Goal: Task Accomplishment & Management: Manage account settings

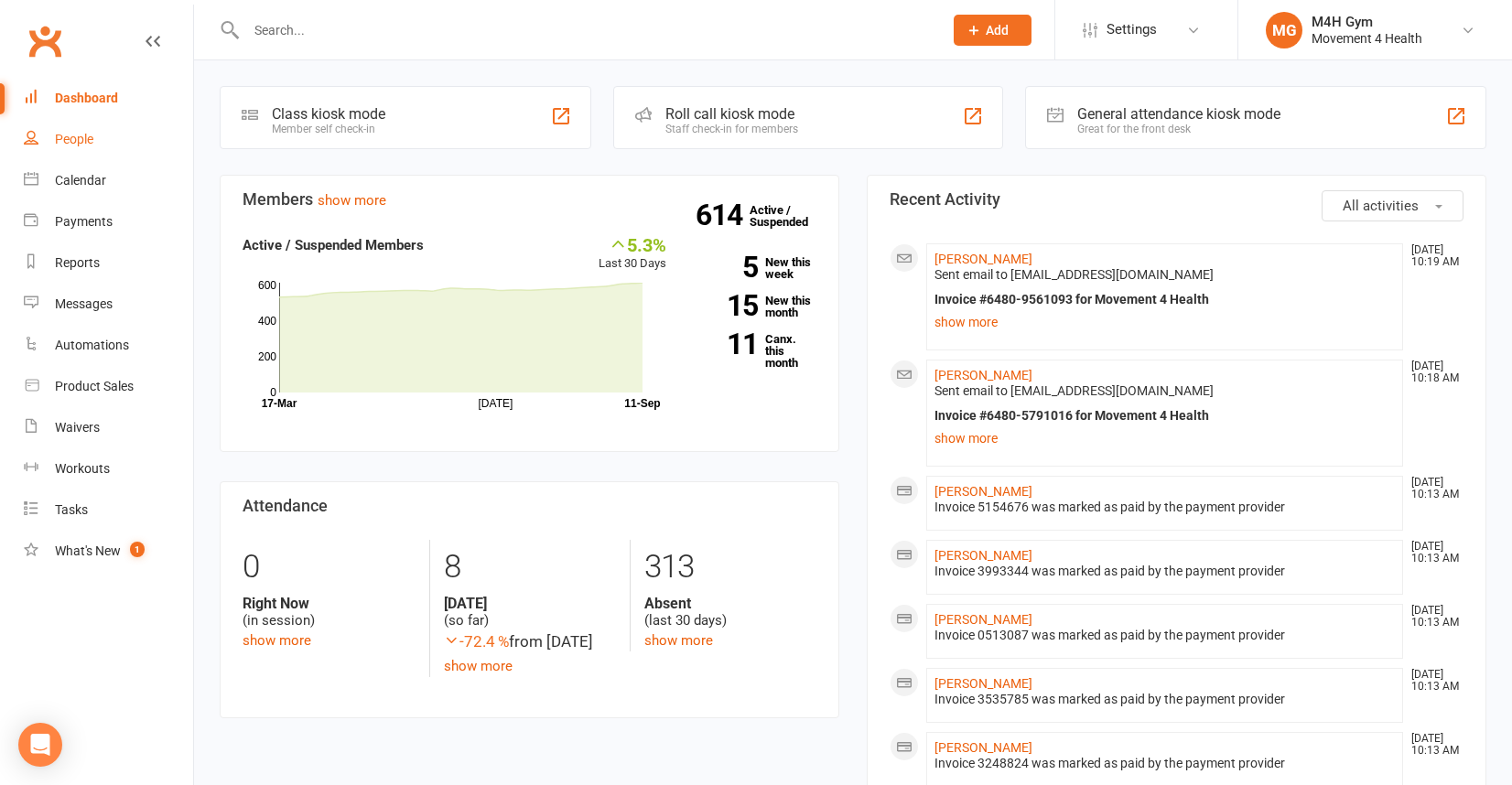
click at [80, 135] on div "People" at bounding box center [73, 139] width 39 height 15
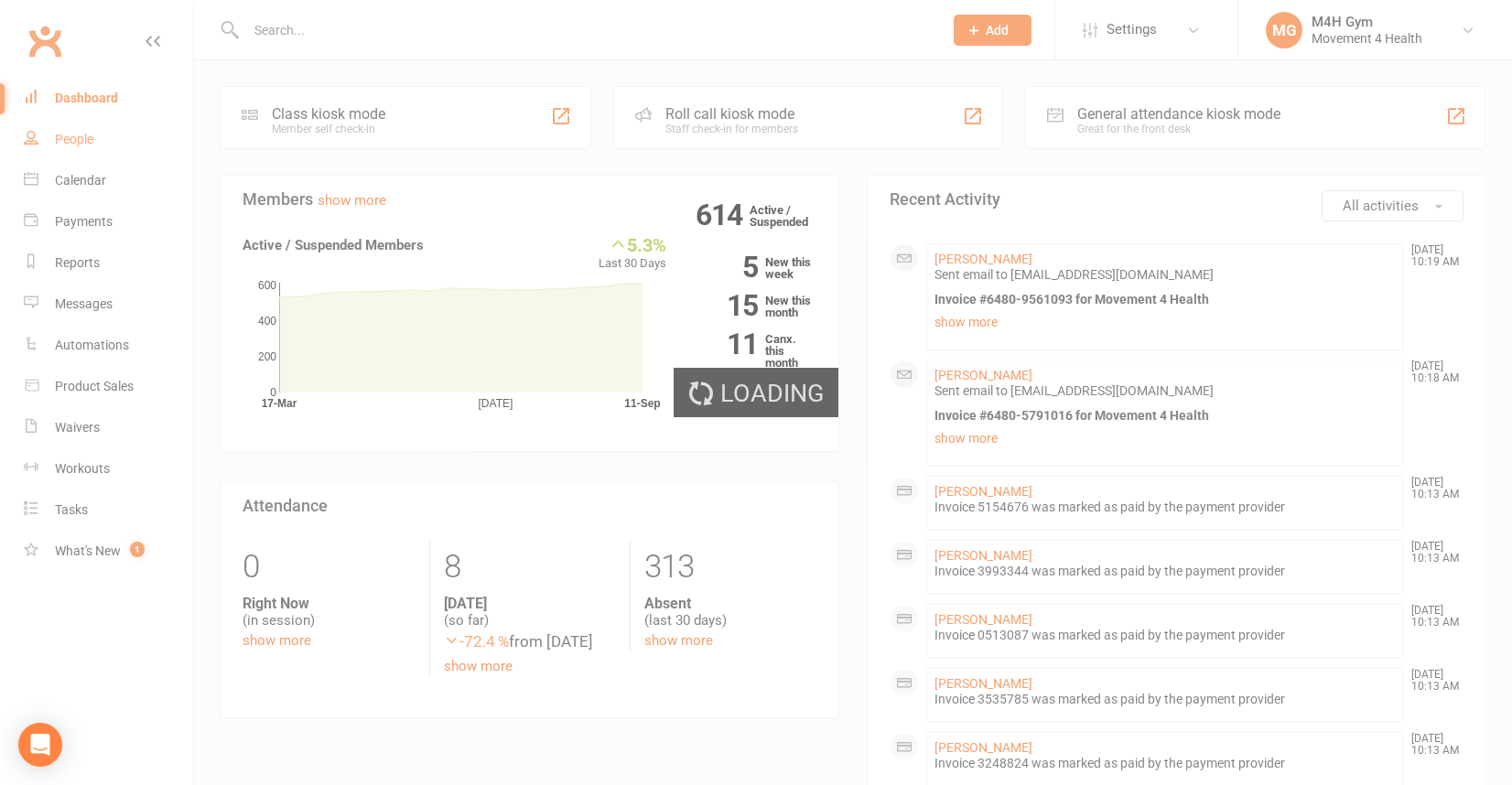
select select "100"
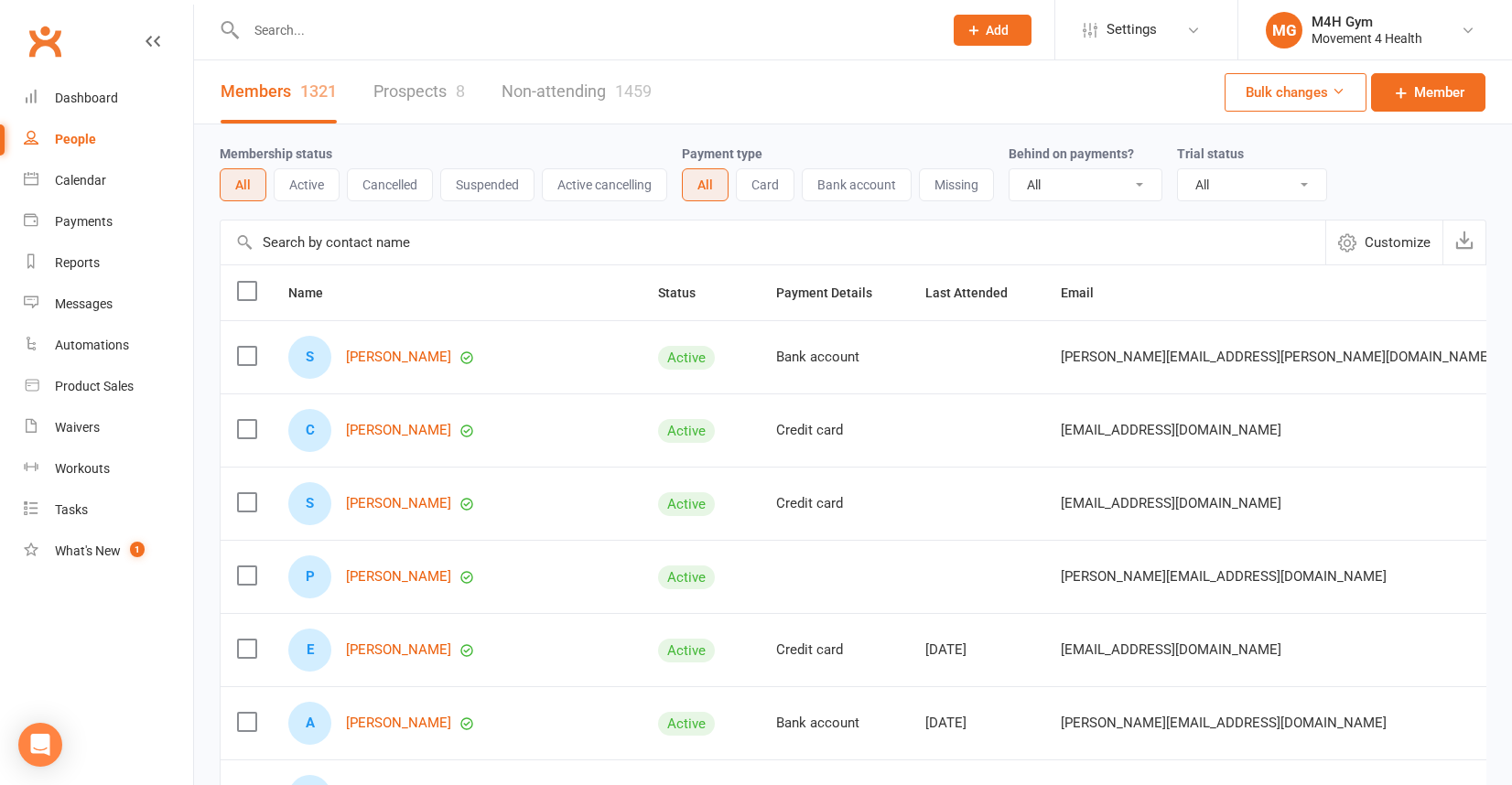
click at [290, 35] on input "text" at bounding box center [585, 31] width 689 height 26
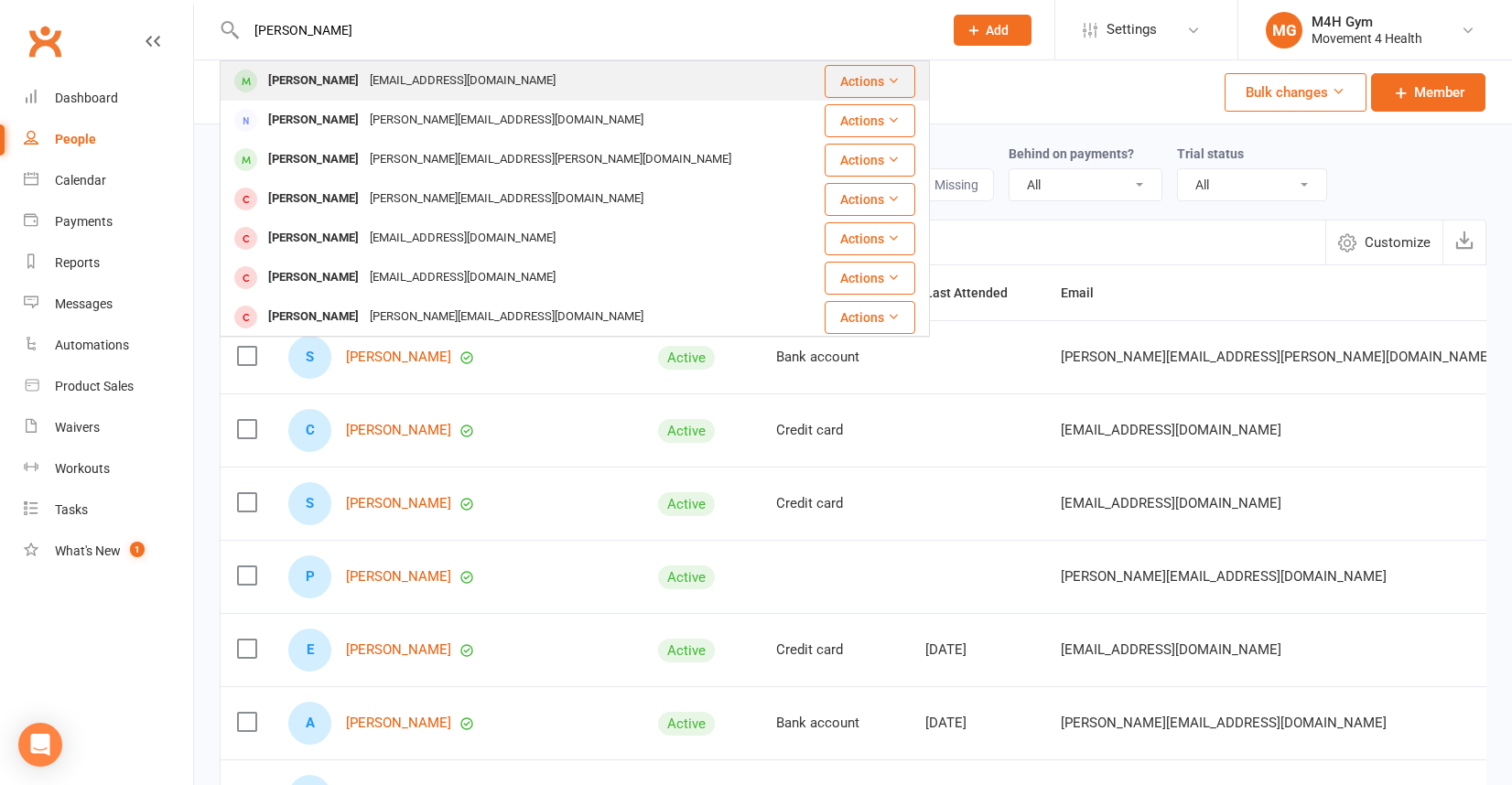
type input "[PERSON_NAME]"
click at [300, 78] on div "[PERSON_NAME]" at bounding box center [313, 80] width 101 height 27
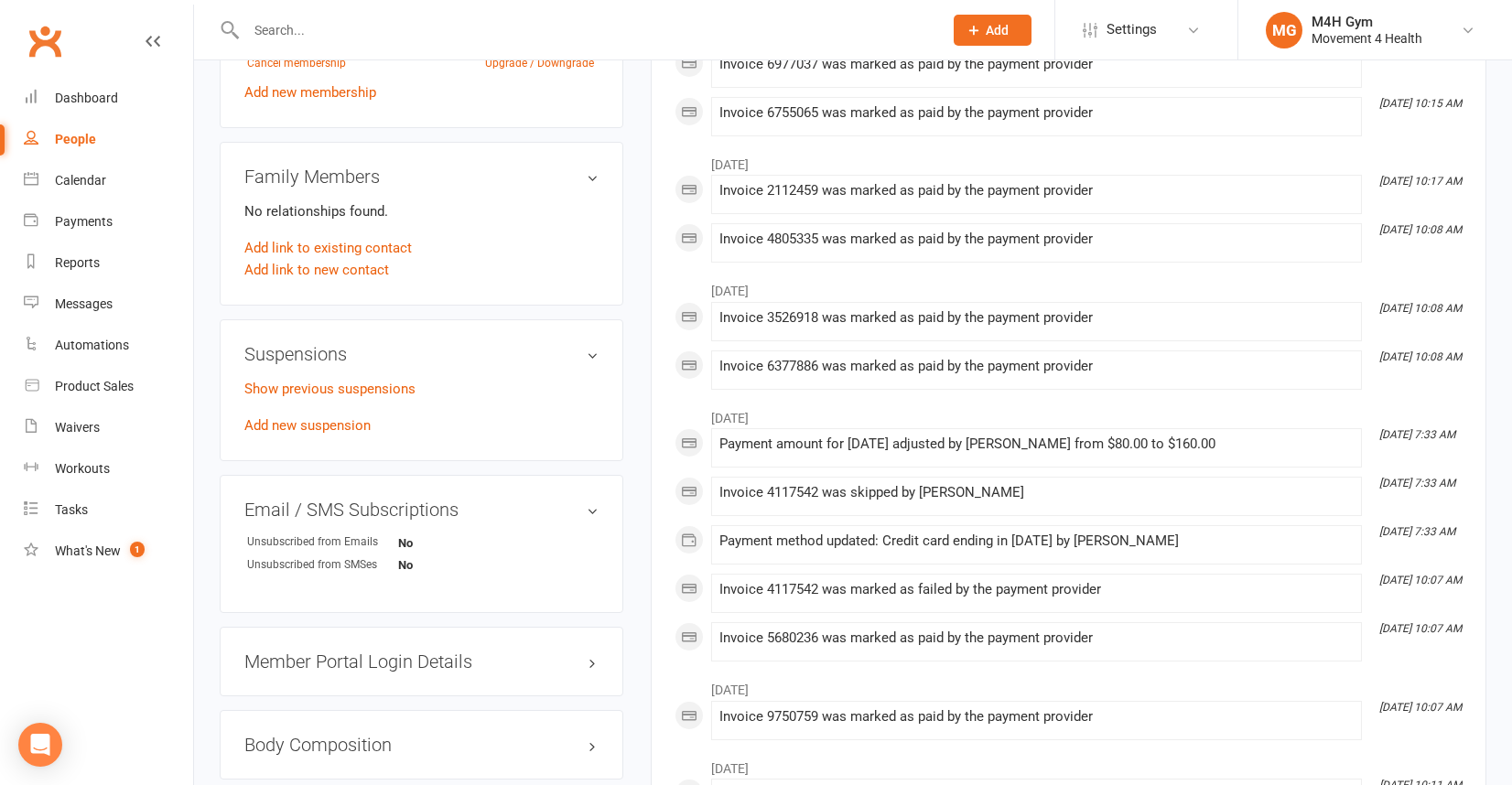
scroll to position [840, 0]
click at [344, 421] on link "Add new suspension" at bounding box center [307, 423] width 126 height 17
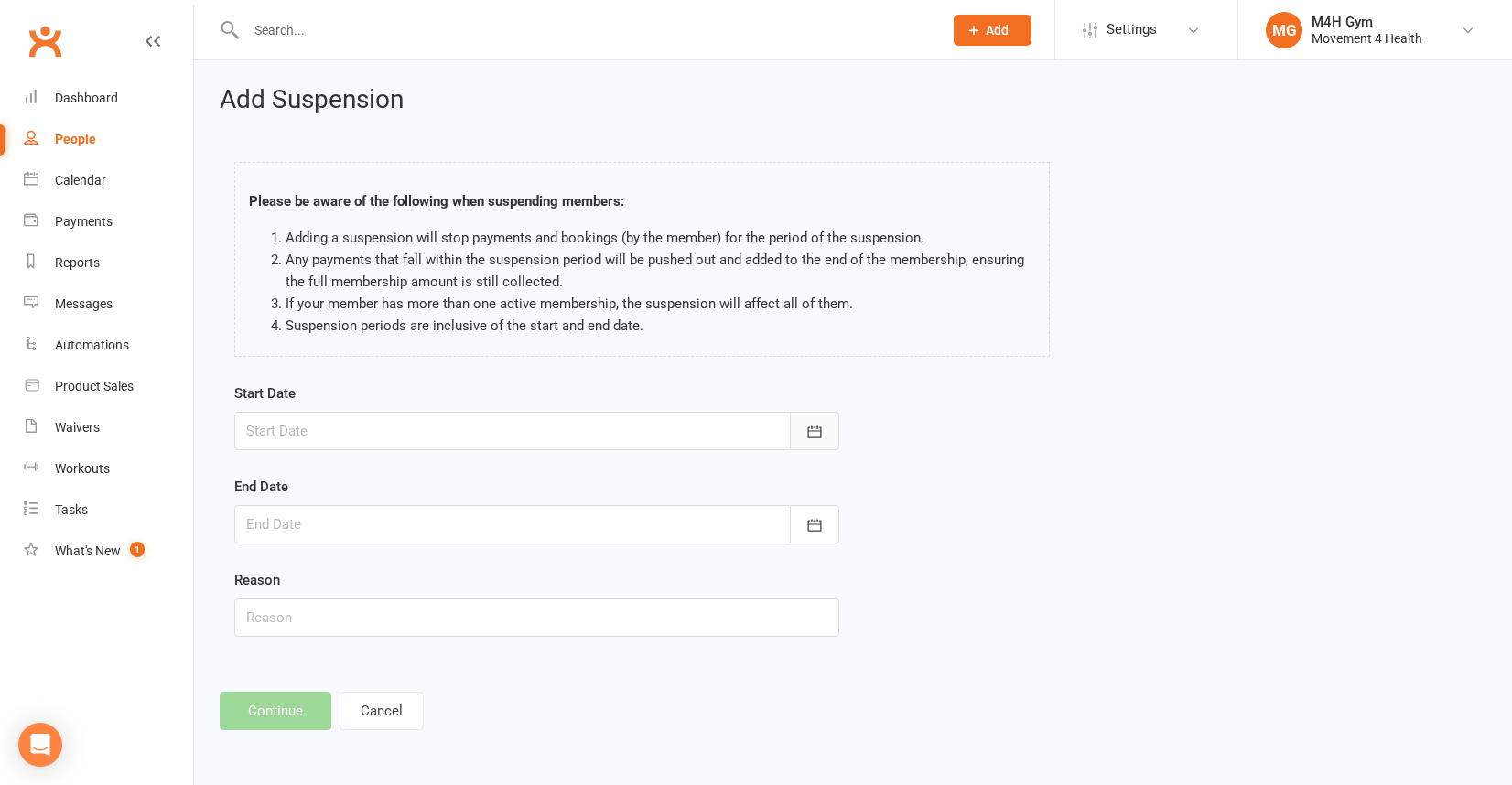
click at [813, 424] on icon "button" at bounding box center [814, 432] width 18 height 18
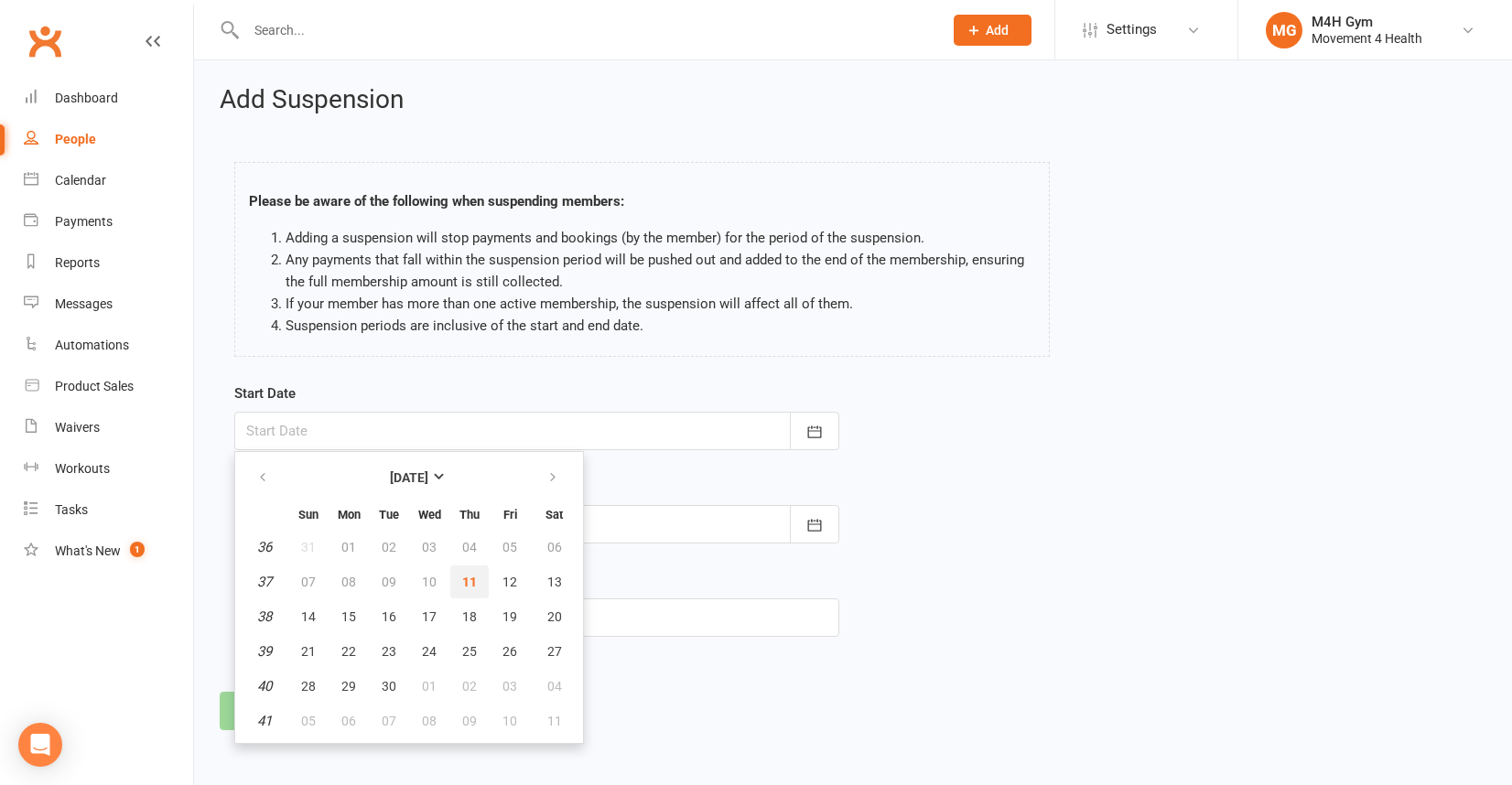
click at [468, 578] on span "11" at bounding box center [469, 582] width 15 height 15
type input "[DATE]"
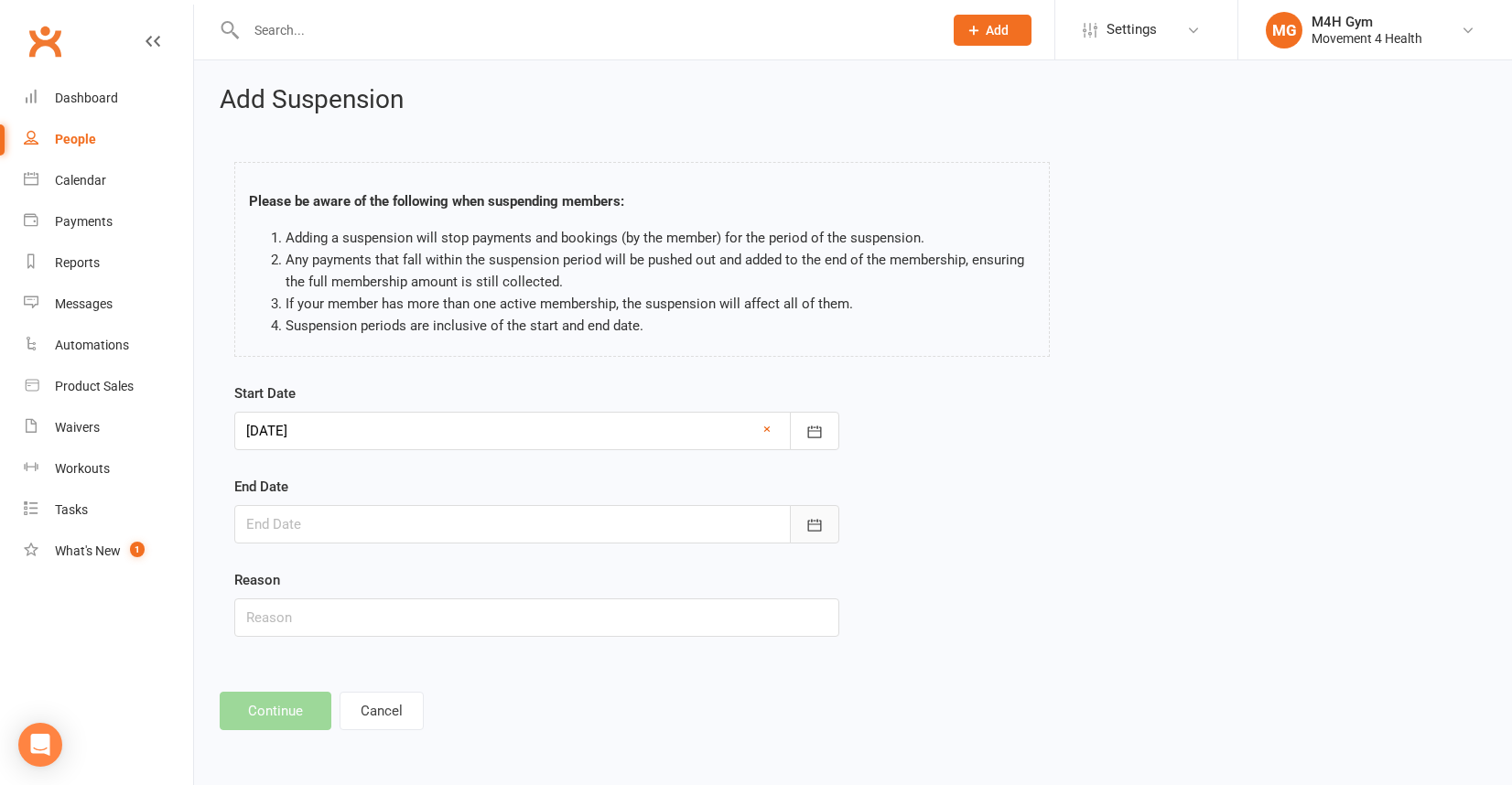
click at [816, 525] on icon "button" at bounding box center [814, 525] width 18 height 18
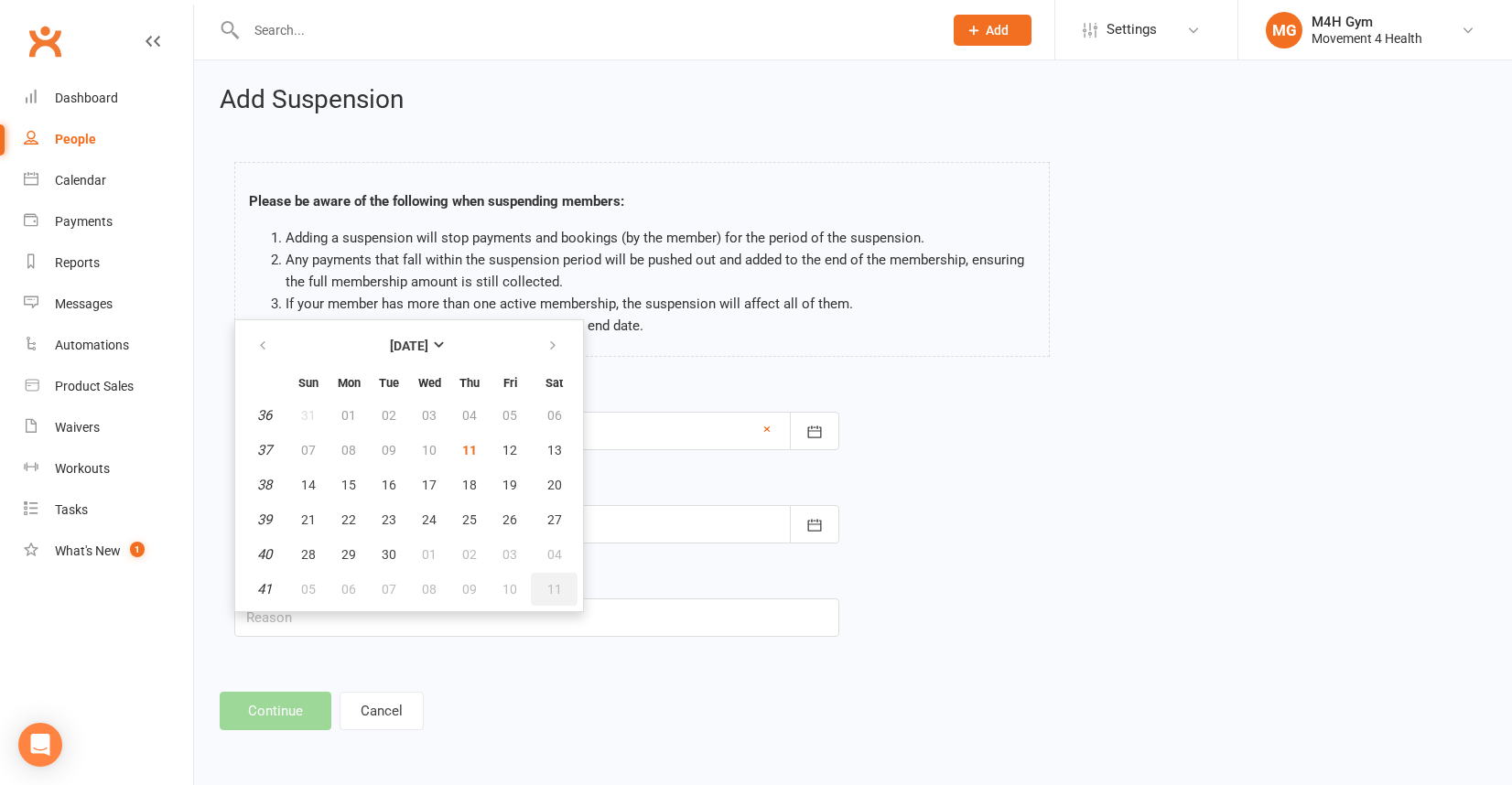
click at [556, 587] on span "11" at bounding box center [554, 589] width 15 height 15
type input "[DATE]"
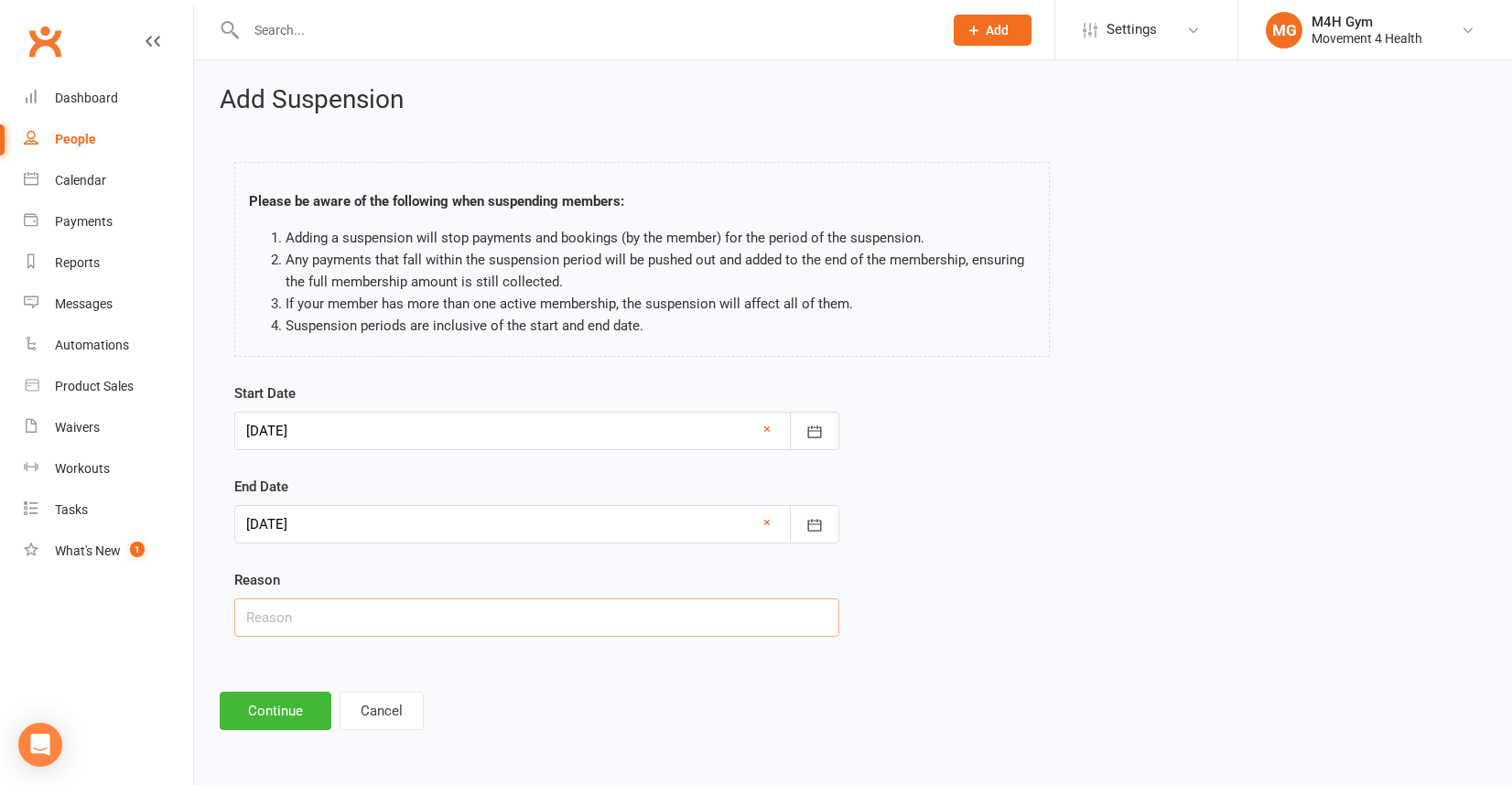
click at [293, 621] on input "text" at bounding box center [536, 617] width 605 height 39
type input "Undergoing test for muscle and joint pain"
click at [259, 709] on button "Continue" at bounding box center [276, 711] width 112 height 39
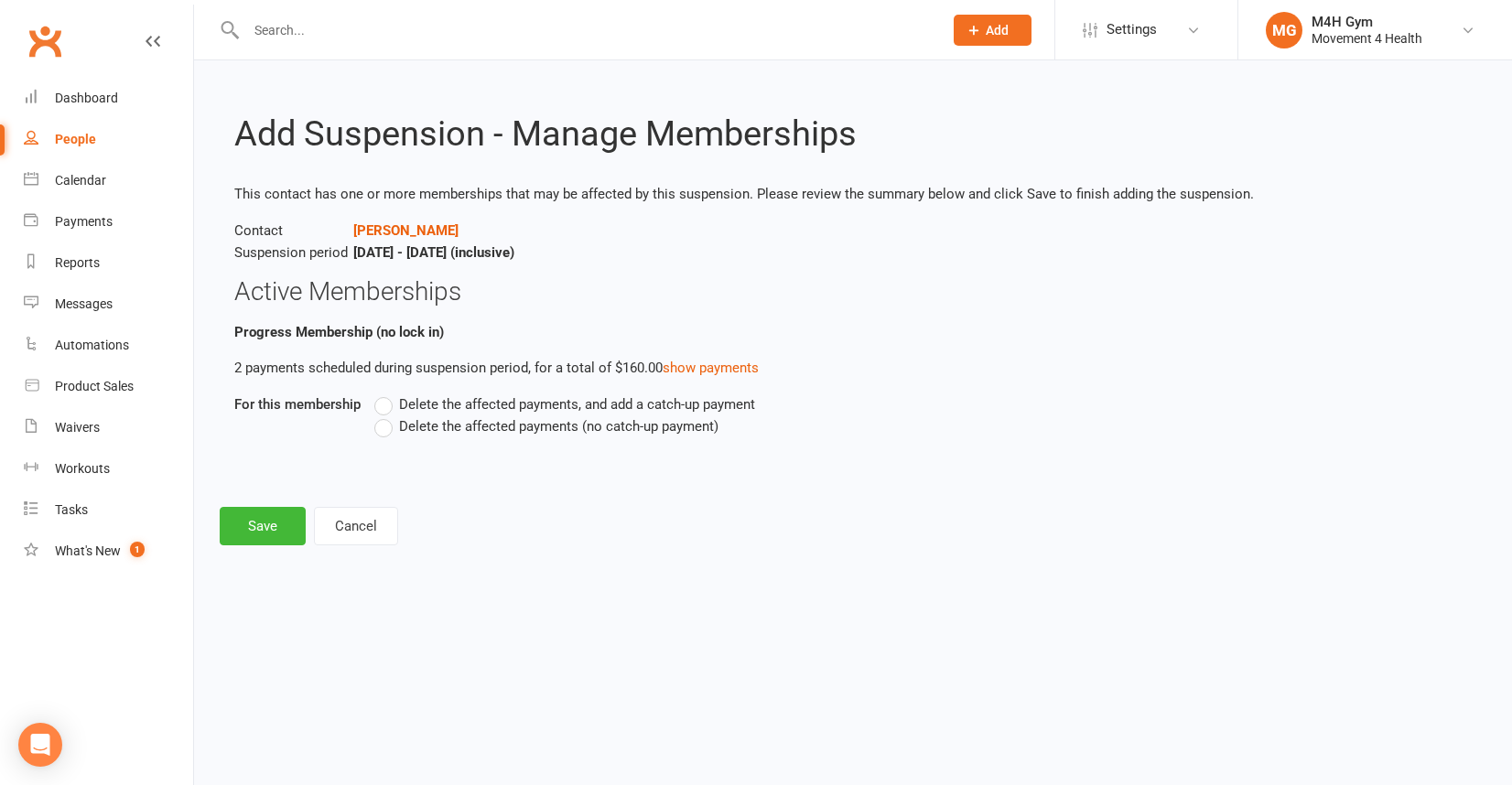
click at [386, 430] on label "Delete the affected payments (no catch-up payment)" at bounding box center [546, 426] width 344 height 22
click at [386, 415] on input "Delete the affected payments (no catch-up payment)" at bounding box center [381, 415] width 12 height 0
click at [282, 529] on button "Save" at bounding box center [263, 525] width 86 height 39
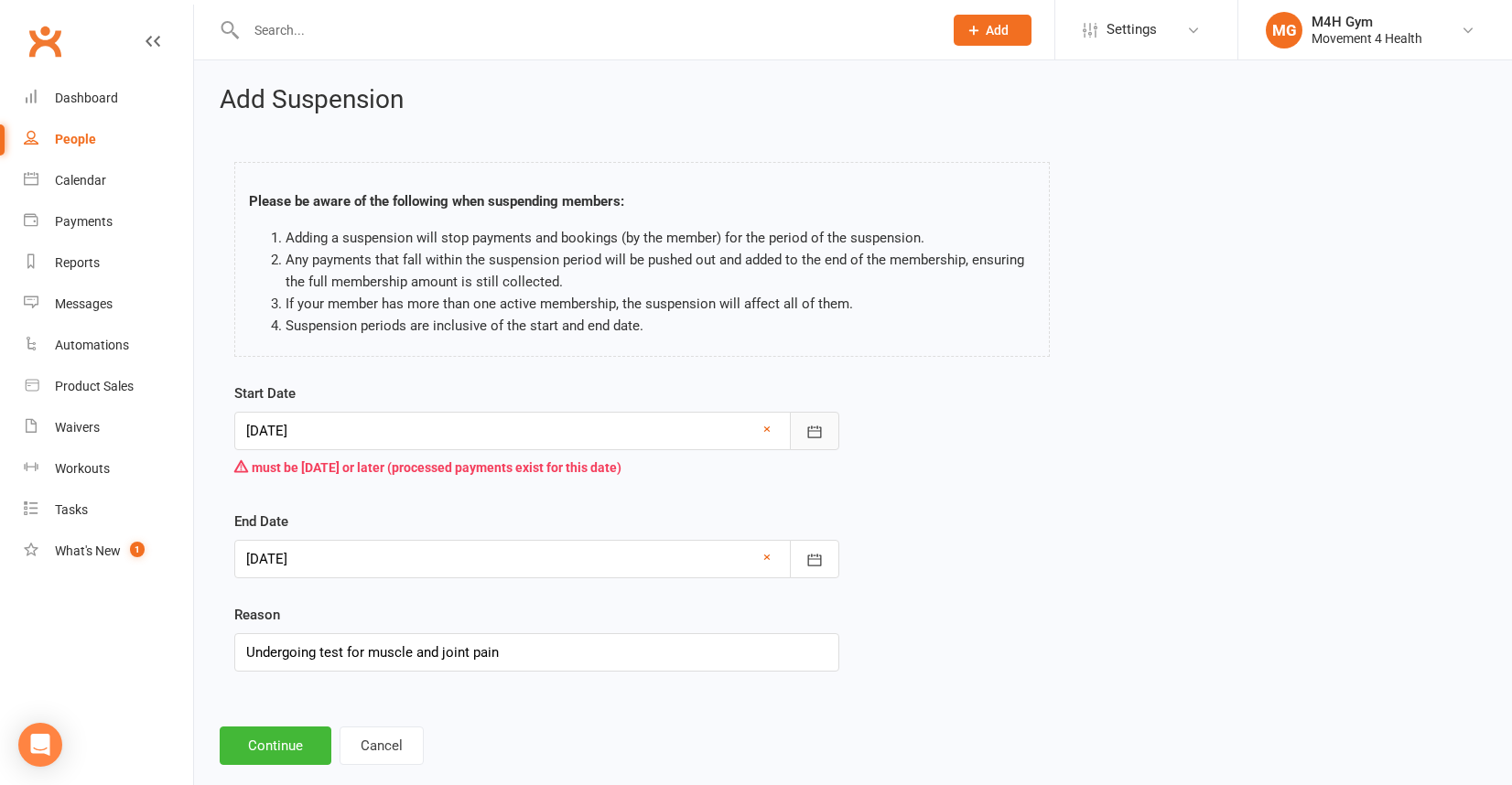
click at [812, 433] on icon "button" at bounding box center [814, 432] width 18 height 18
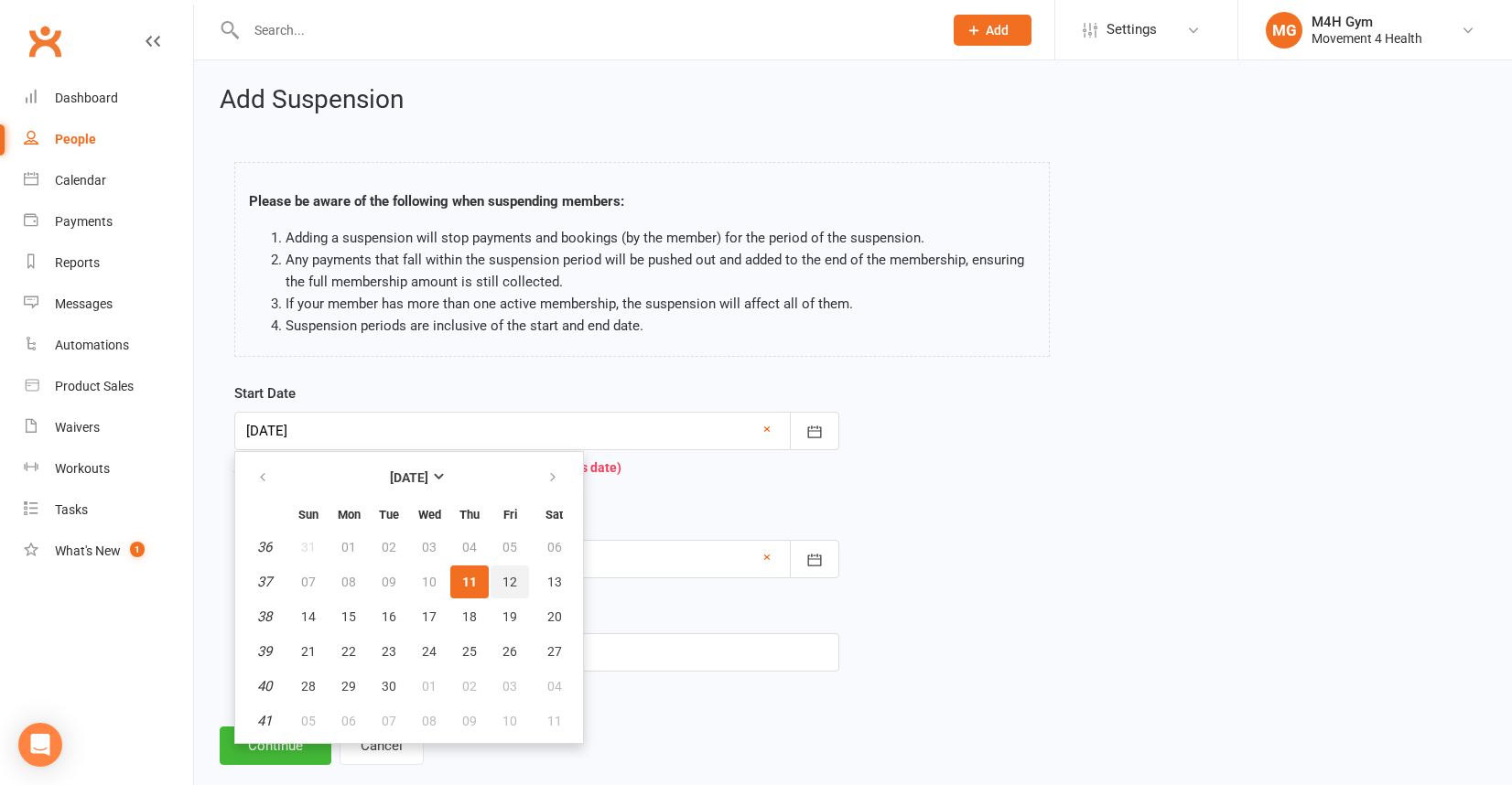
click at [511, 578] on span "12" at bounding box center [510, 582] width 15 height 15
type input "[DATE]"
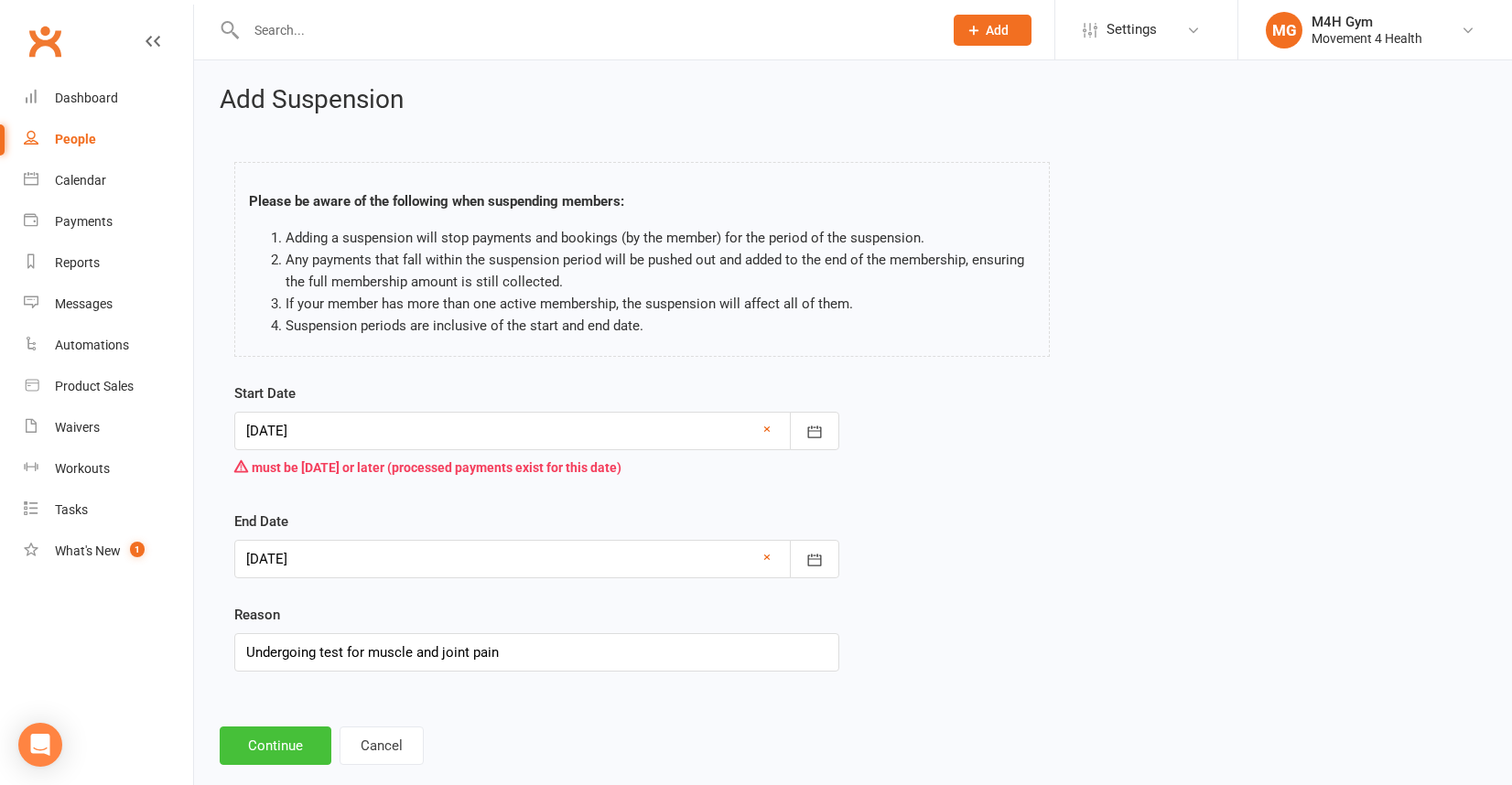
click at [291, 742] on button "Continue" at bounding box center [276, 745] width 112 height 39
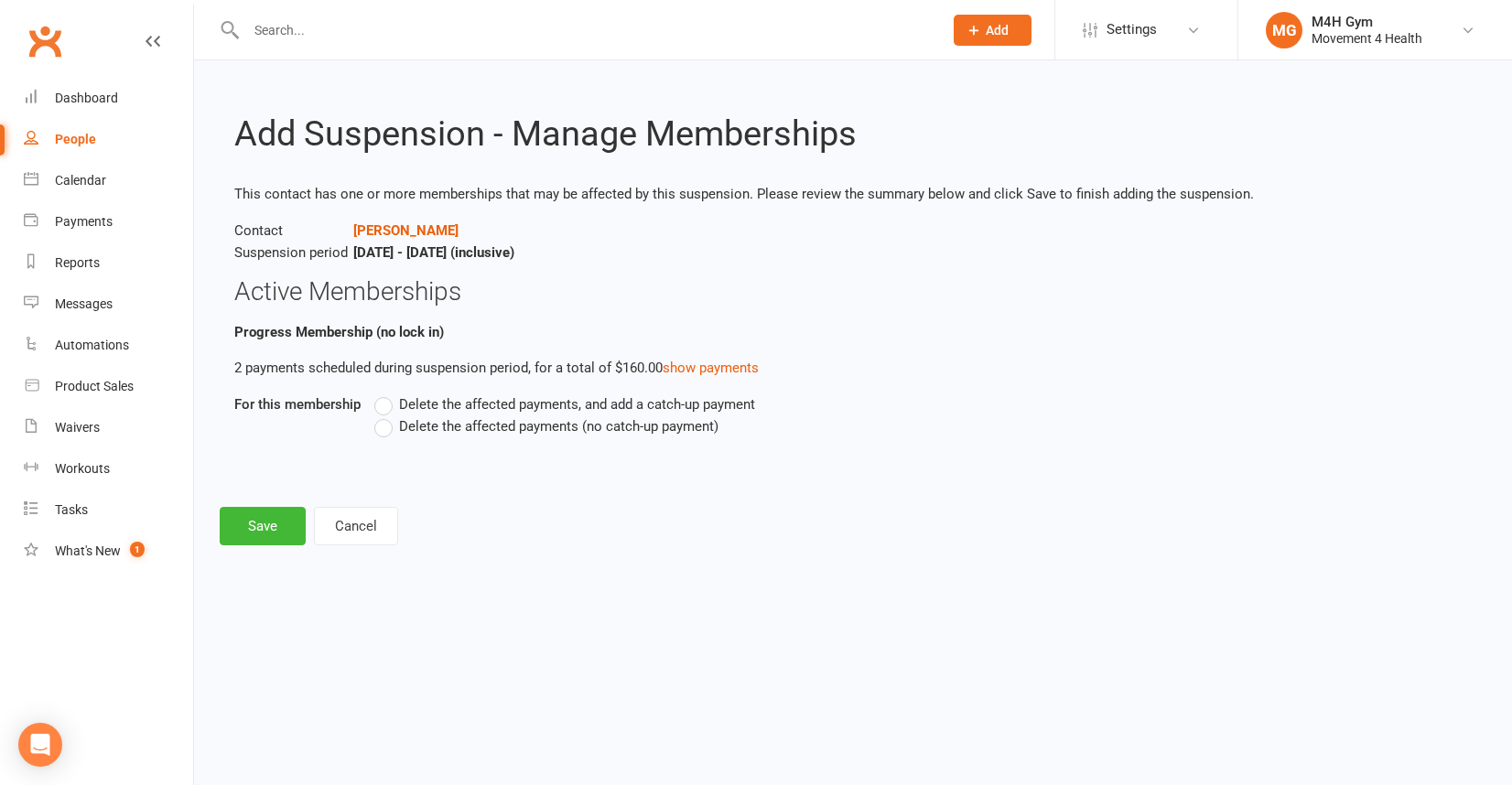
click at [384, 431] on label "Delete the affected payments (no catch-up payment)" at bounding box center [546, 426] width 344 height 22
click at [384, 415] on input "Delete the affected payments (no catch-up payment)" at bounding box center [381, 415] width 12 height 0
click at [260, 522] on button "Save" at bounding box center [263, 525] width 86 height 39
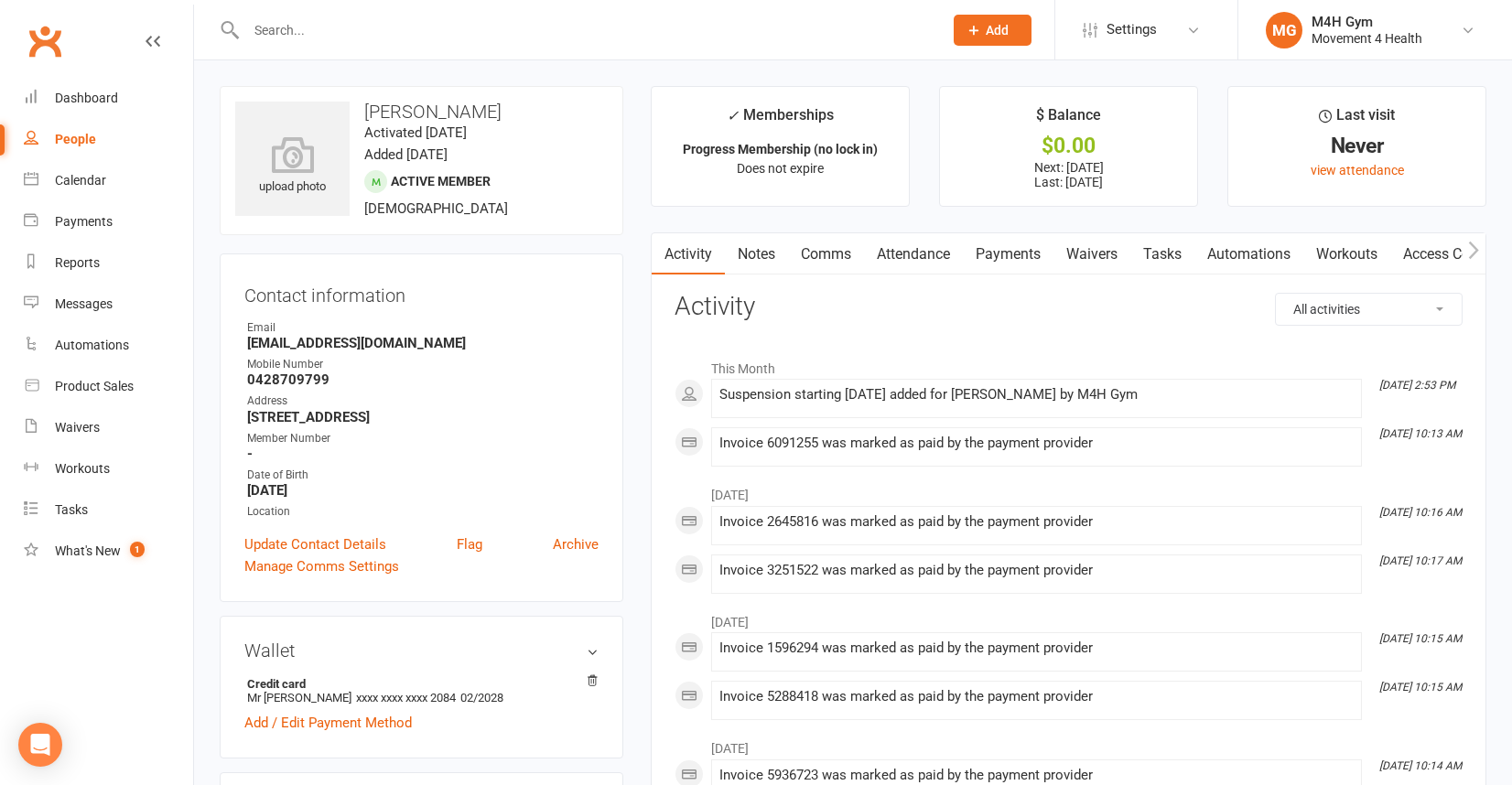
click at [88, 137] on div "People" at bounding box center [75, 139] width 42 height 15
select select "100"
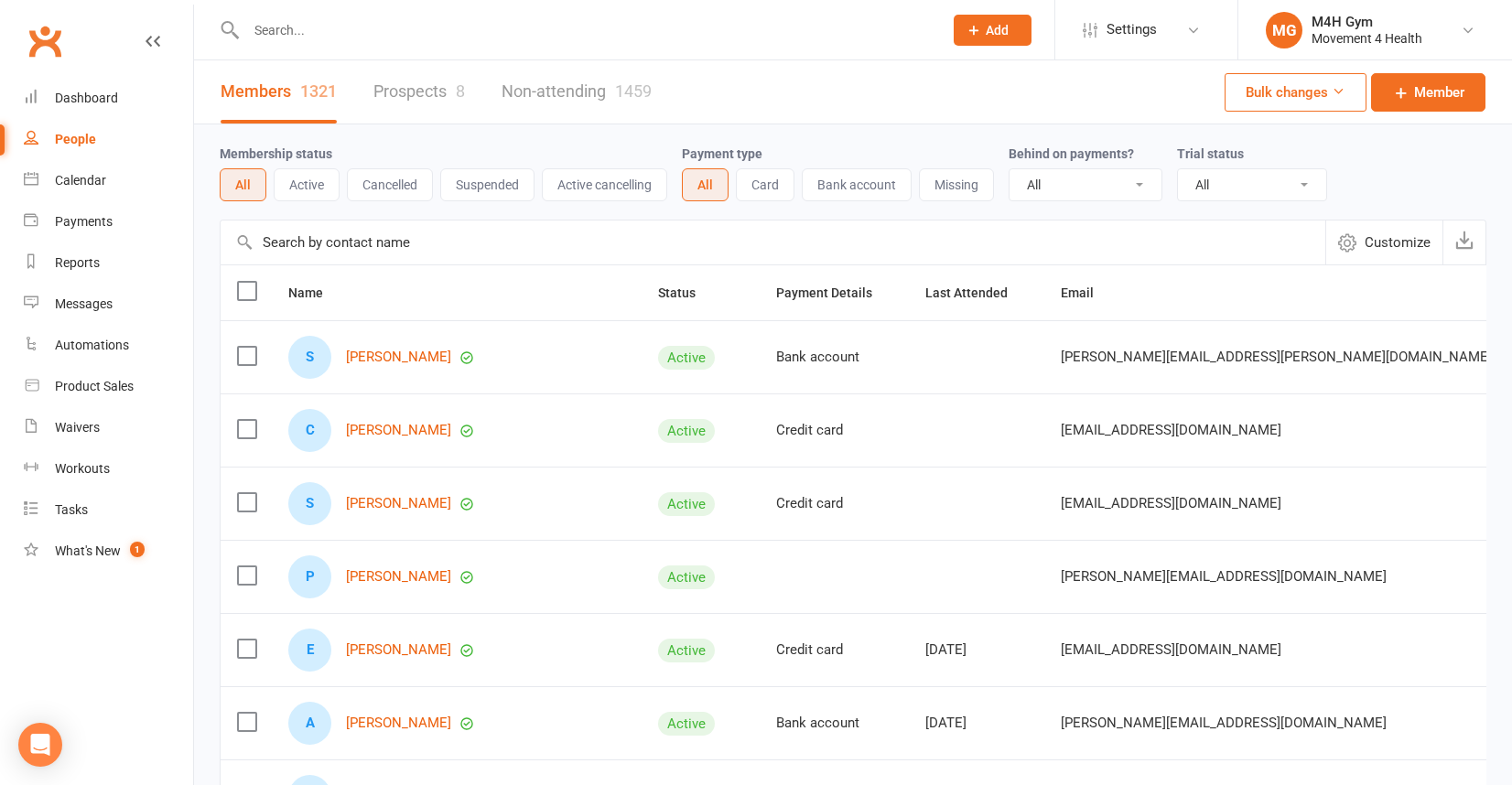
click at [298, 36] on input "text" at bounding box center [585, 31] width 689 height 26
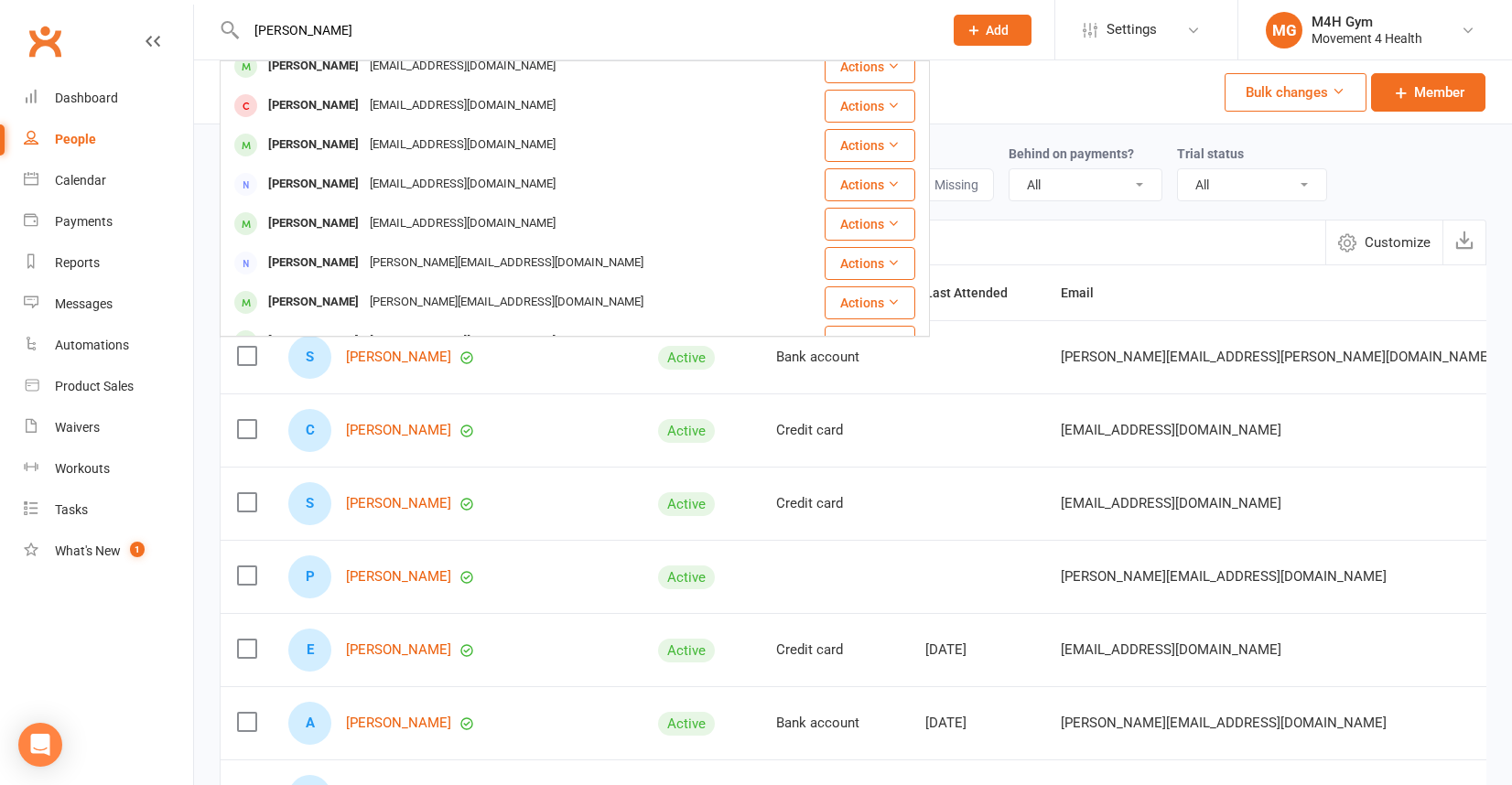
scroll to position [256, 0]
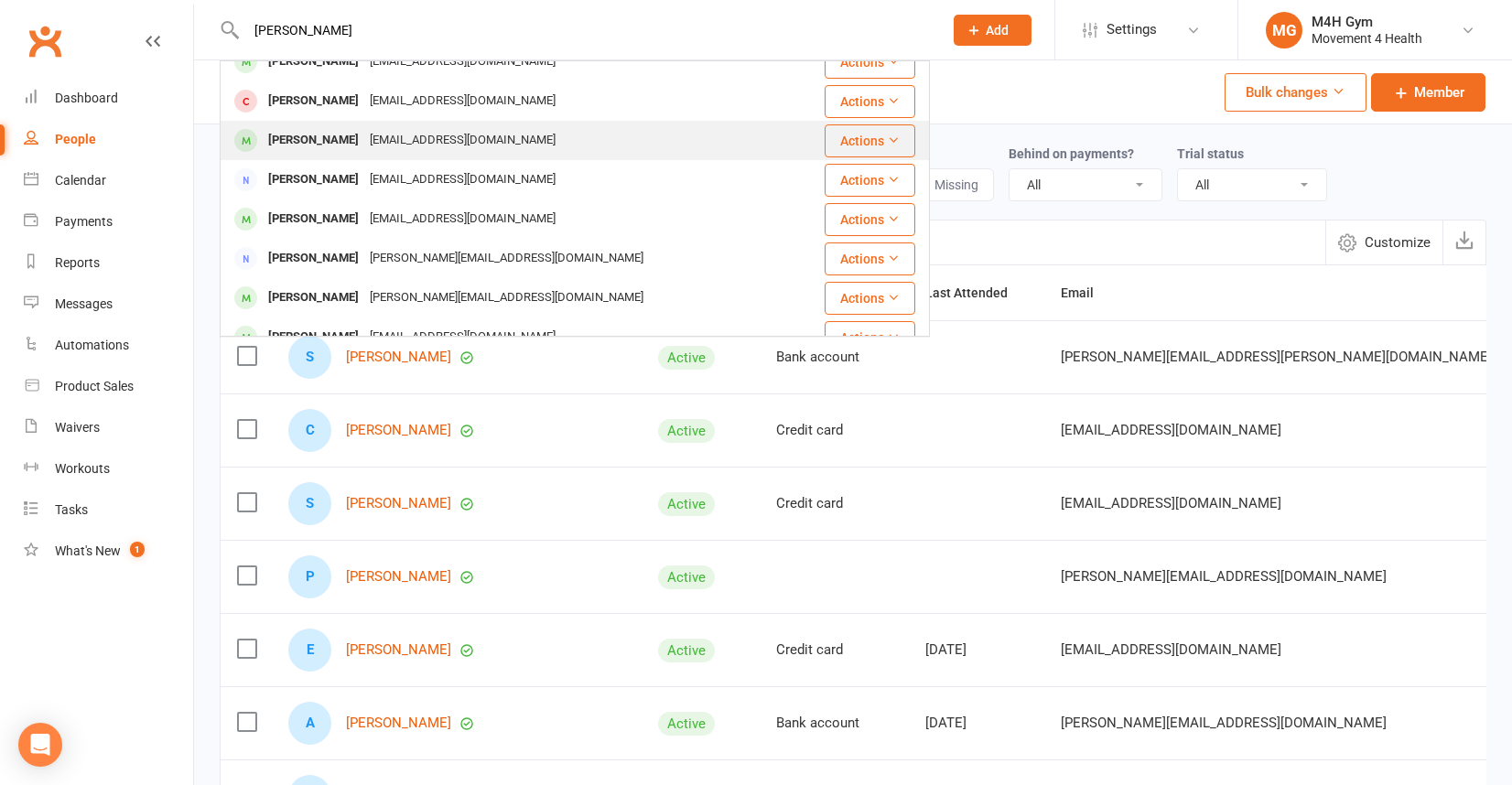
type input "[PERSON_NAME]"
click at [347, 147] on div "[PERSON_NAME]" at bounding box center [313, 140] width 101 height 27
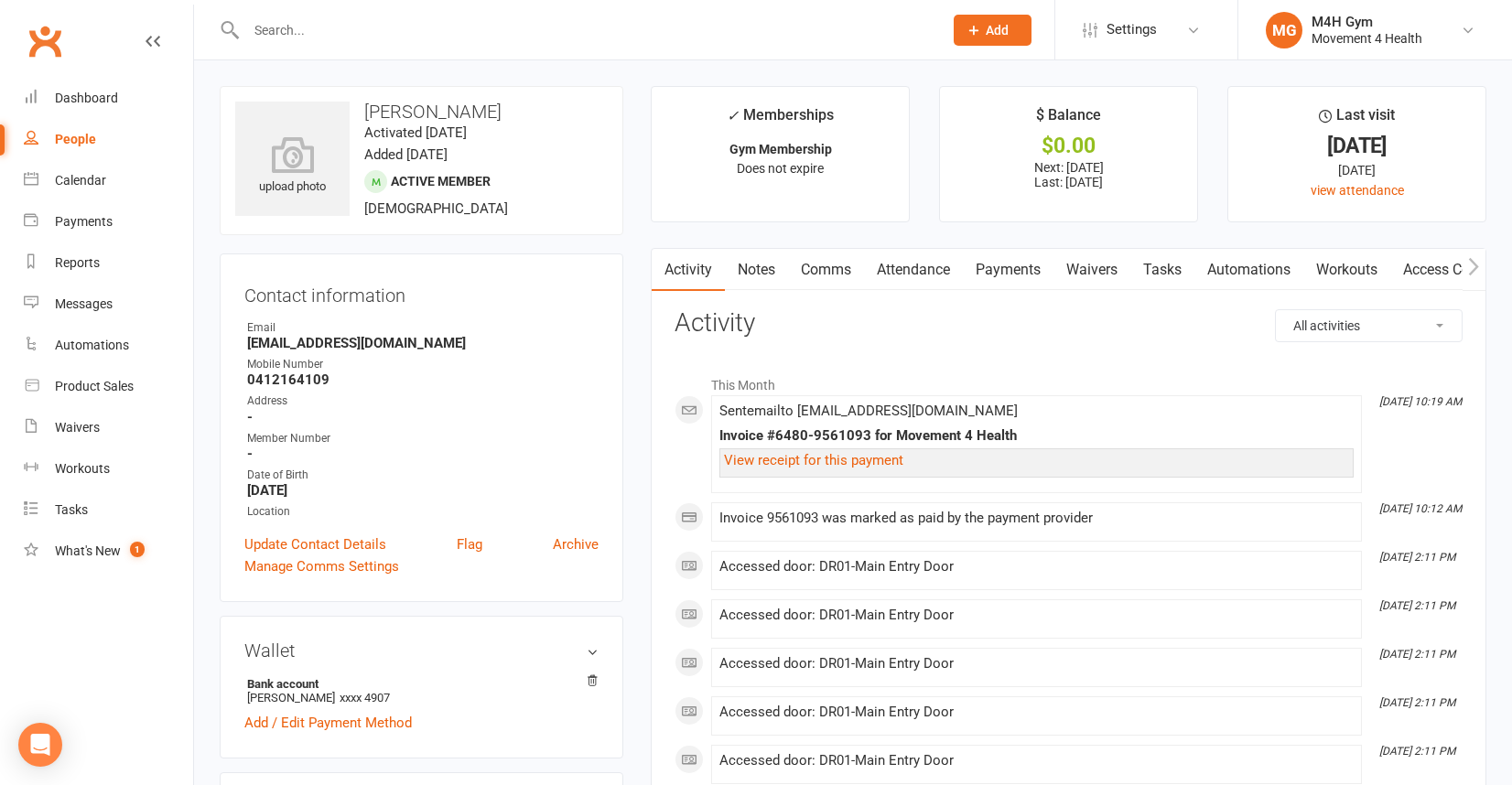
click at [334, 41] on input "text" at bounding box center [585, 31] width 689 height 26
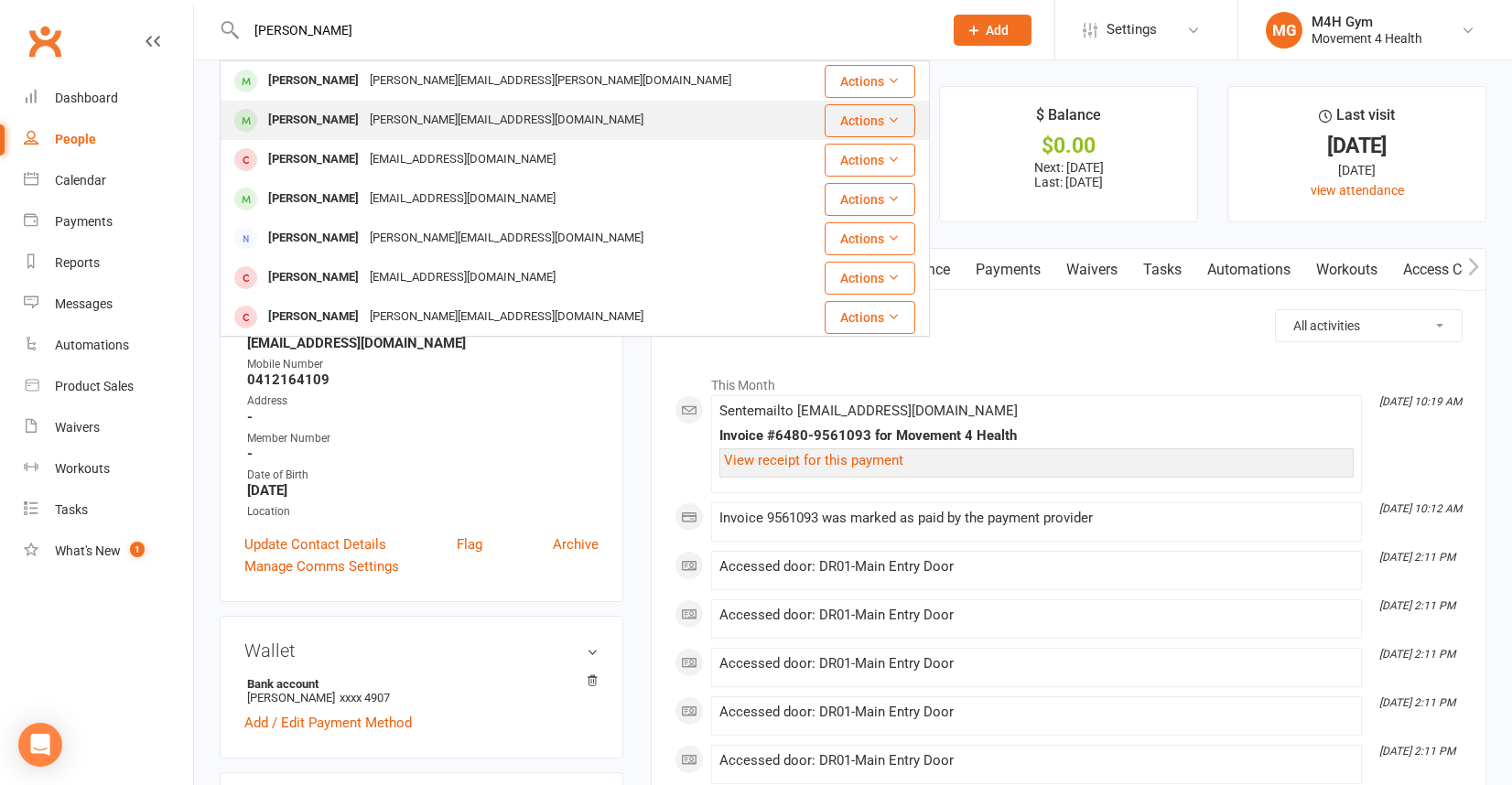
type input "[PERSON_NAME]"
click at [370, 125] on div "[PERSON_NAME][EMAIL_ADDRESS][DOMAIN_NAME]" at bounding box center [506, 120] width 285 height 27
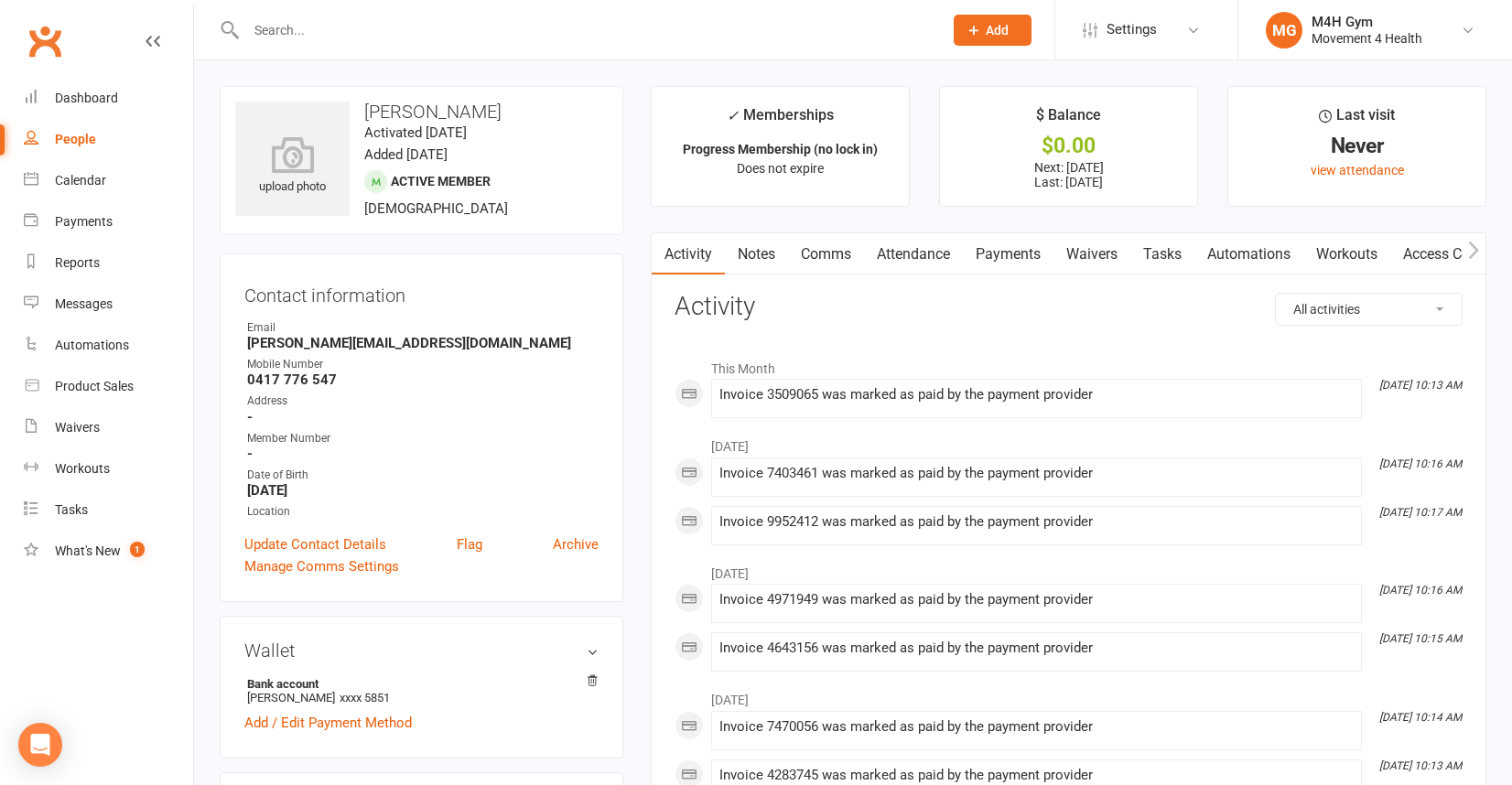
click at [1016, 251] on link "Payments" at bounding box center [1007, 254] width 90 height 42
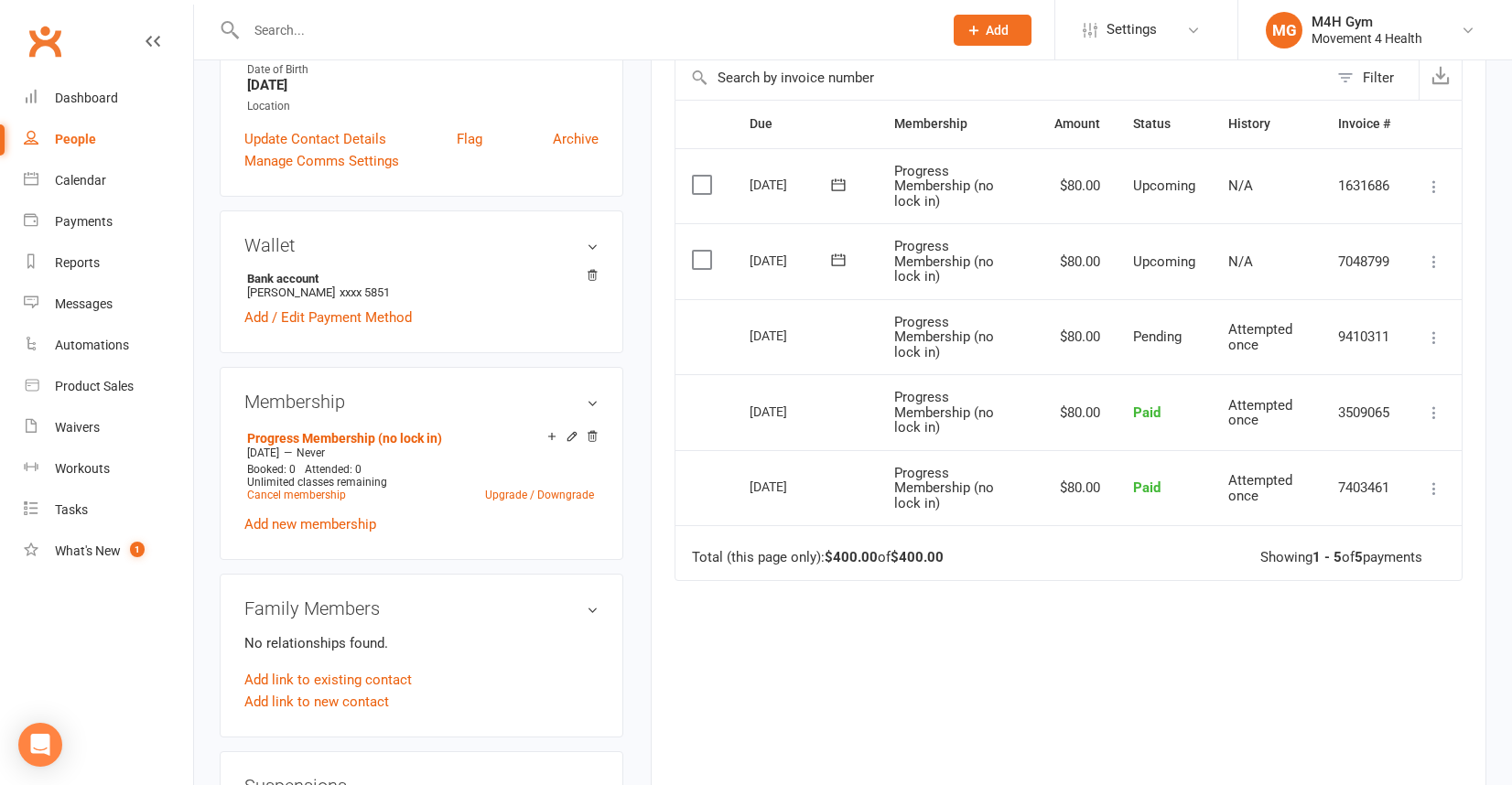
scroll to position [431, 0]
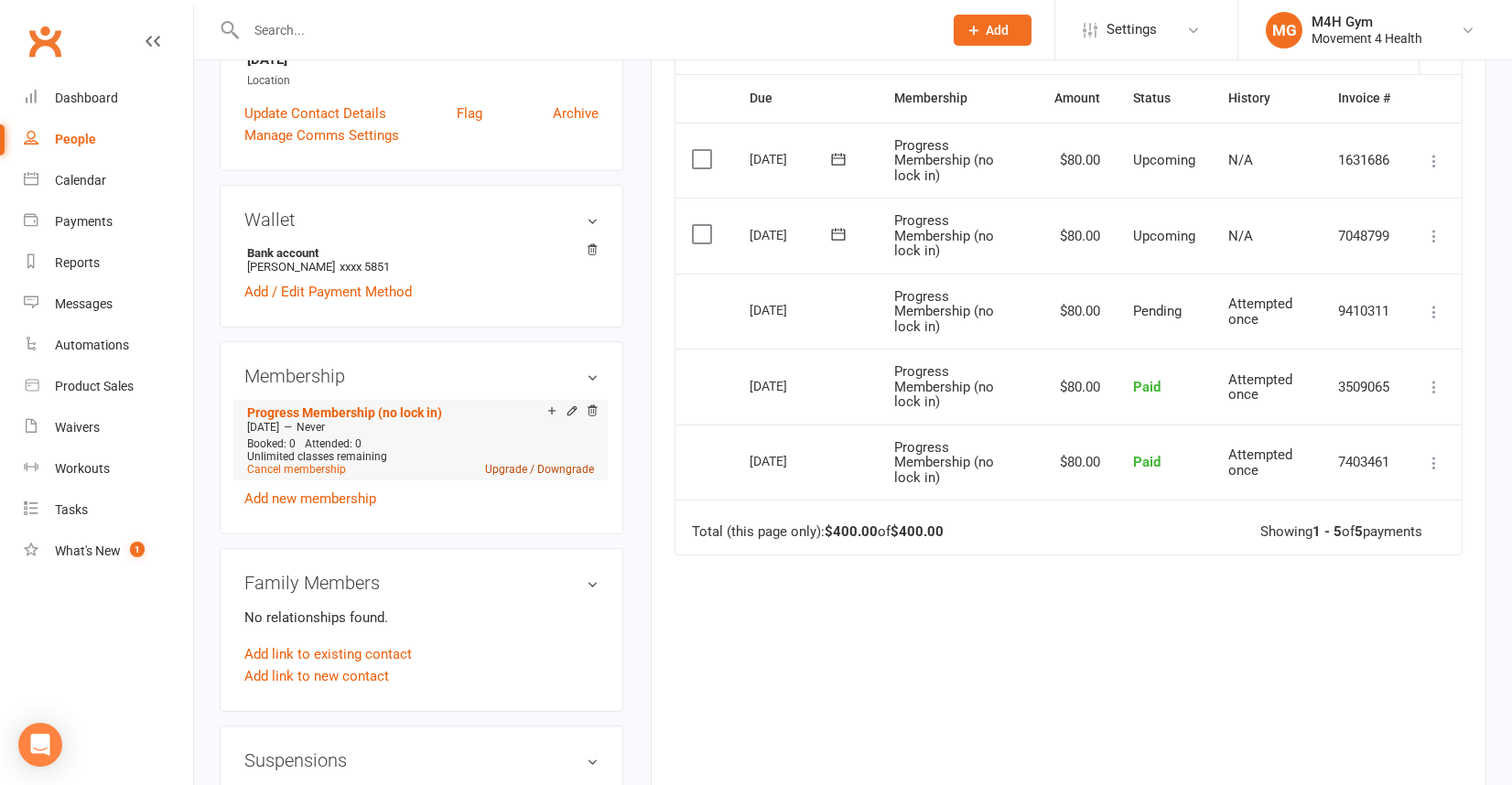
click at [516, 463] on link "Upgrade / Downgrade" at bounding box center [539, 469] width 109 height 13
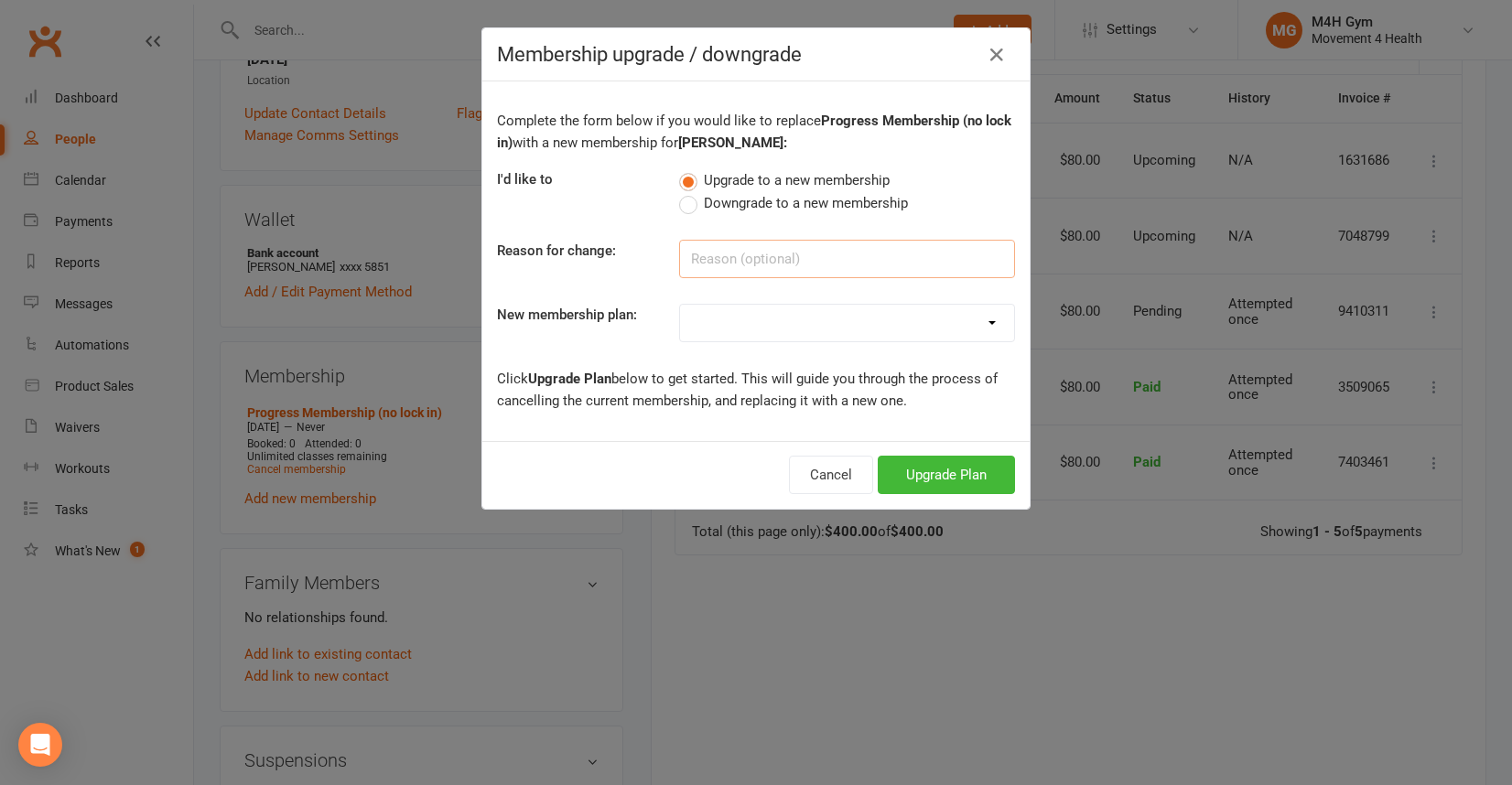
click at [715, 263] on input at bounding box center [847, 259] width 336 height 39
type input "lock in"
click at [728, 322] on select "Gym Membership Group Membership Gym + Group Membership Gym Membership (no lock …" at bounding box center [847, 322] width 334 height 37
select select "1"
click at [680, 304] on select "Gym Membership Group Membership Gym + Group Membership Gym Membership (no lock …" at bounding box center [847, 322] width 334 height 37
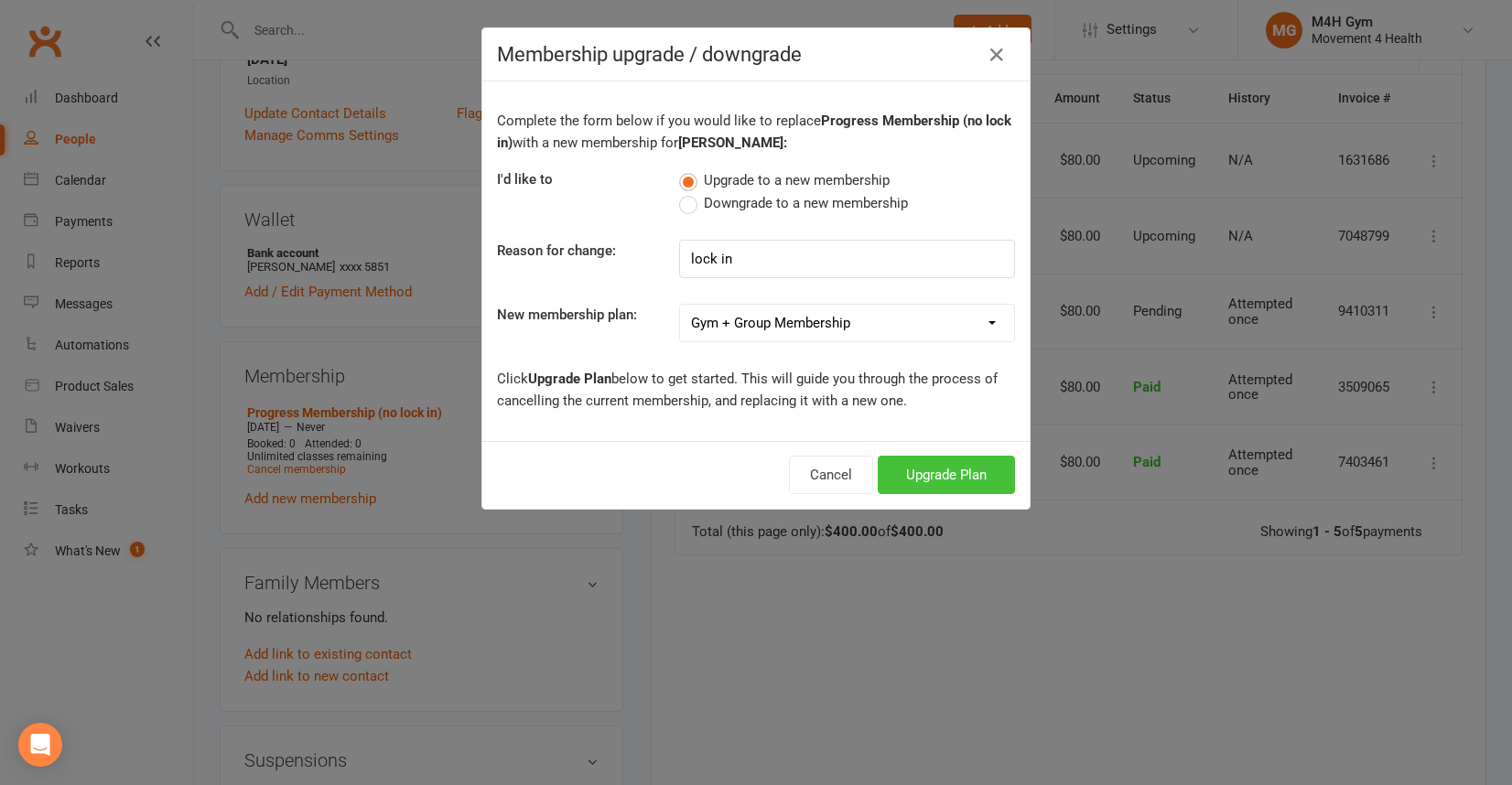
click at [925, 471] on button "Upgrade Plan" at bounding box center [946, 475] width 137 height 39
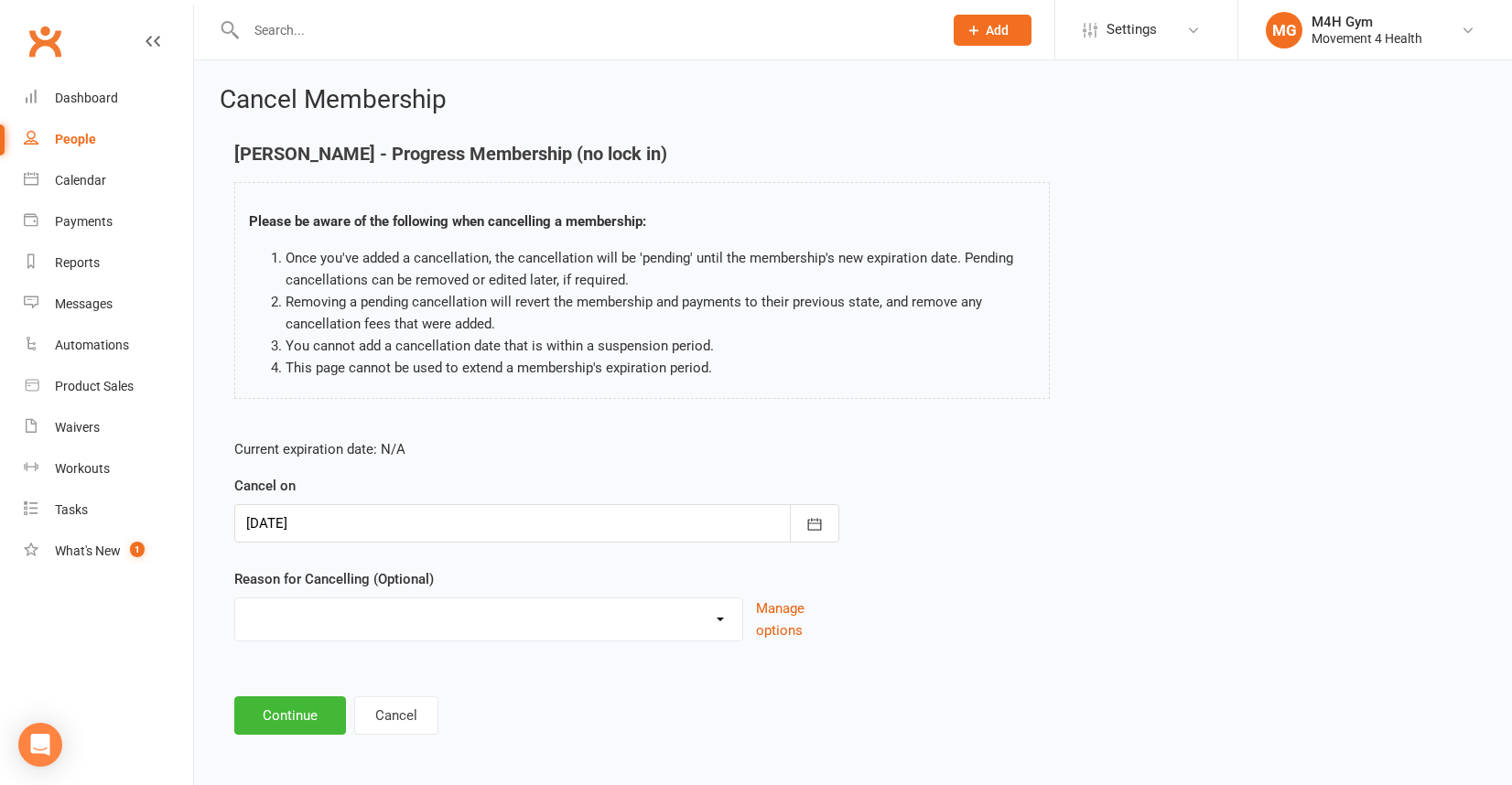
click at [481, 625] on select "Holiday Injury Other reason" at bounding box center [488, 617] width 507 height 37
select select "2"
click at [235, 599] on select "Holiday Injury Other reason" at bounding box center [488, 617] width 507 height 37
click at [769, 614] on button "Manage options" at bounding box center [798, 619] width 83 height 44
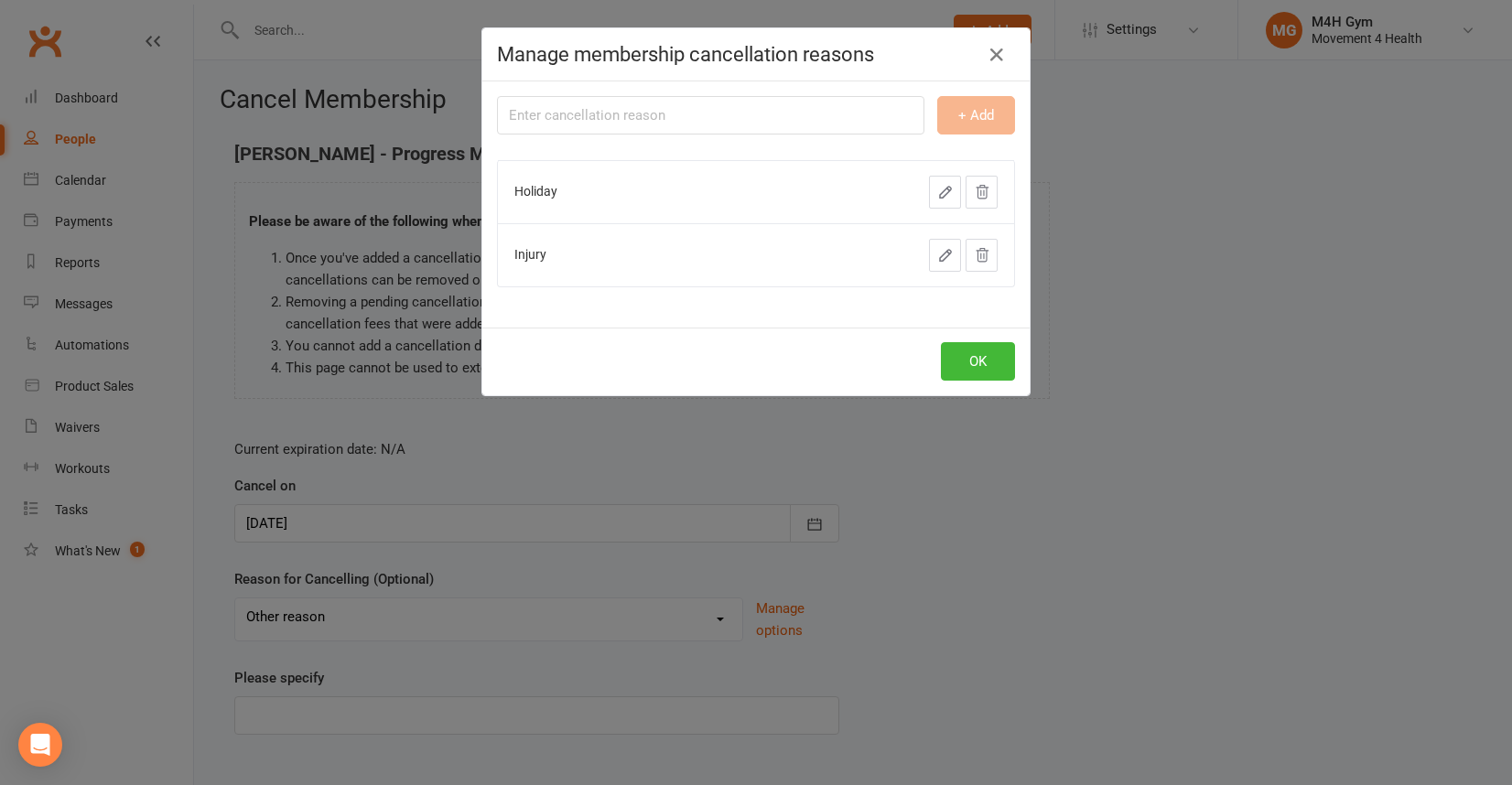
click at [264, 708] on div "Manage membership cancellation reasons + Add Holiday Injury OK" at bounding box center [756, 392] width 1512 height 785
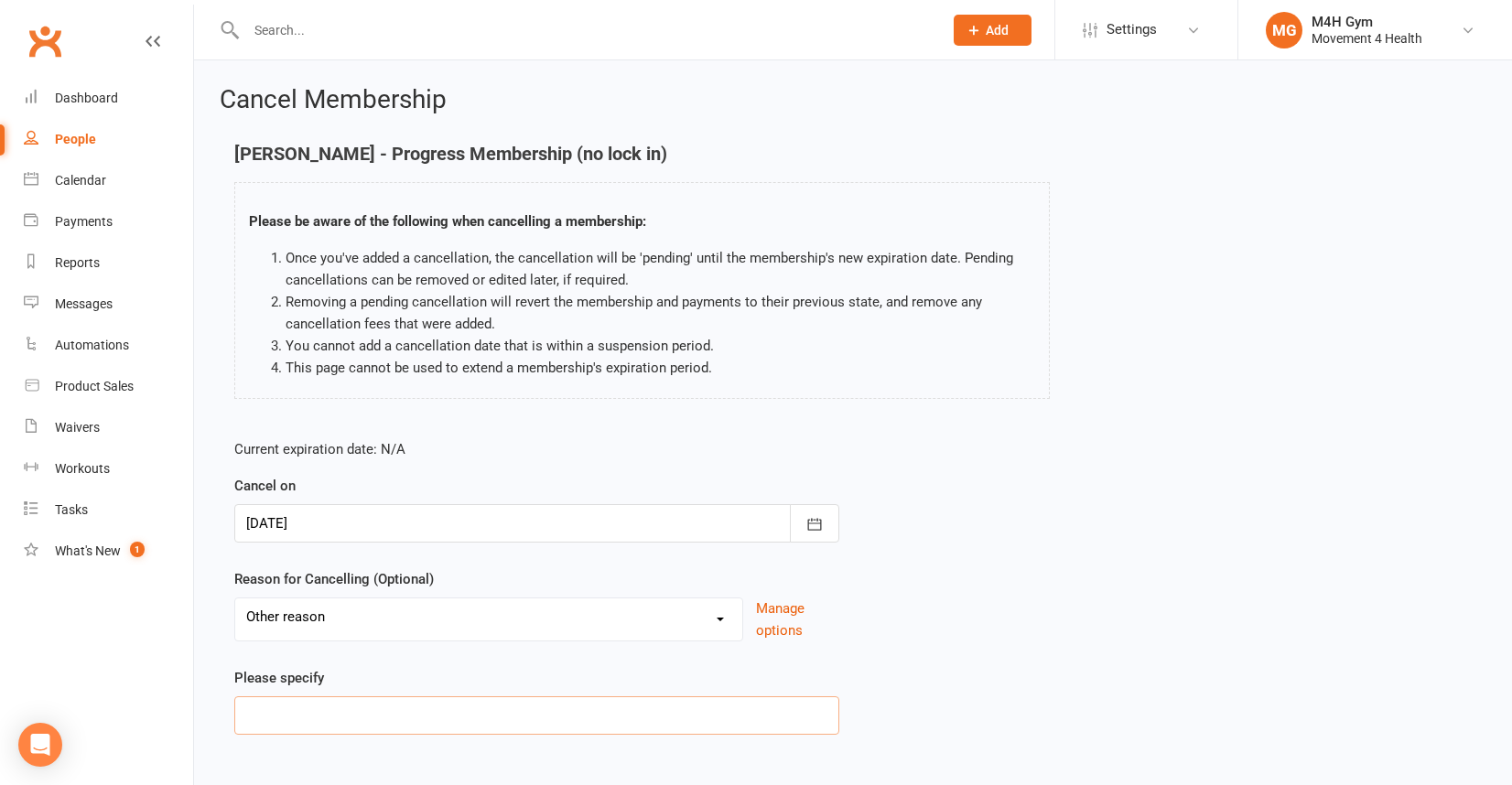
click at [264, 708] on input at bounding box center [536, 716] width 605 height 39
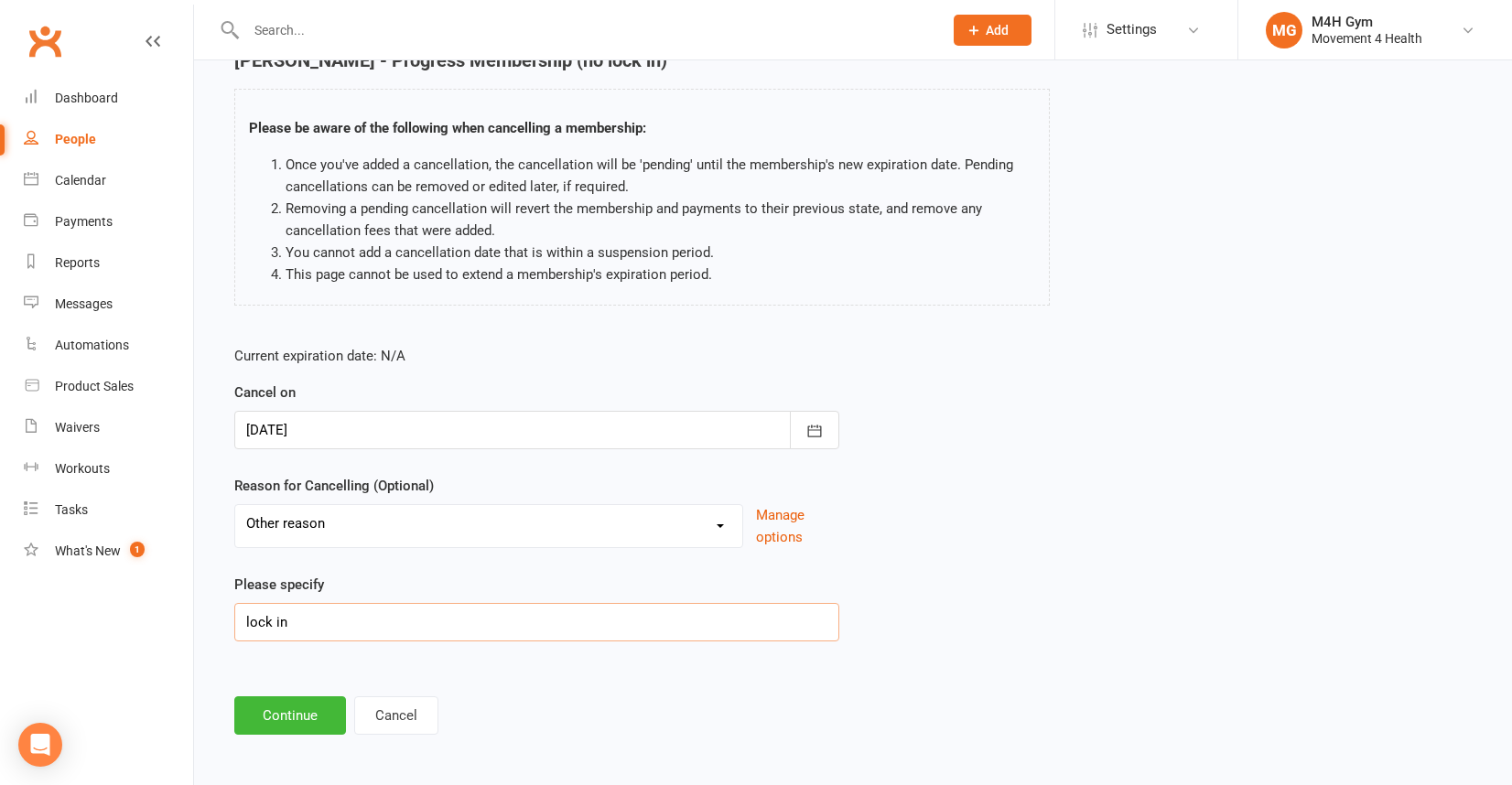
scroll to position [99, 0]
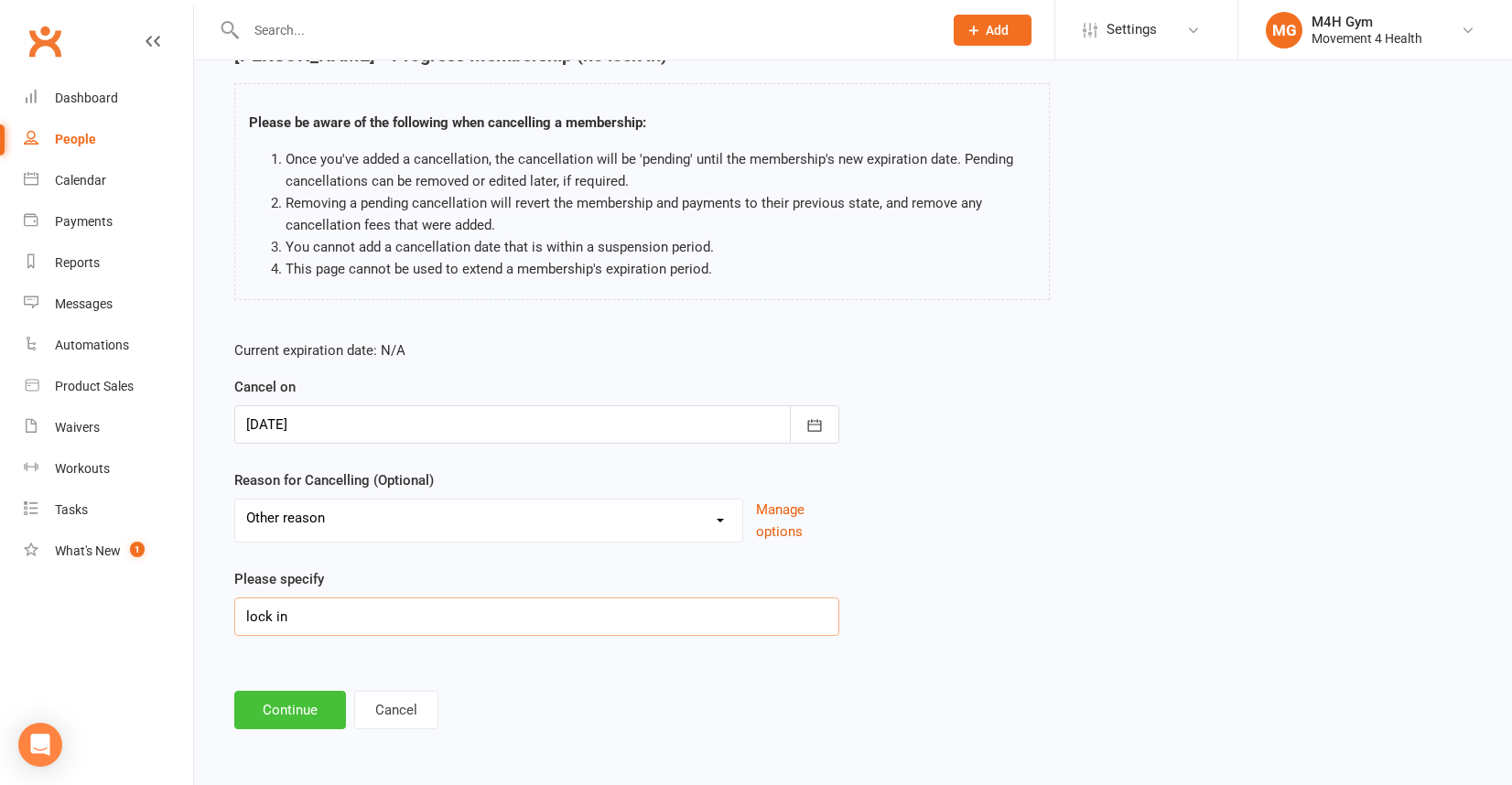
type input "lock in"
click at [301, 710] on button "Continue" at bounding box center [290, 710] width 112 height 39
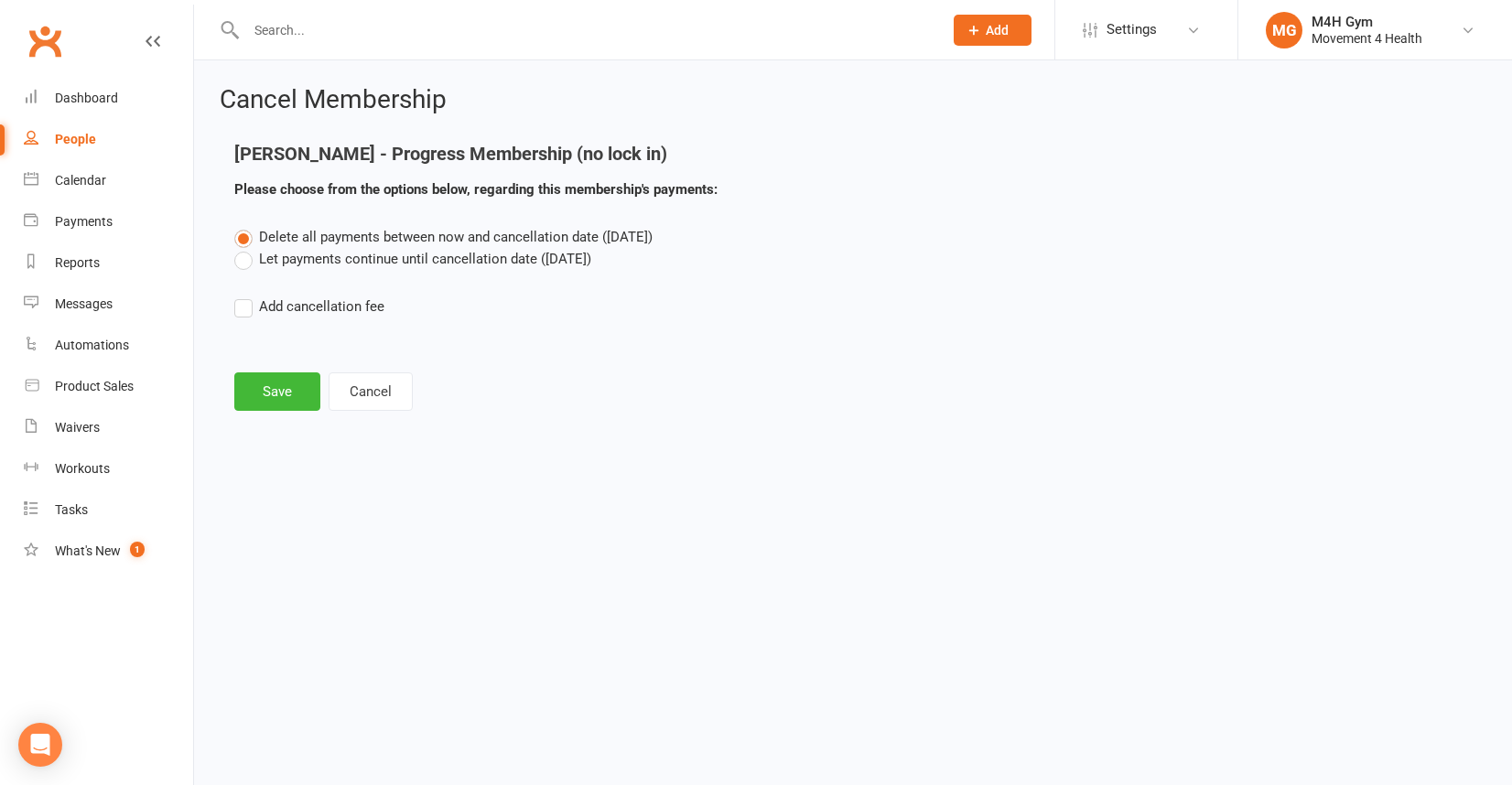
scroll to position [0, 0]
click at [248, 261] on label "Let payments continue until cancellation date ([DATE])" at bounding box center [412, 259] width 357 height 22
click at [246, 248] on input "Let payments continue until cancellation date ([DATE])" at bounding box center [240, 248] width 12 height 0
click at [278, 389] on button "Save" at bounding box center [277, 392] width 86 height 39
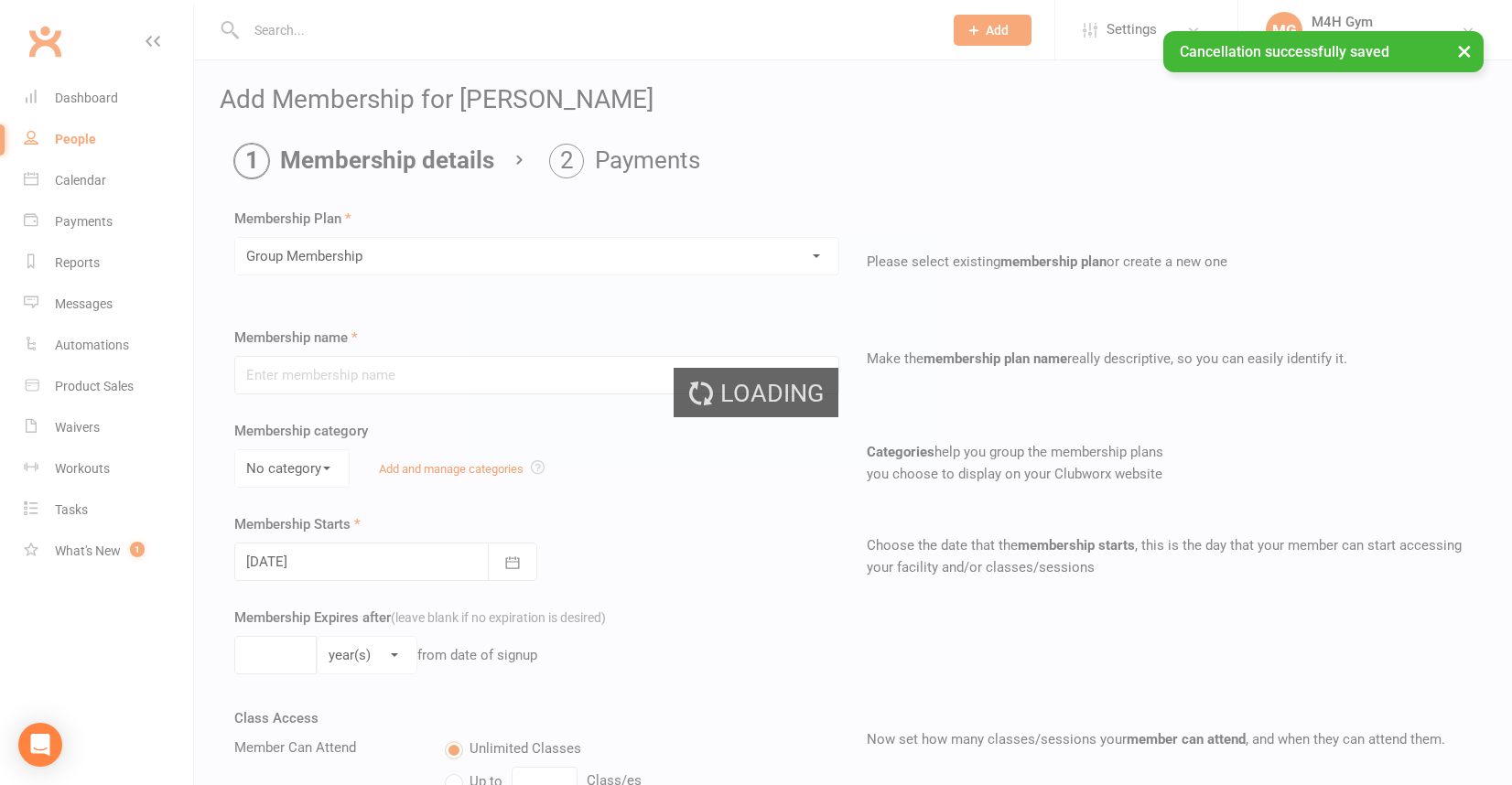
type input "Group Membership"
select select "0"
select select "2"
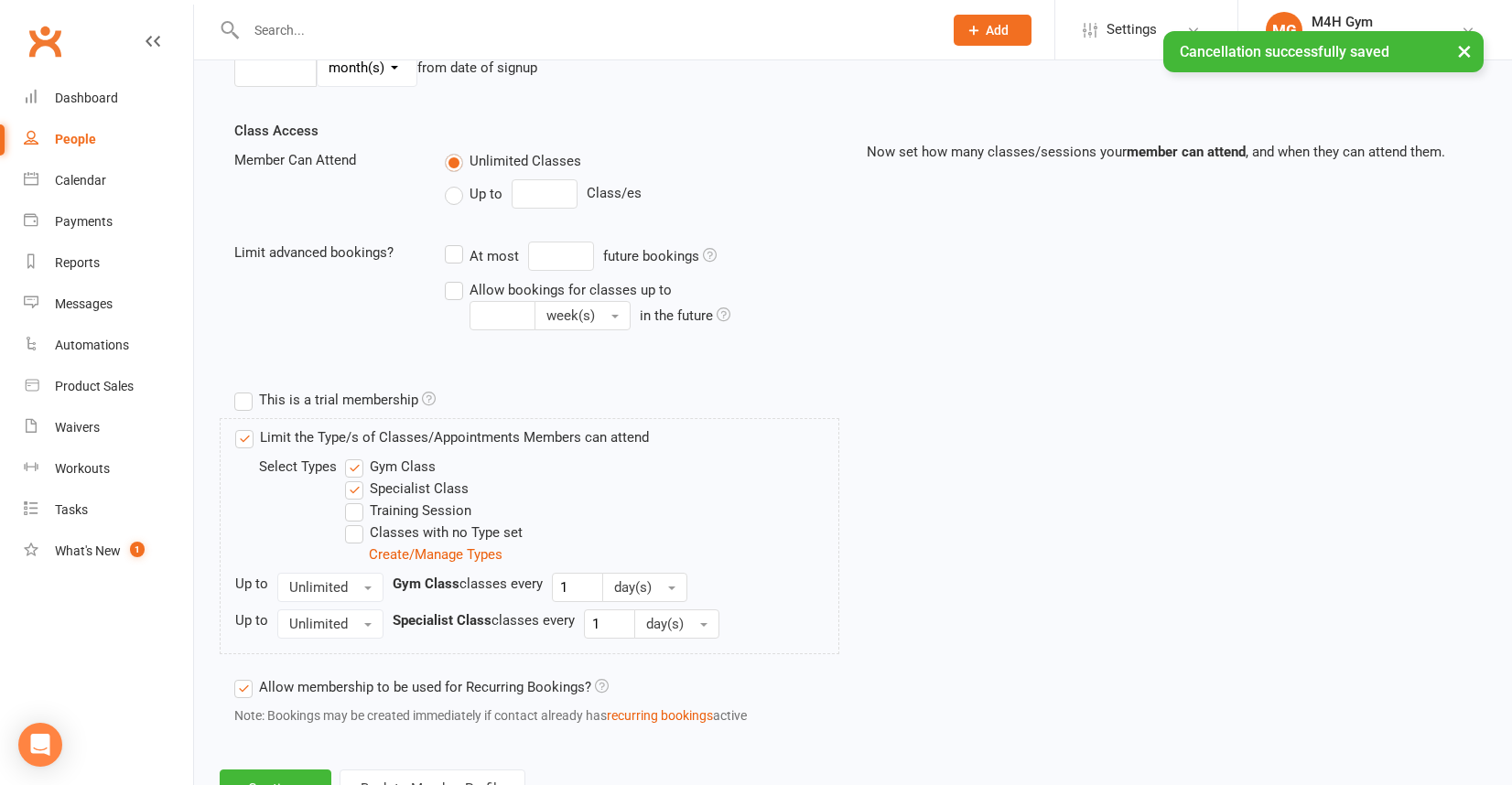
scroll to position [662, 0]
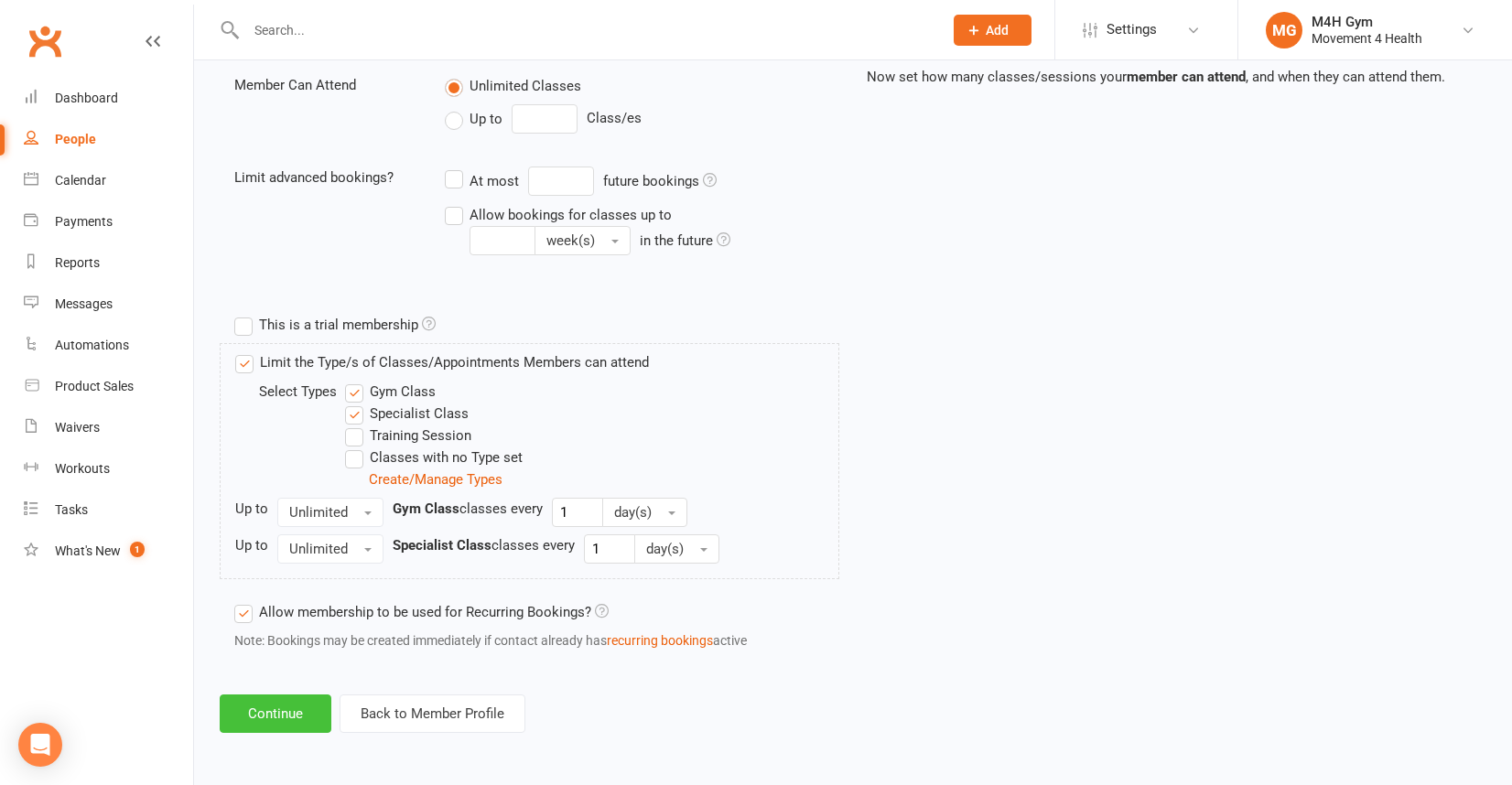
click at [276, 712] on button "Continue" at bounding box center [276, 714] width 112 height 39
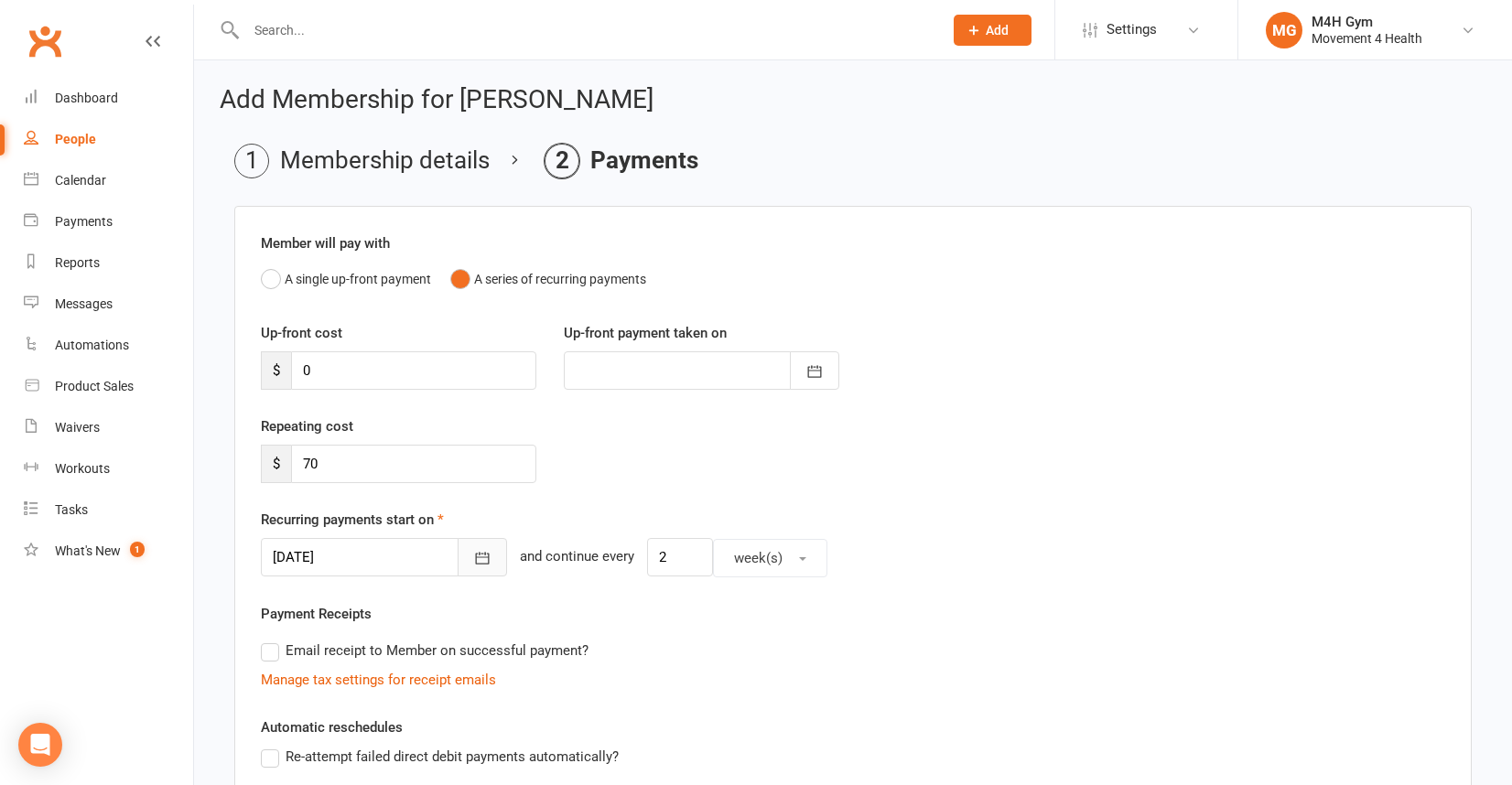
click at [473, 555] on icon "button" at bounding box center [482, 558] width 18 height 18
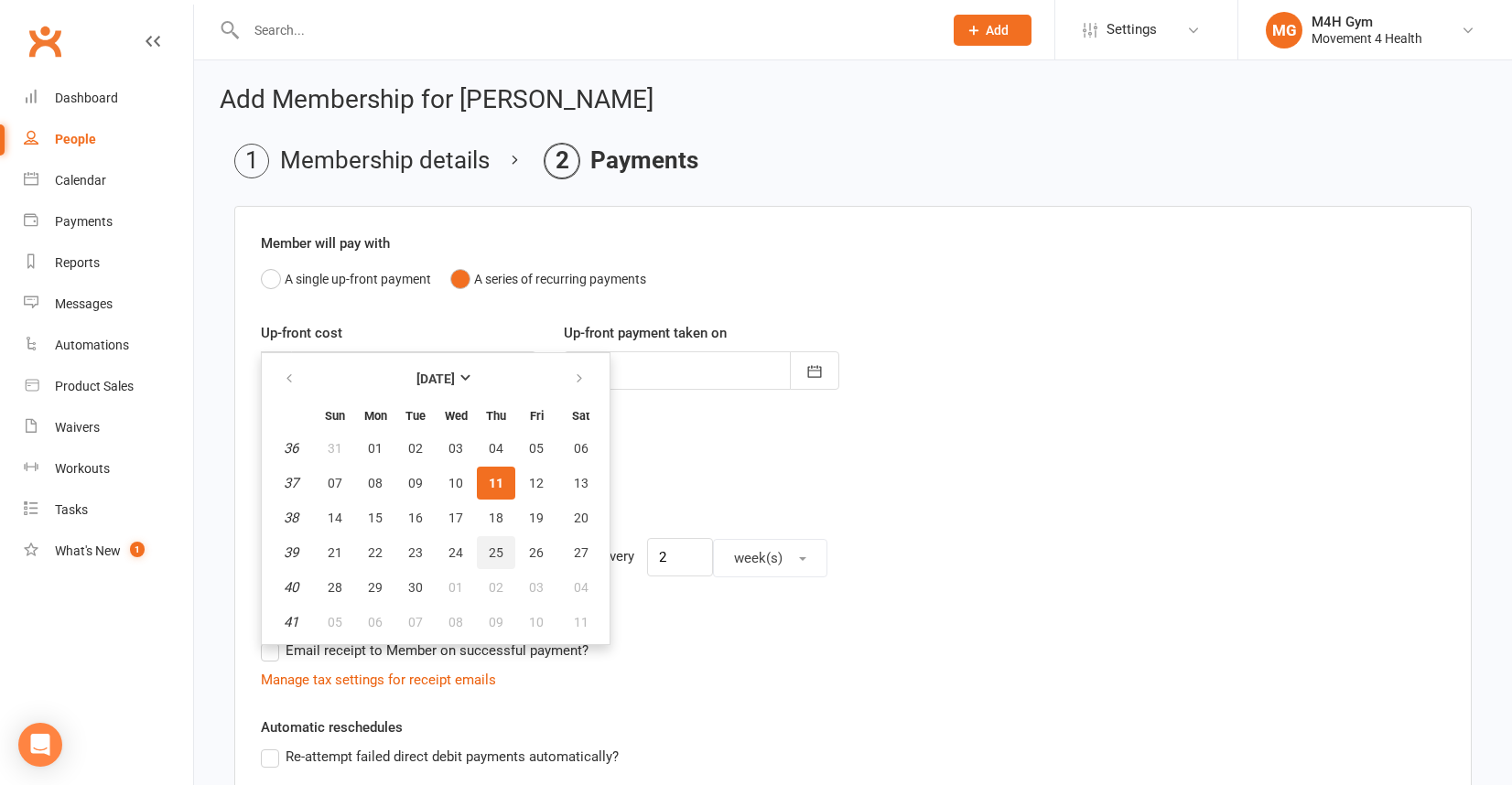
click at [490, 545] on span "25" at bounding box center [496, 552] width 15 height 15
type input "[DATE]"
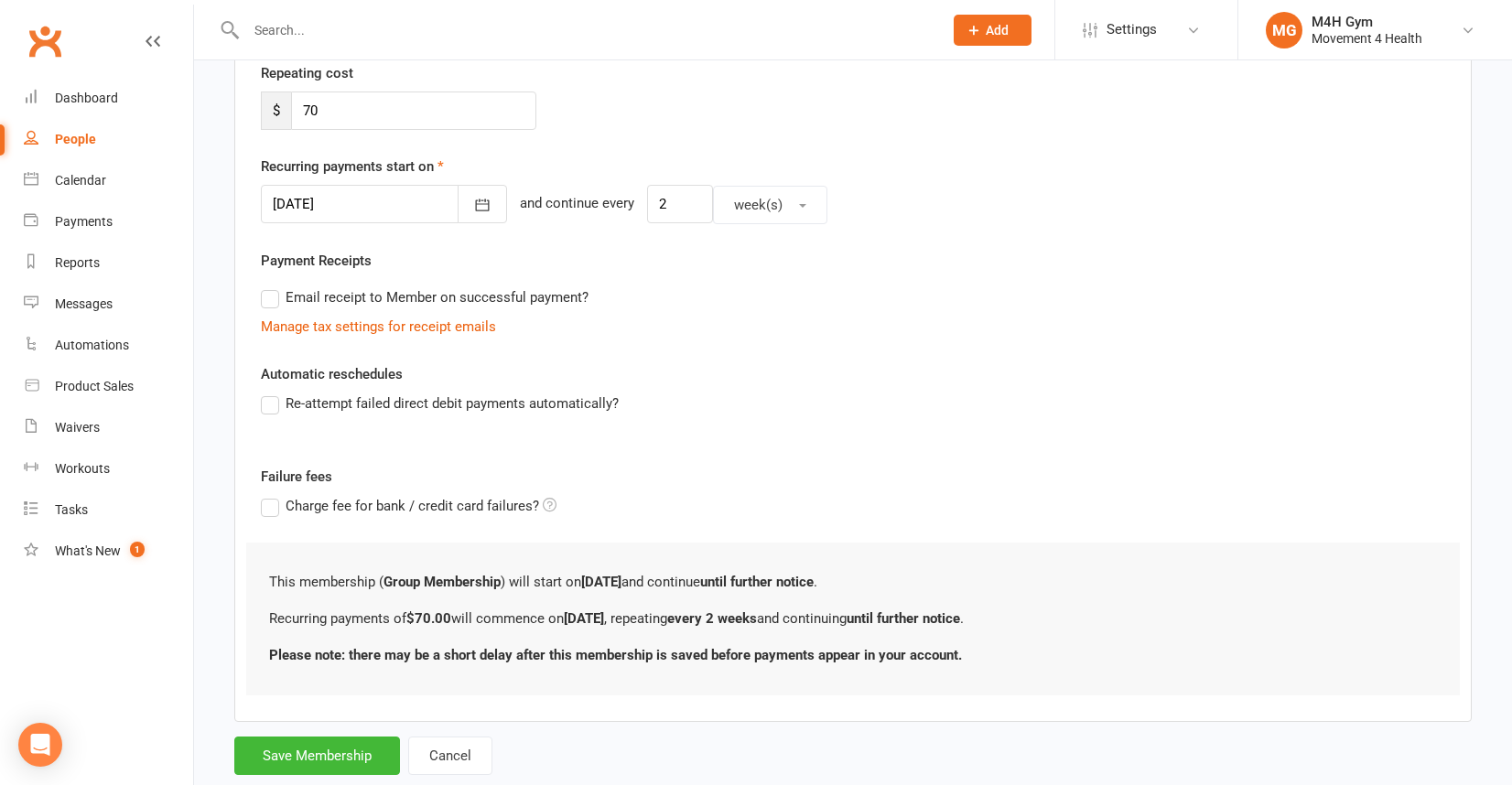
scroll to position [399, 0]
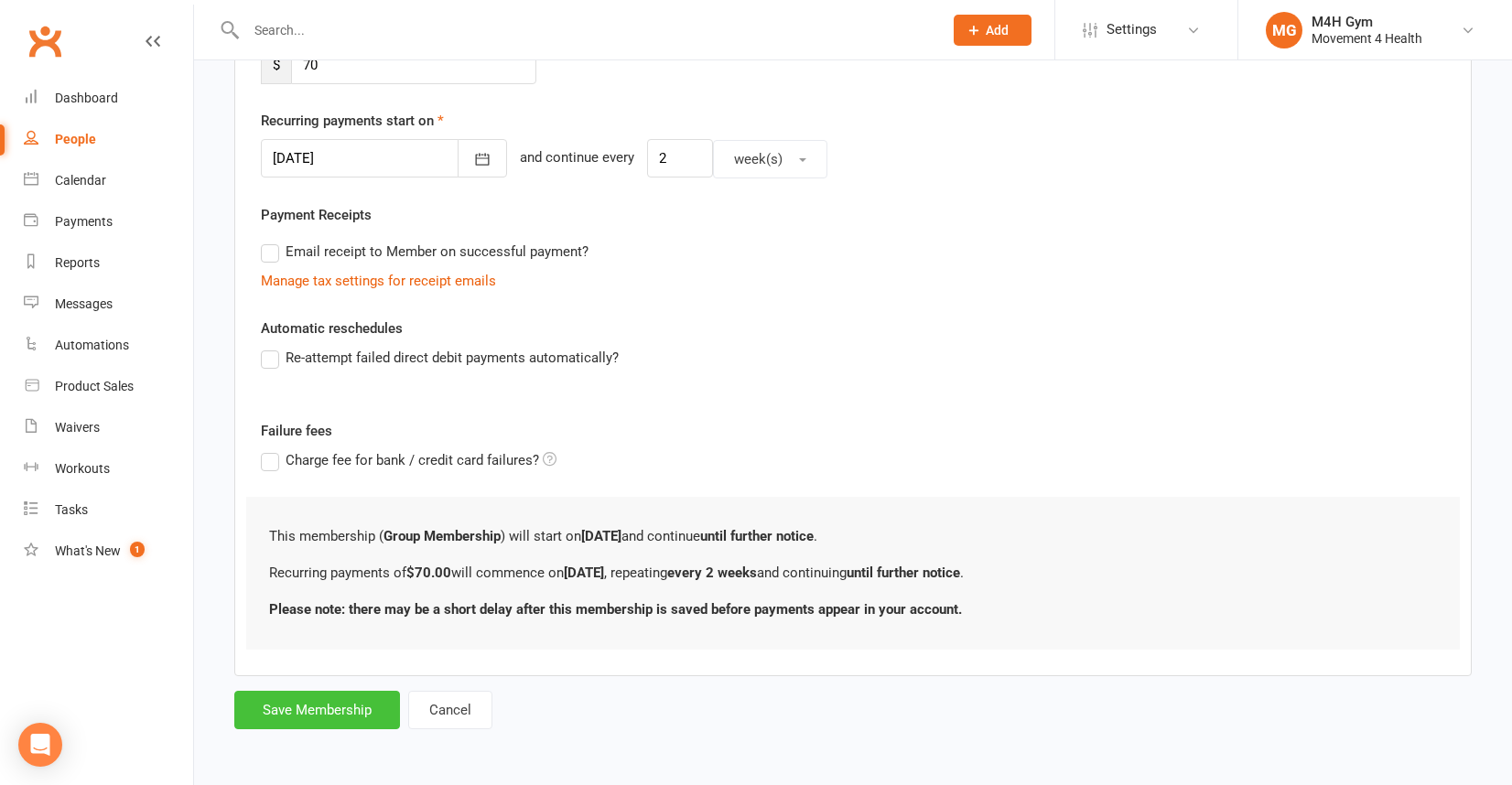
click at [337, 713] on button "Save Membership" at bounding box center [316, 710] width 166 height 39
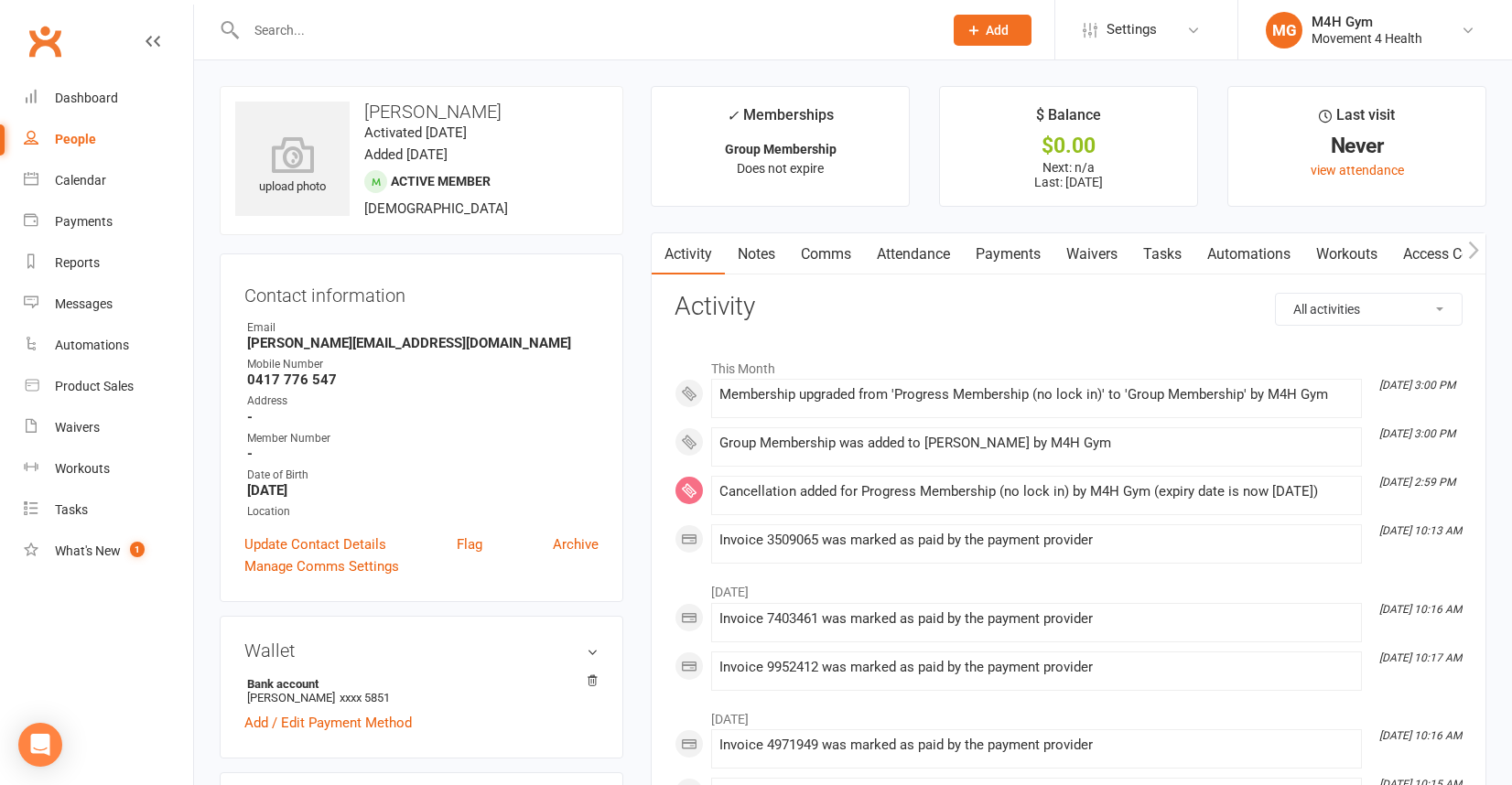
click at [1004, 251] on link "Payments" at bounding box center [1007, 254] width 90 height 42
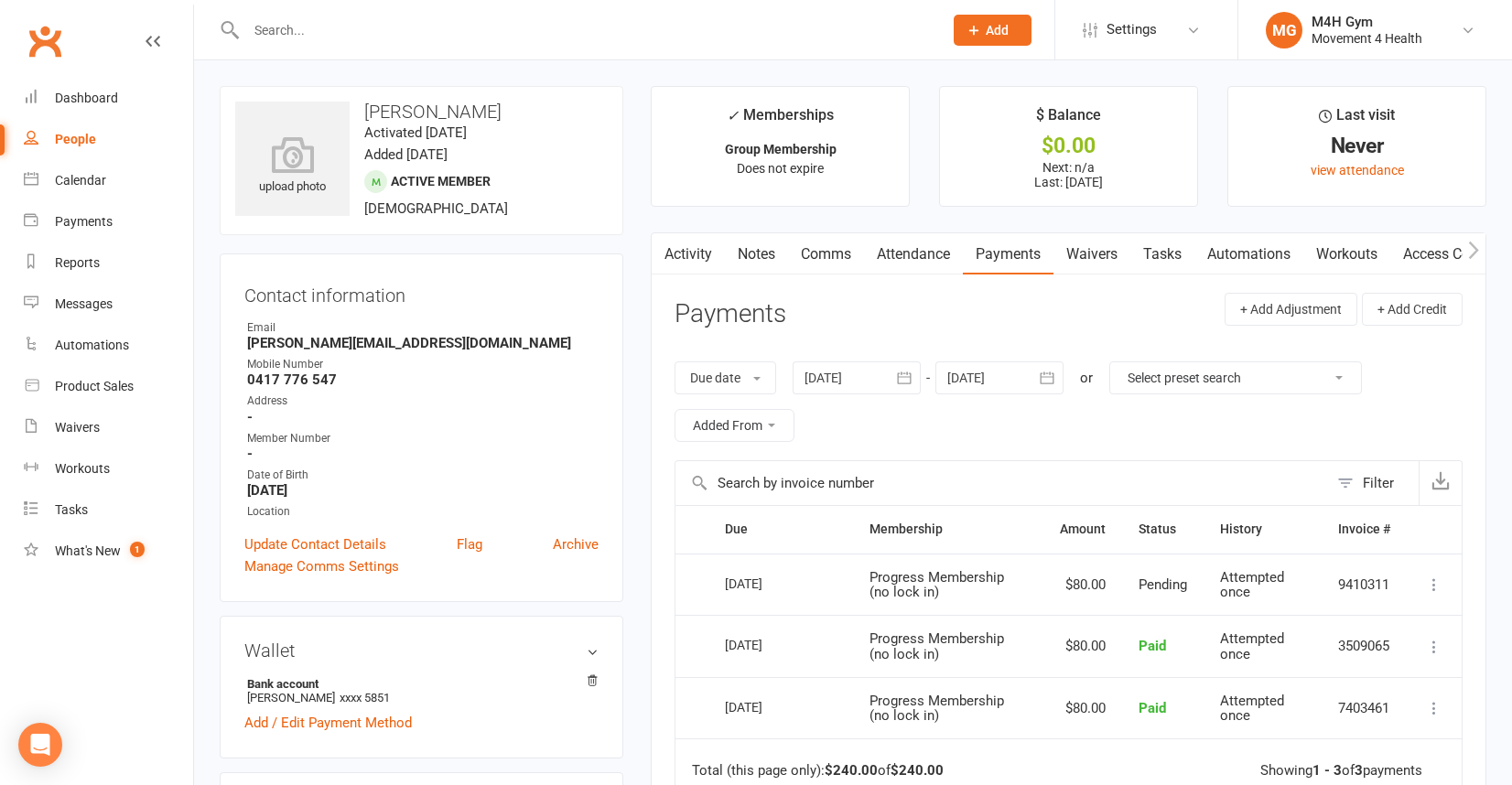
click at [1047, 385] on icon "button" at bounding box center [1047, 378] width 18 height 18
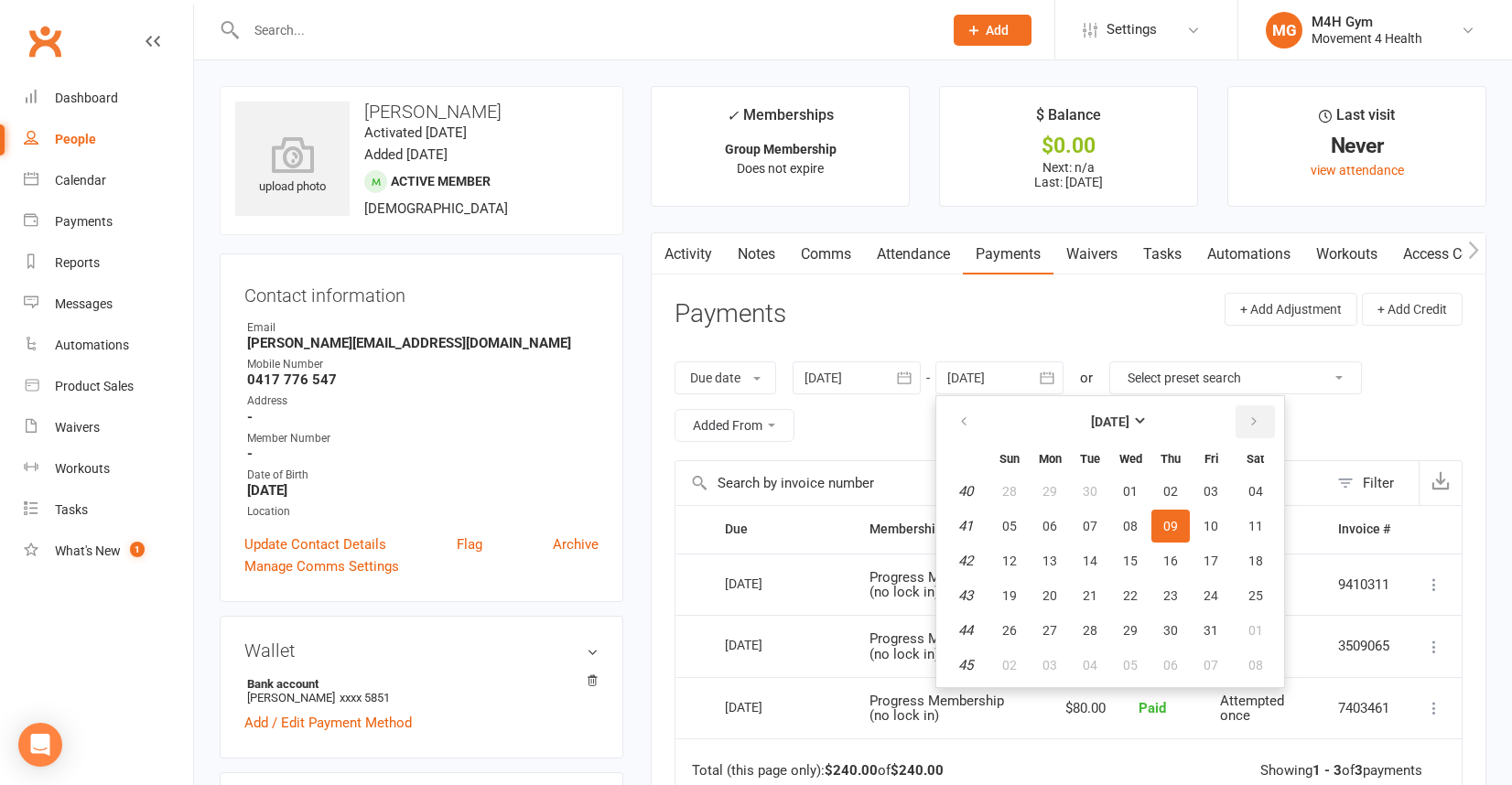
click at [1249, 418] on icon "button" at bounding box center [1253, 421] width 13 height 15
click at [1211, 507] on table "[DATE] Sun Mon Tue Wed Thu Fri Sat 1 28 29 30 31 01 02 03 2 04 05 06 07 08 09 1…" at bounding box center [1109, 541] width 340 height 283
click at [1136, 525] on span "07" at bounding box center [1130, 525] width 15 height 15
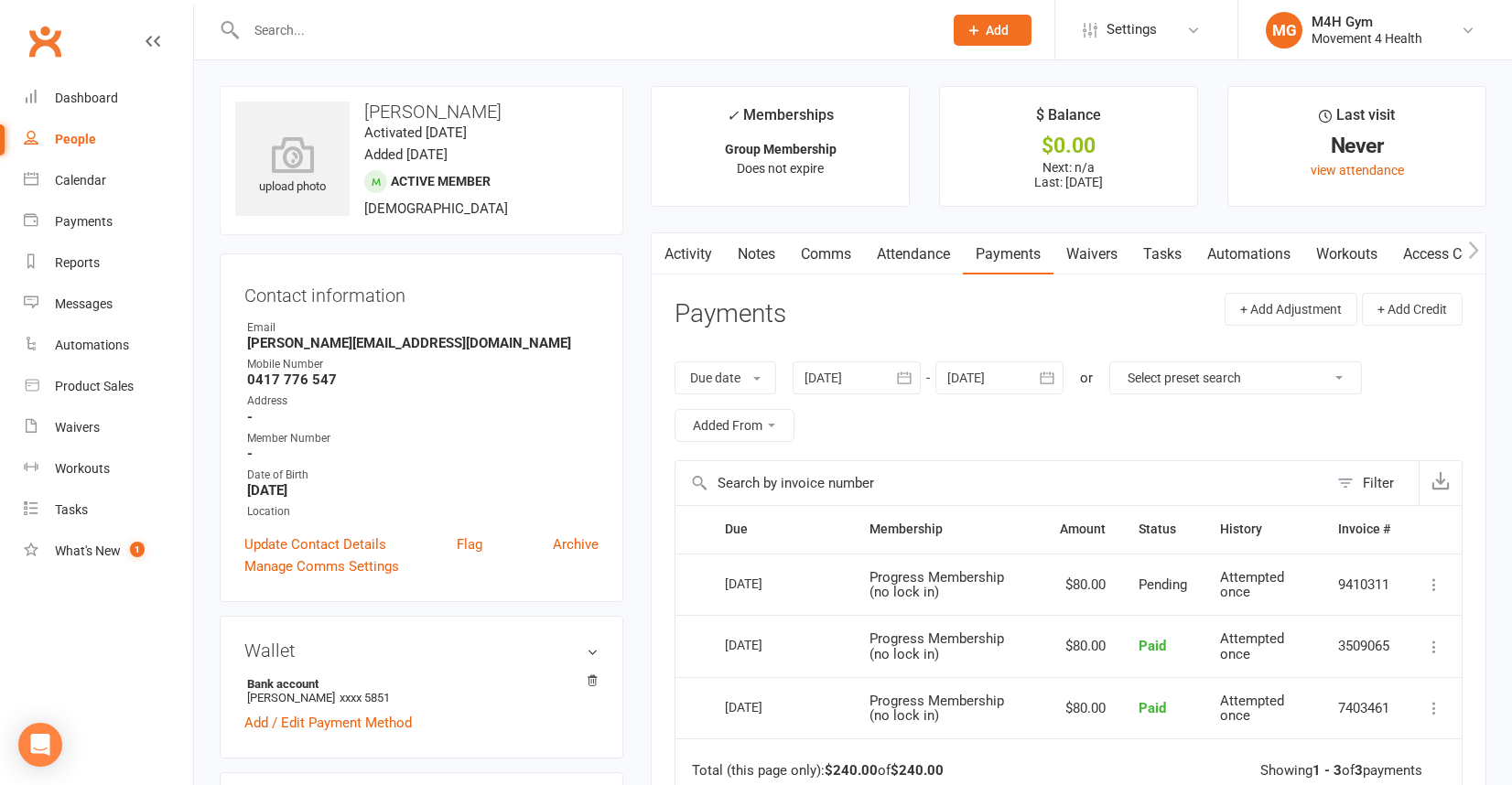
click at [1047, 376] on icon "button" at bounding box center [1047, 378] width 14 height 12
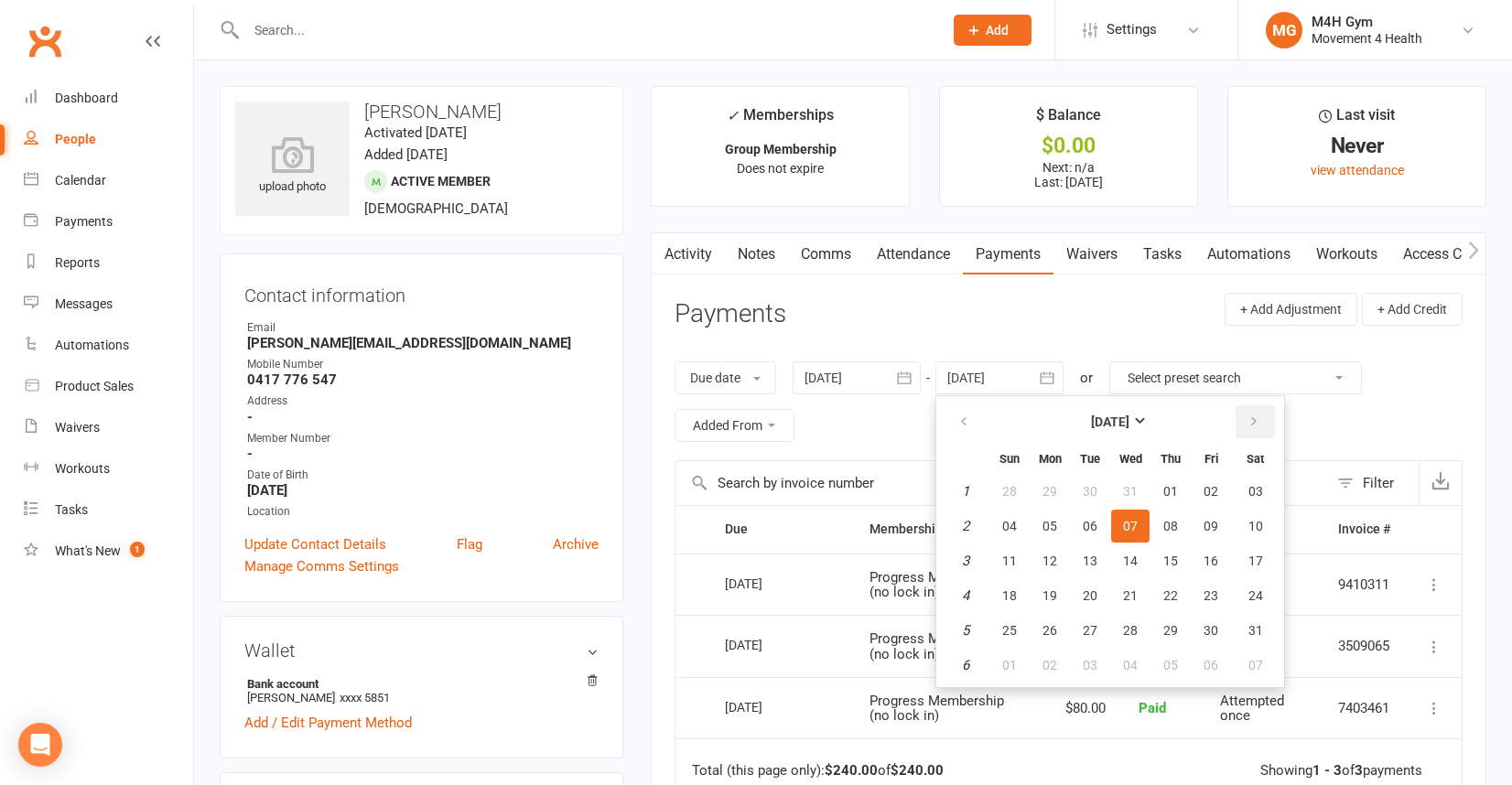
click at [1254, 412] on button "button" at bounding box center [1255, 421] width 40 height 33
click at [1153, 519] on table "[DATE] Sun Mon Tue Wed Thu Fri Sat 14 29 30 31 01 02 03 04 15 05 06 07 08 09 10…" at bounding box center [1109, 541] width 340 height 283
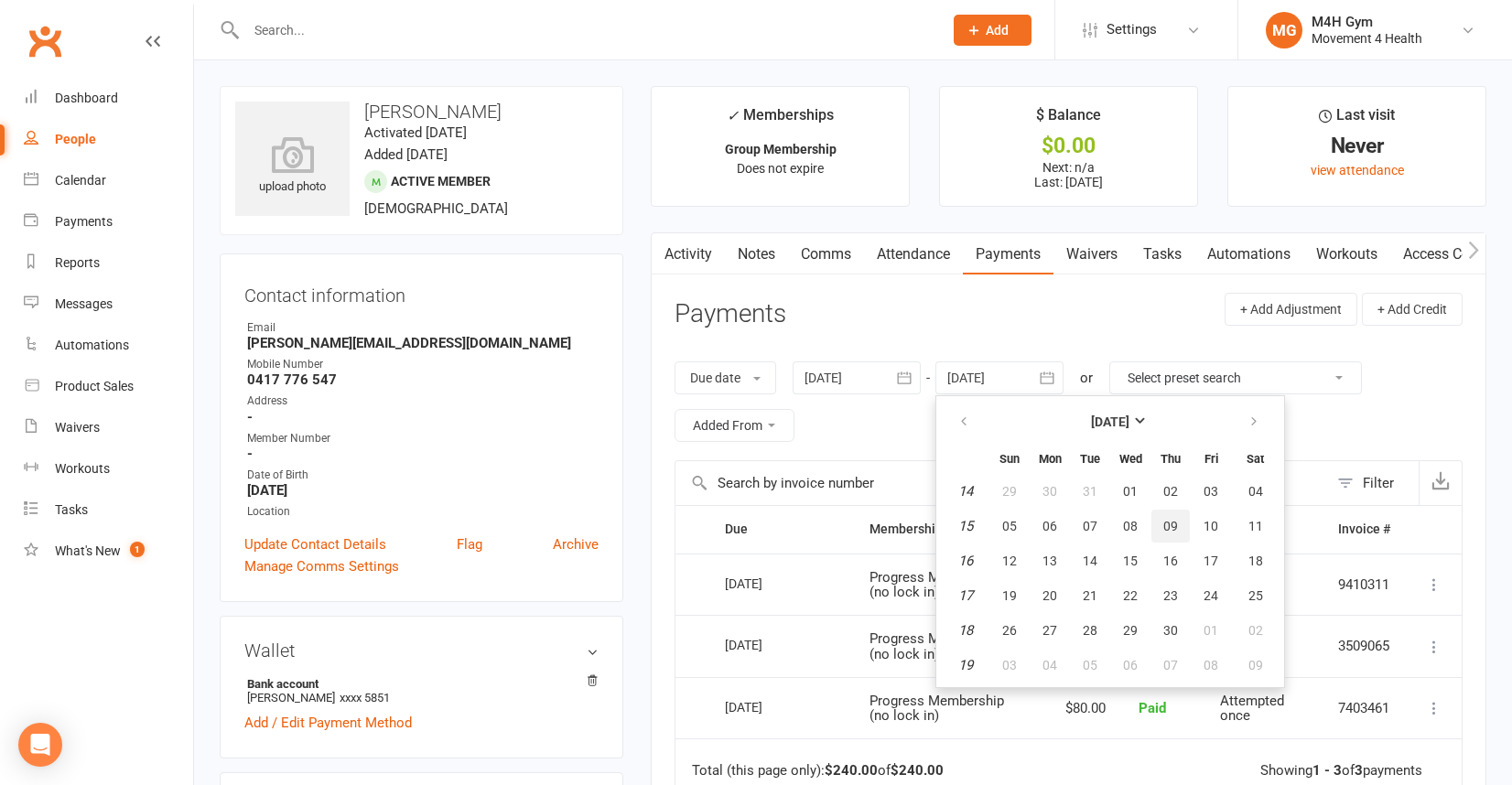
click at [1172, 517] on button "09" at bounding box center [1170, 525] width 39 height 33
type input "[DATE]"
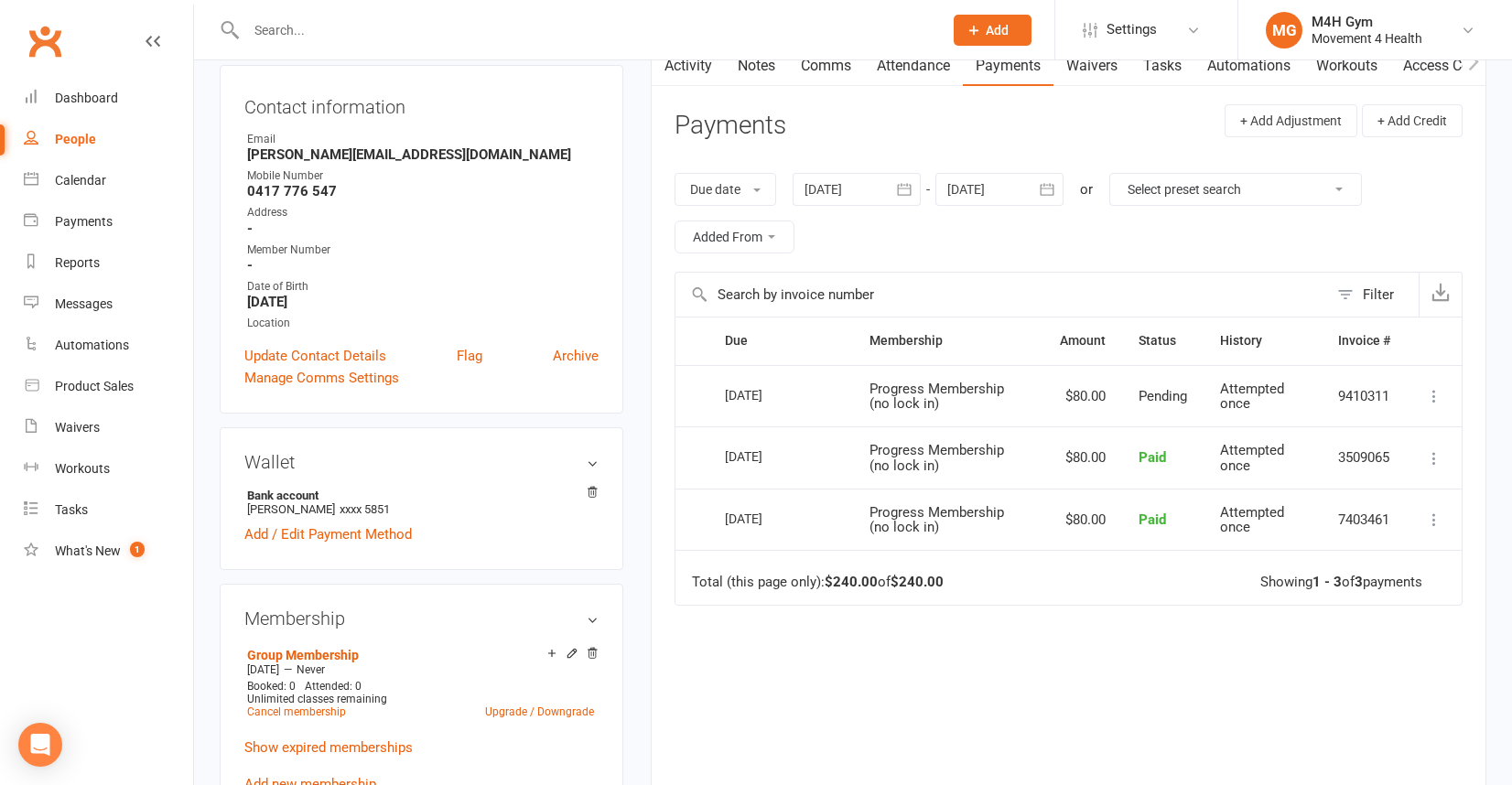
scroll to position [189, 0]
click at [901, 191] on icon "button" at bounding box center [904, 188] width 14 height 12
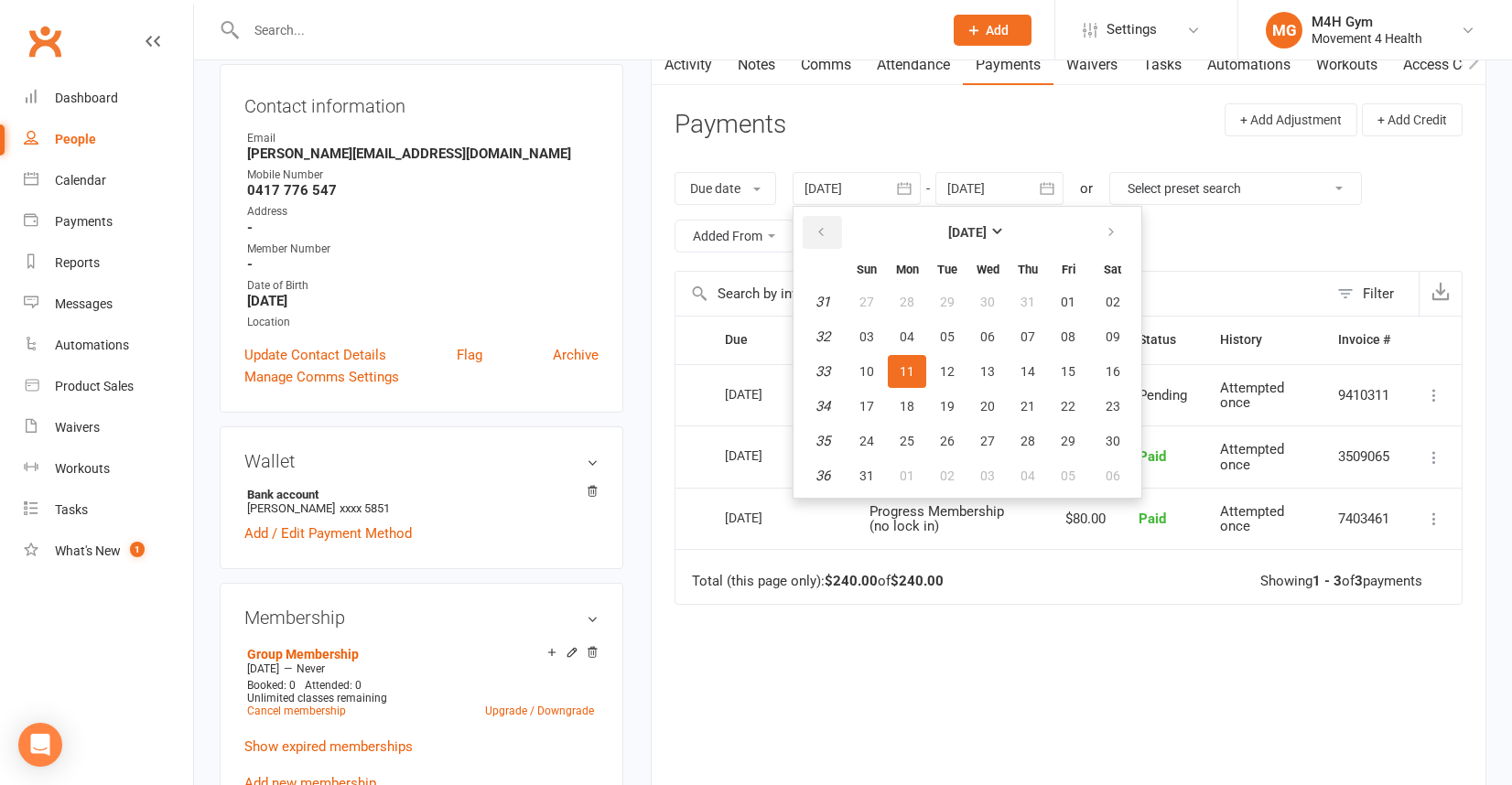
click at [824, 223] on button "button" at bounding box center [823, 232] width 40 height 33
click at [874, 340] on span "06" at bounding box center [867, 336] width 15 height 15
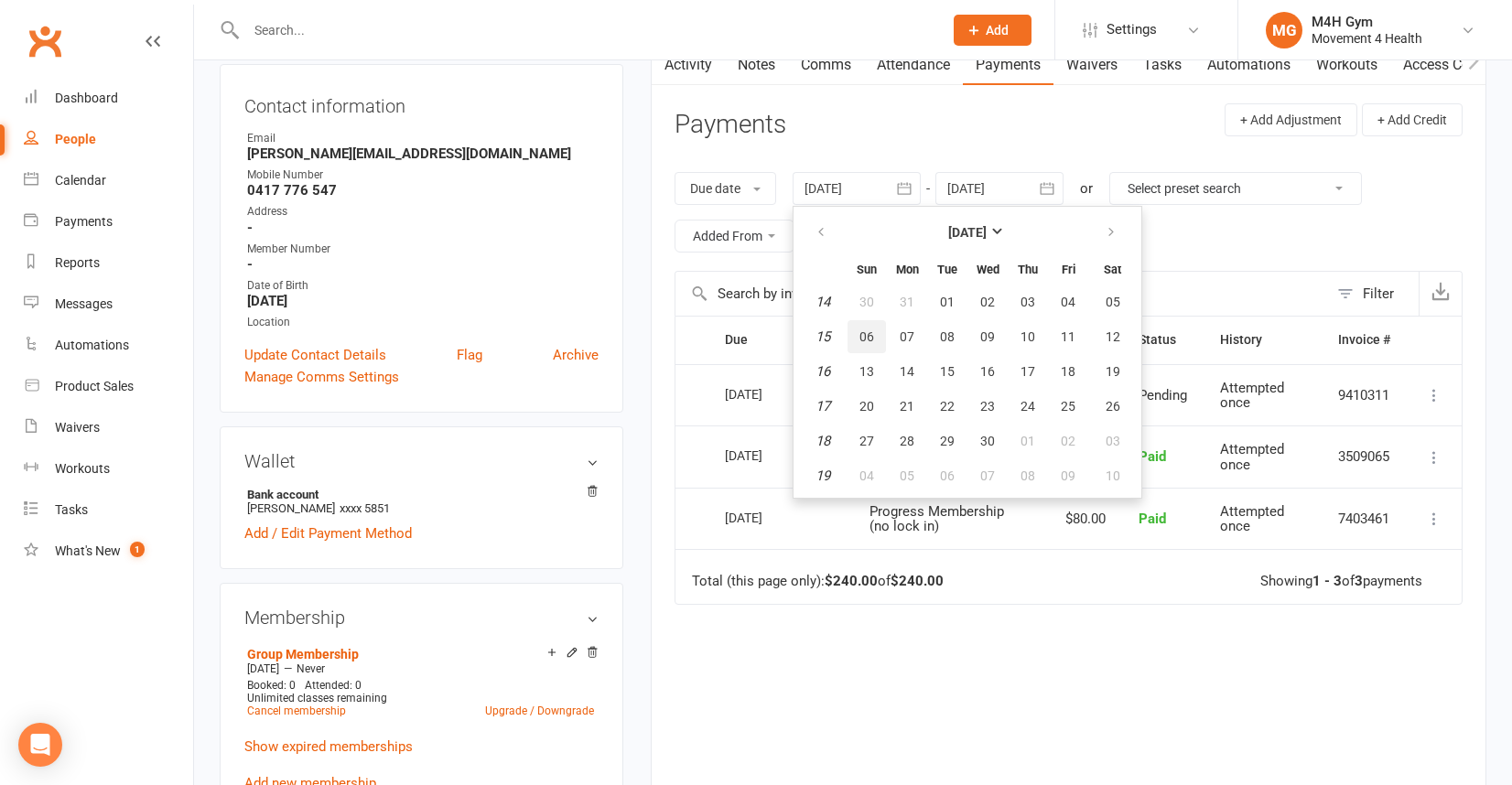
type input "[DATE]"
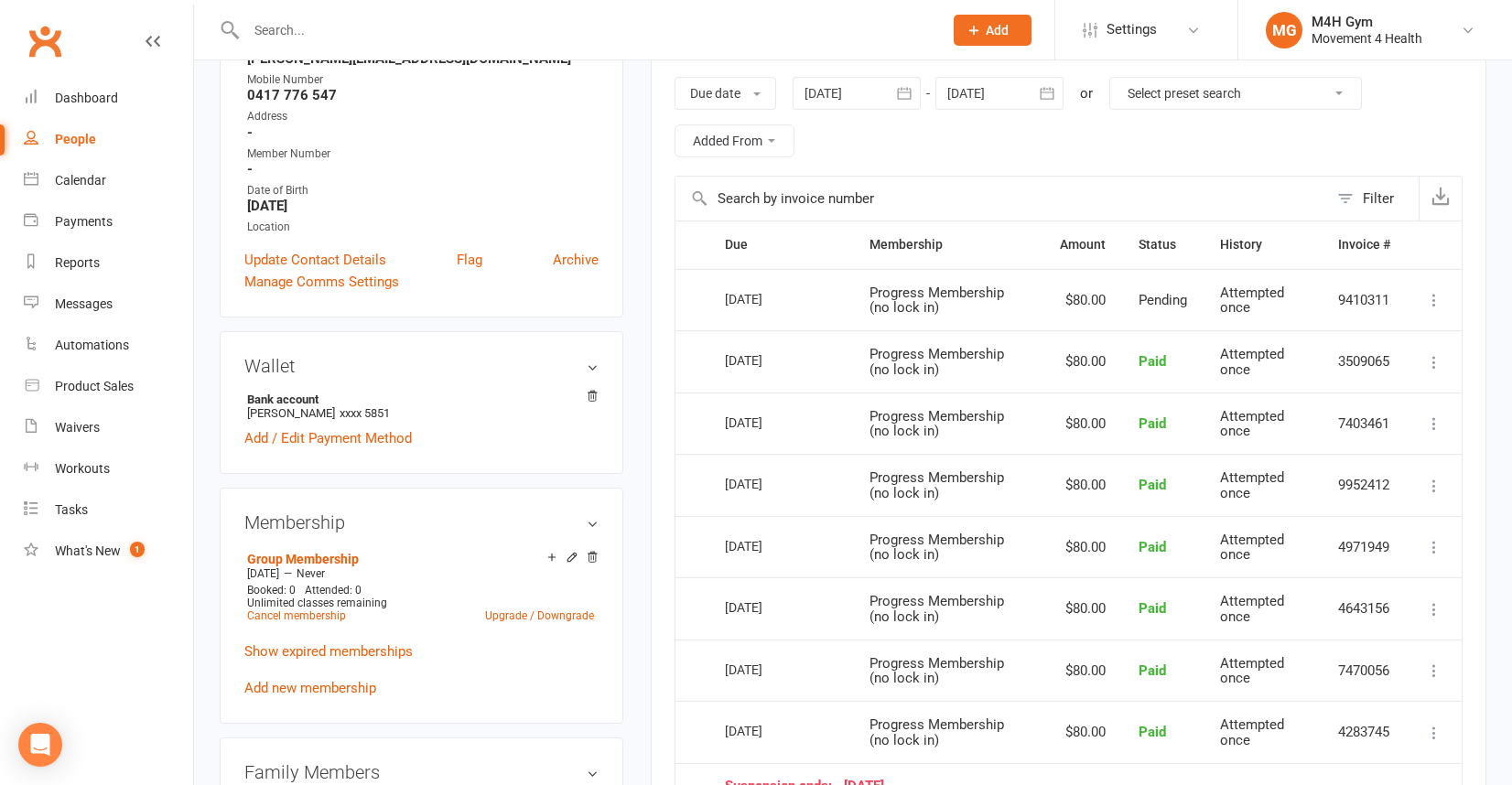
scroll to position [0, 0]
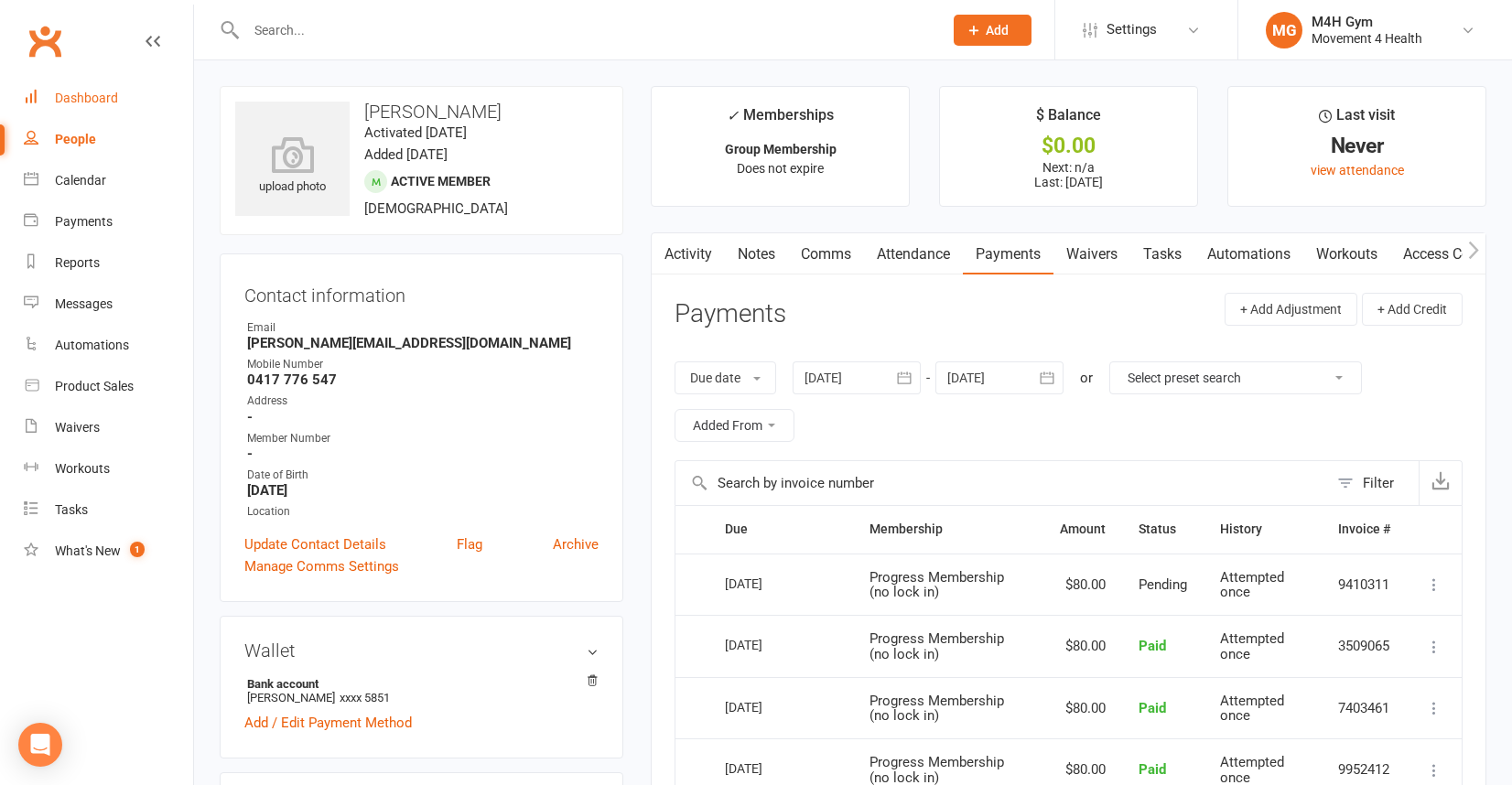
click at [96, 93] on div "Dashboard" at bounding box center [86, 97] width 63 height 15
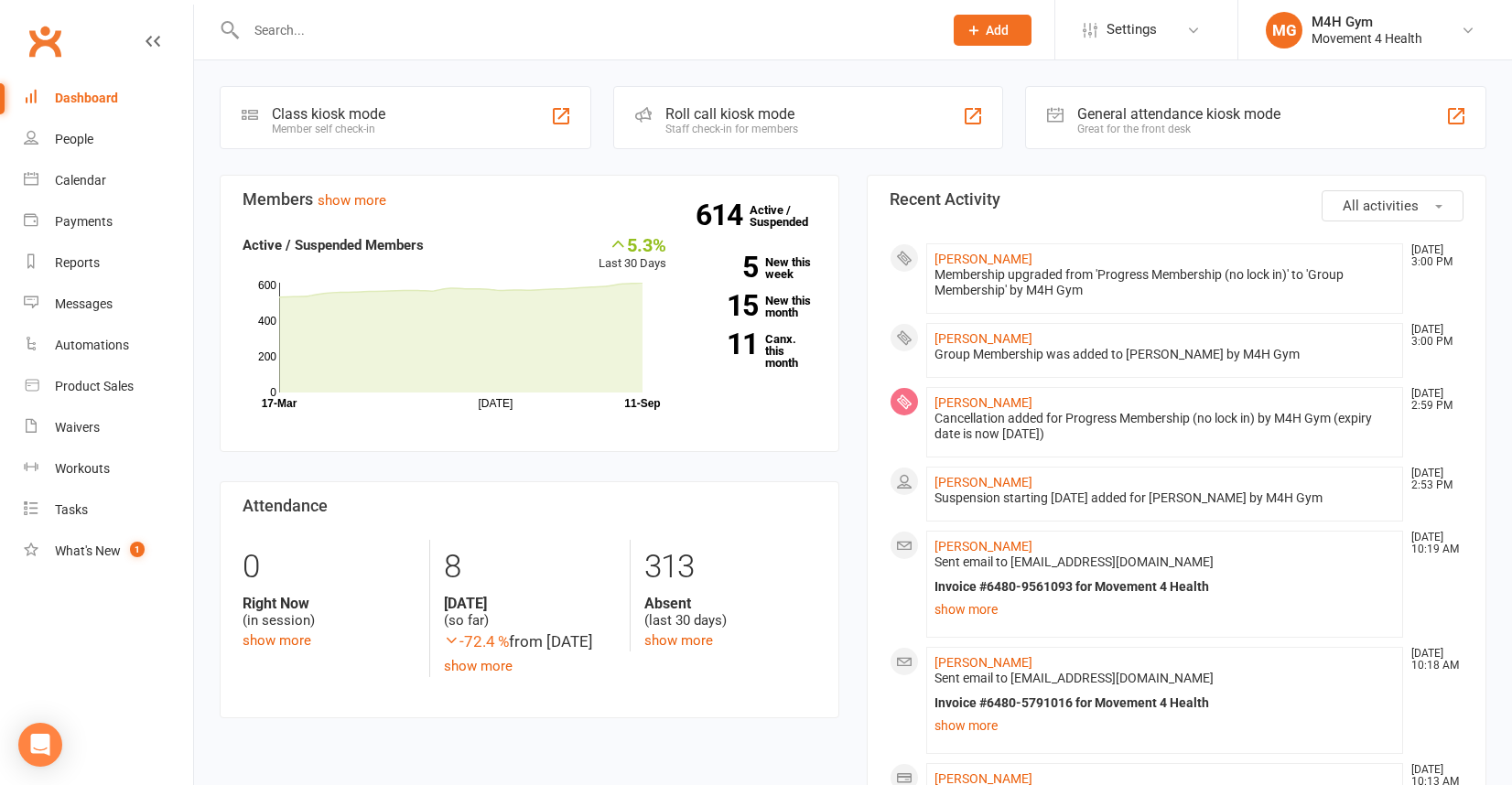
click at [282, 30] on input "text" at bounding box center [585, 31] width 689 height 26
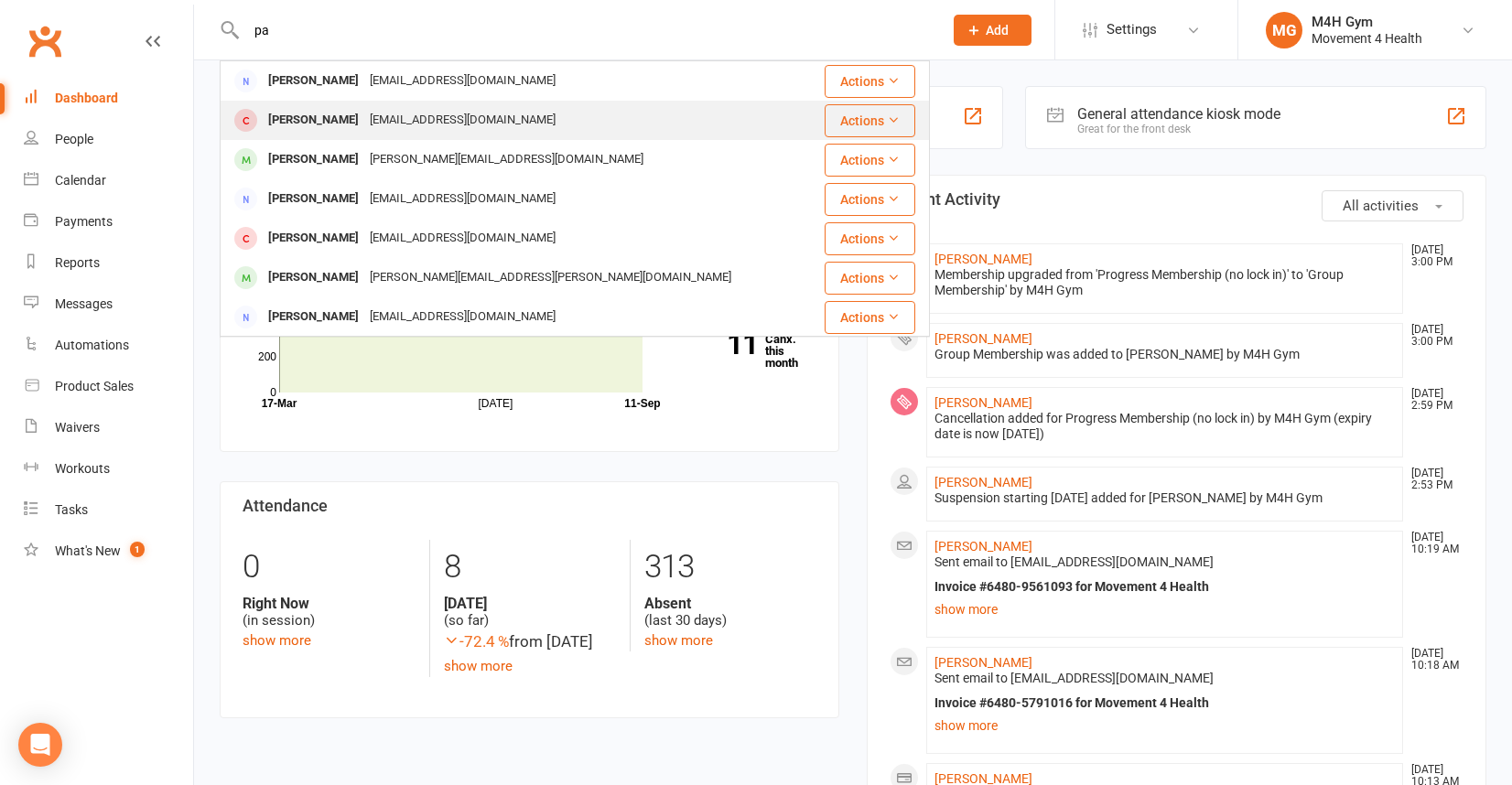
type input "p"
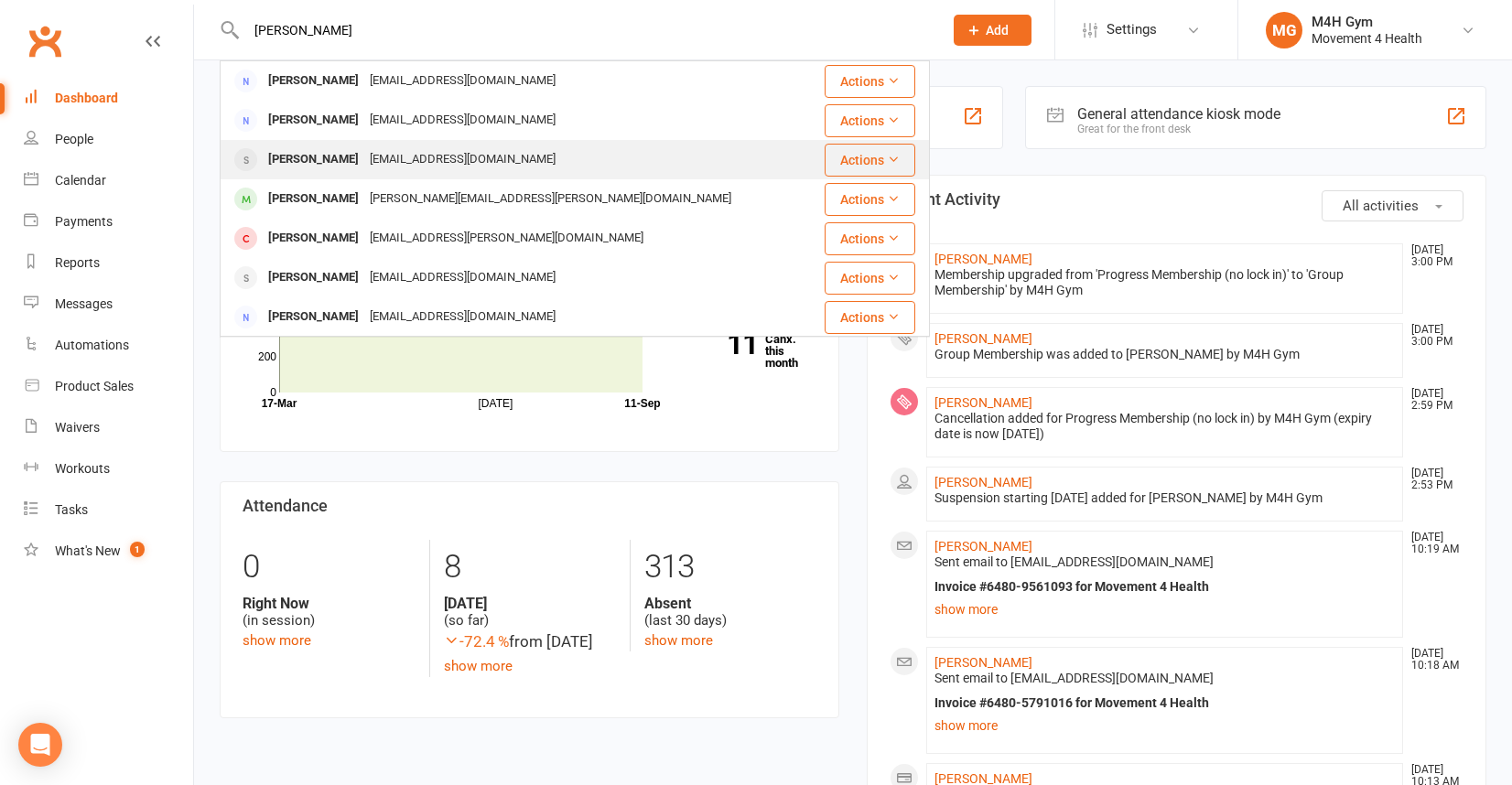
type input "[PERSON_NAME]"
click at [339, 158] on div "[PERSON_NAME]" at bounding box center [313, 160] width 101 height 27
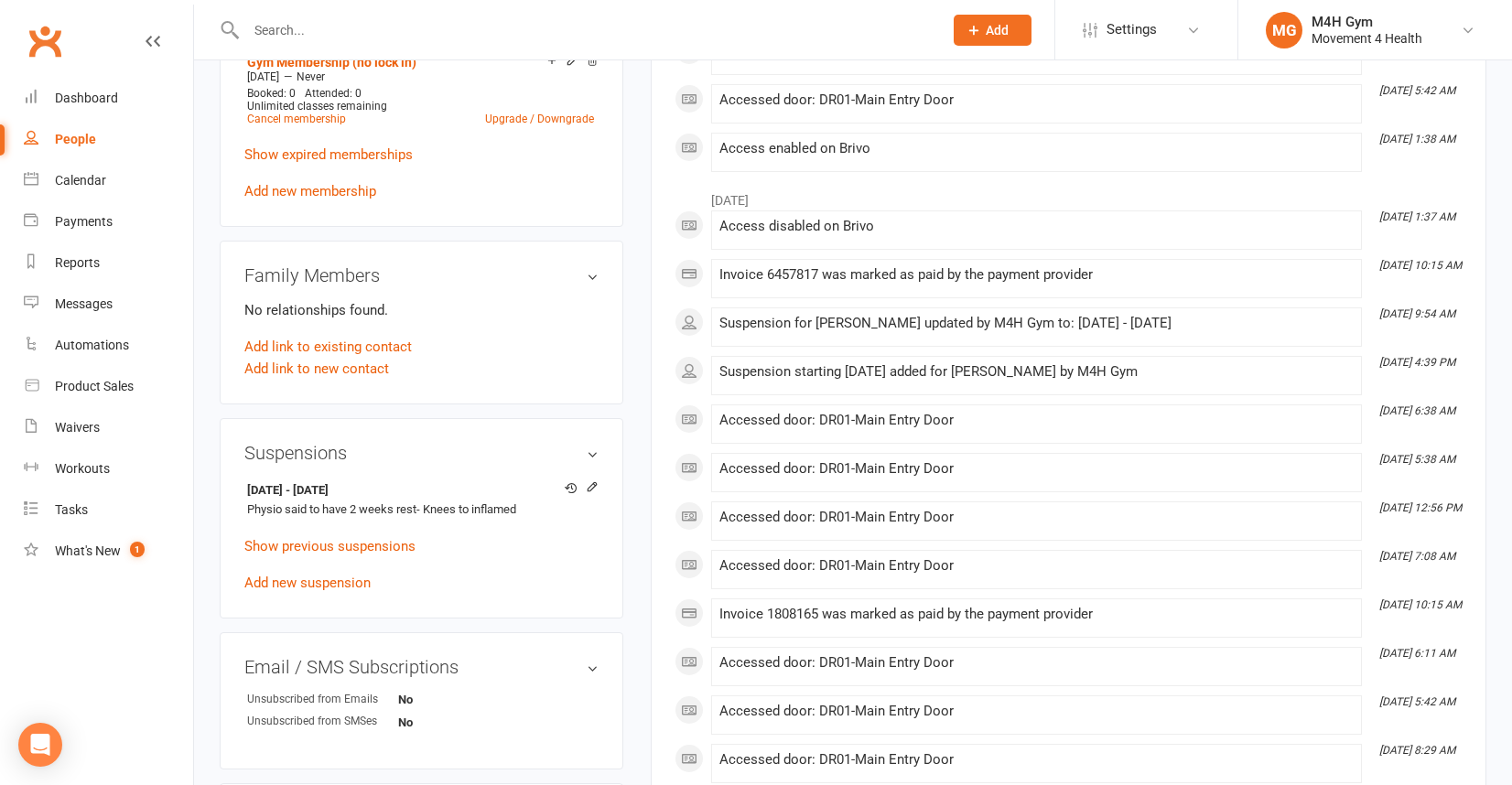
scroll to position [783, 0]
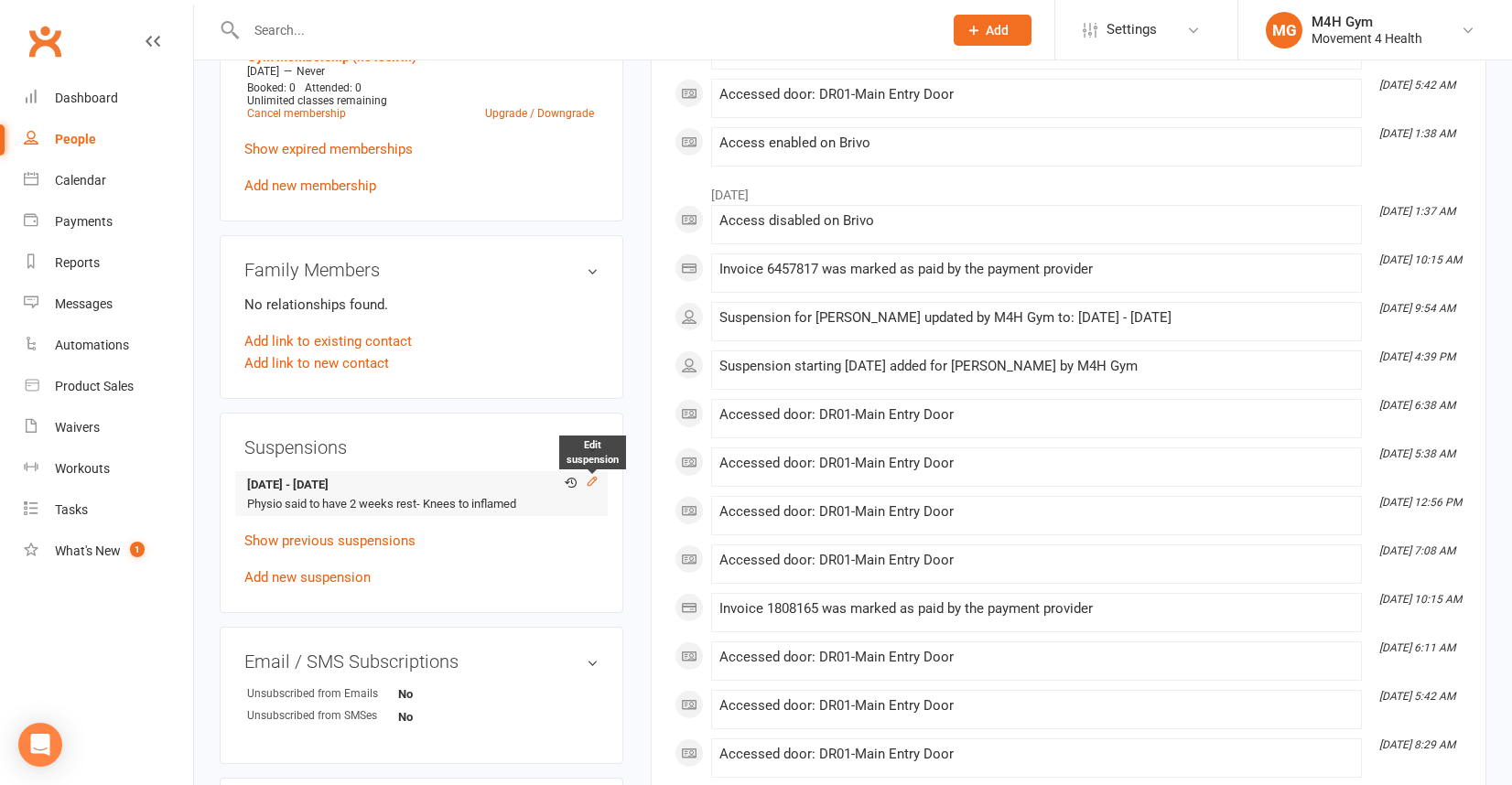
click at [592, 478] on icon at bounding box center [593, 482] width 8 height 8
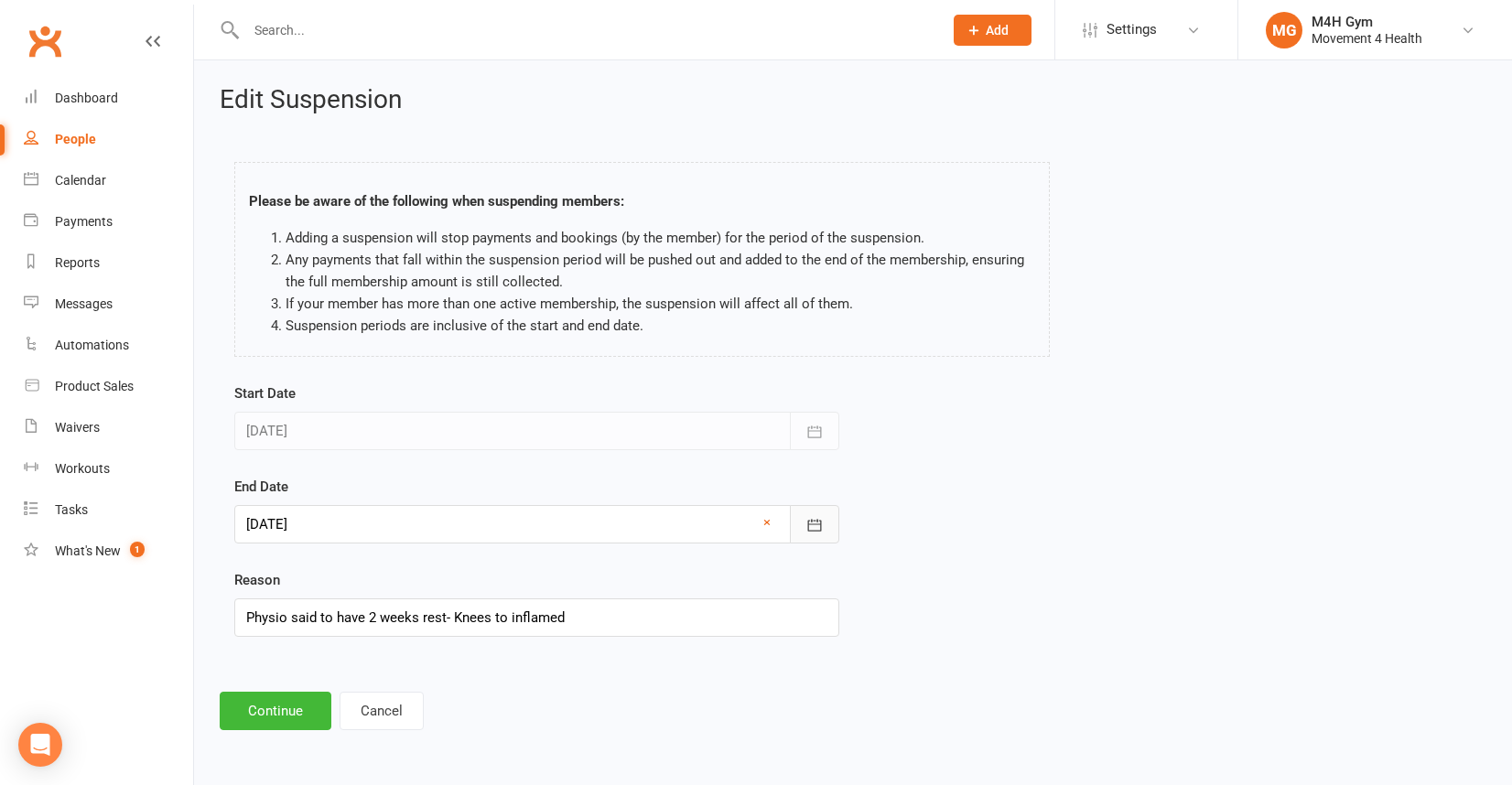
click at [809, 522] on icon "button" at bounding box center [814, 525] width 18 height 18
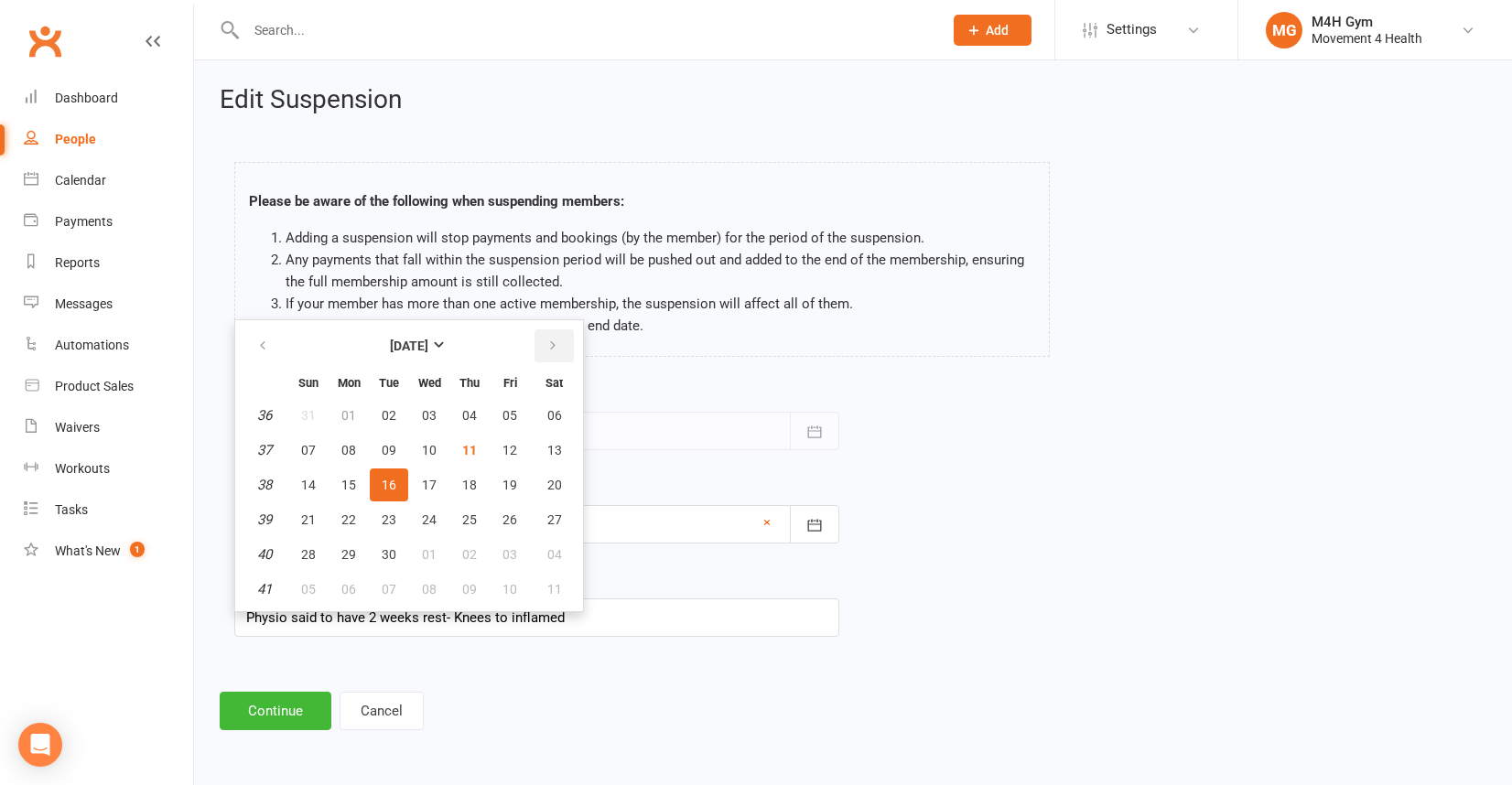
click at [546, 339] on icon "button" at bounding box center [552, 346] width 13 height 15
click at [546, 342] on icon "button" at bounding box center [552, 346] width 13 height 15
click at [351, 479] on span "10" at bounding box center [348, 485] width 15 height 15
type input "[DATE]"
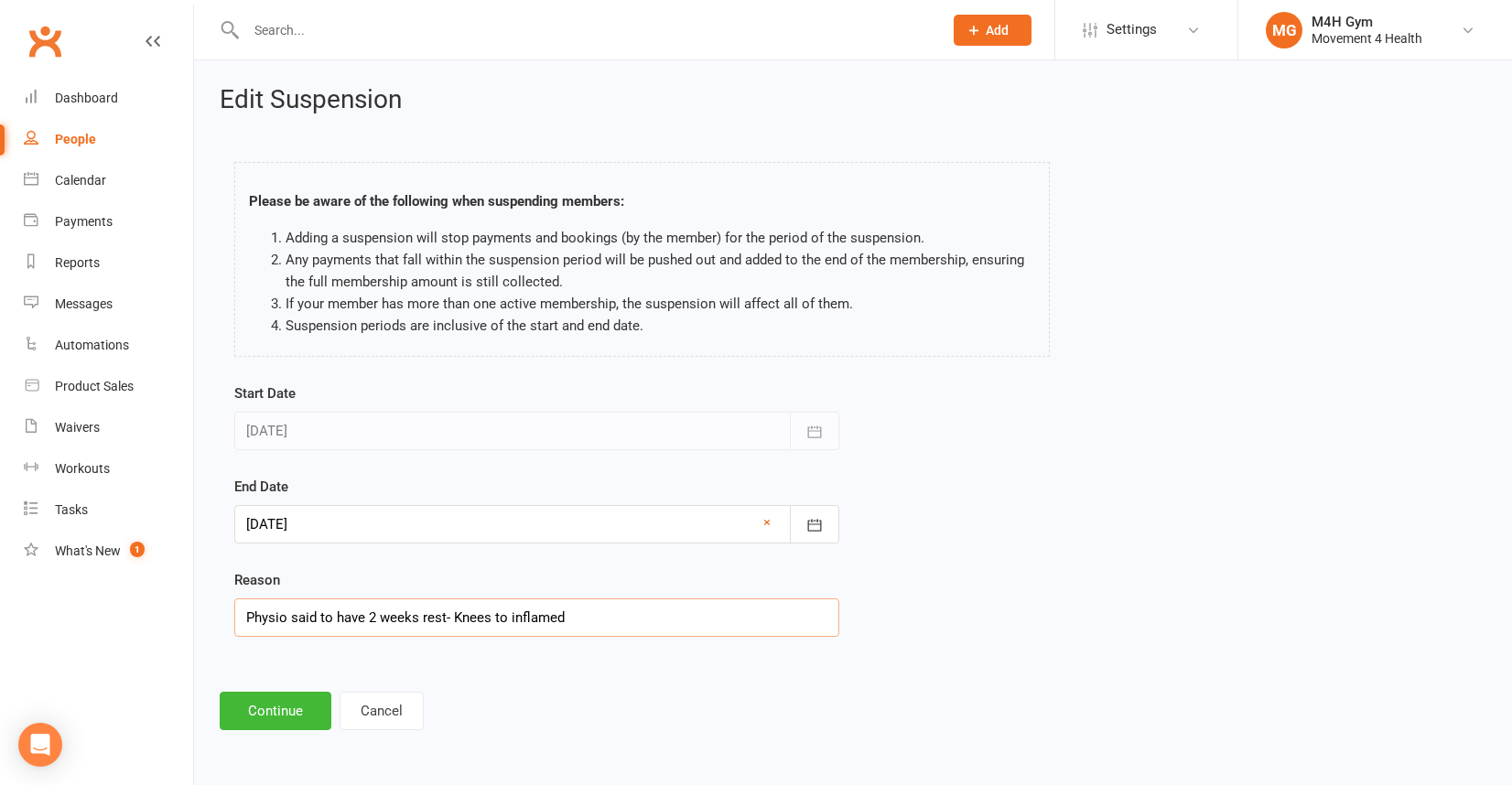
click at [578, 622] on input "Physio said to have 2 weeks rest- Knees to inflamed" at bounding box center [536, 617] width 605 height 39
type input "Physio said to have 2 weeks rest- Knees to inflamed- [MEDICAL_DATA]"
click at [297, 707] on button "Continue" at bounding box center [276, 711] width 112 height 39
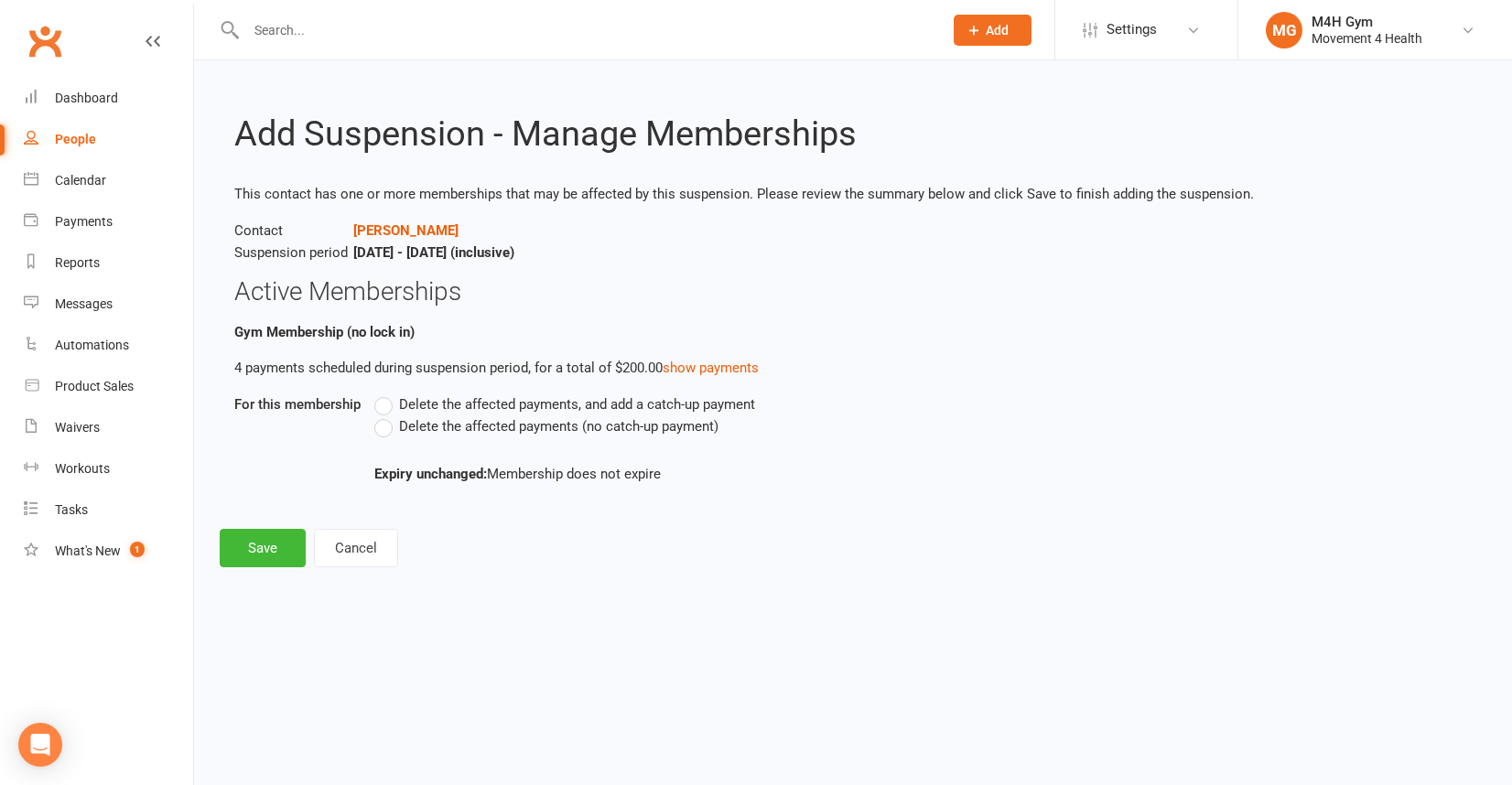
click at [388, 428] on label "Delete the affected payments (no catch-up payment)" at bounding box center [546, 426] width 344 height 22
click at [387, 415] on input "Delete the affected payments (no catch-up payment)" at bounding box center [381, 415] width 12 height 0
click at [275, 548] on button "Save" at bounding box center [263, 548] width 86 height 39
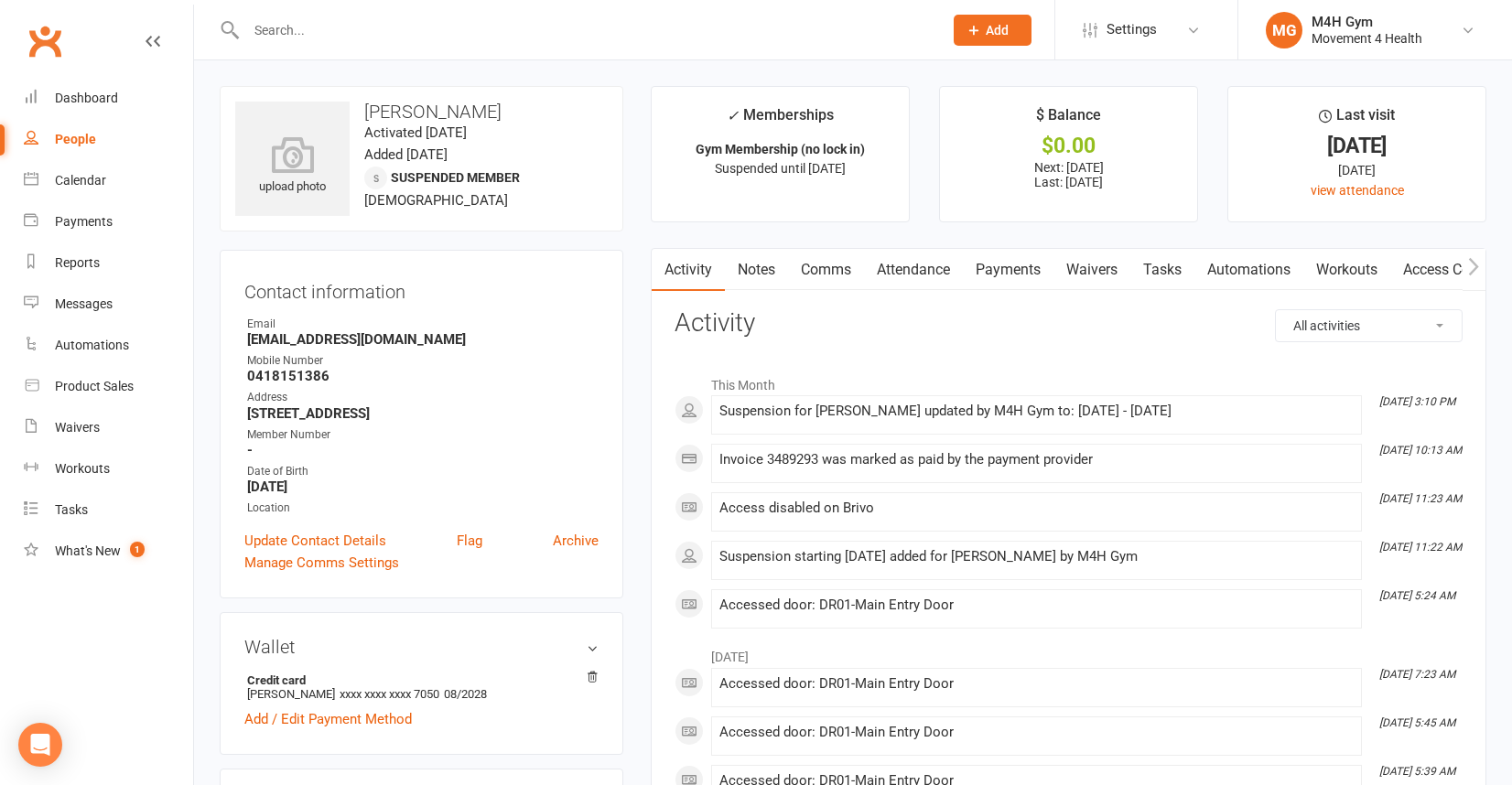
click at [82, 136] on div "People" at bounding box center [75, 139] width 42 height 15
select select "100"
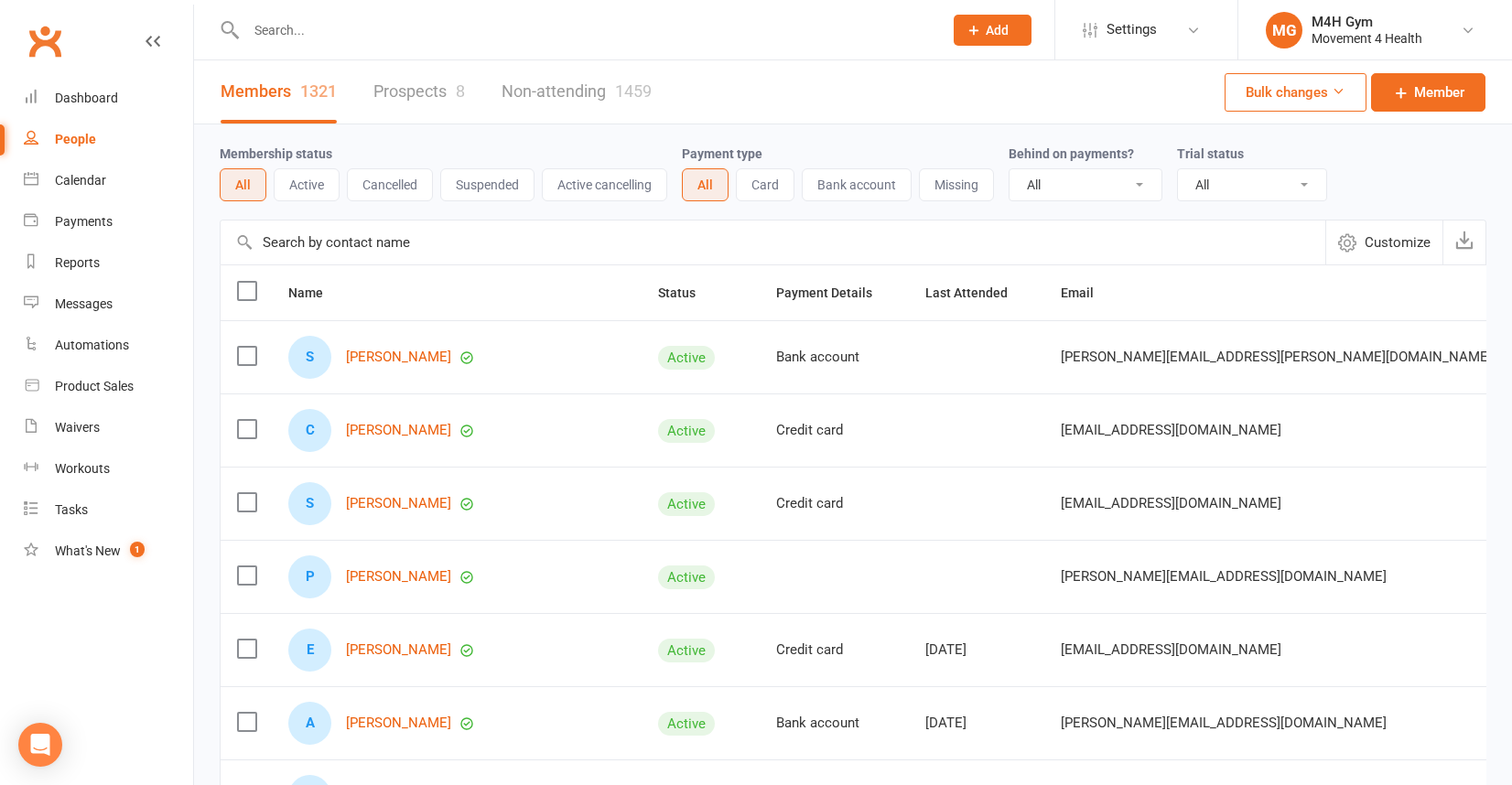
click at [279, 38] on input "text" at bounding box center [585, 31] width 689 height 26
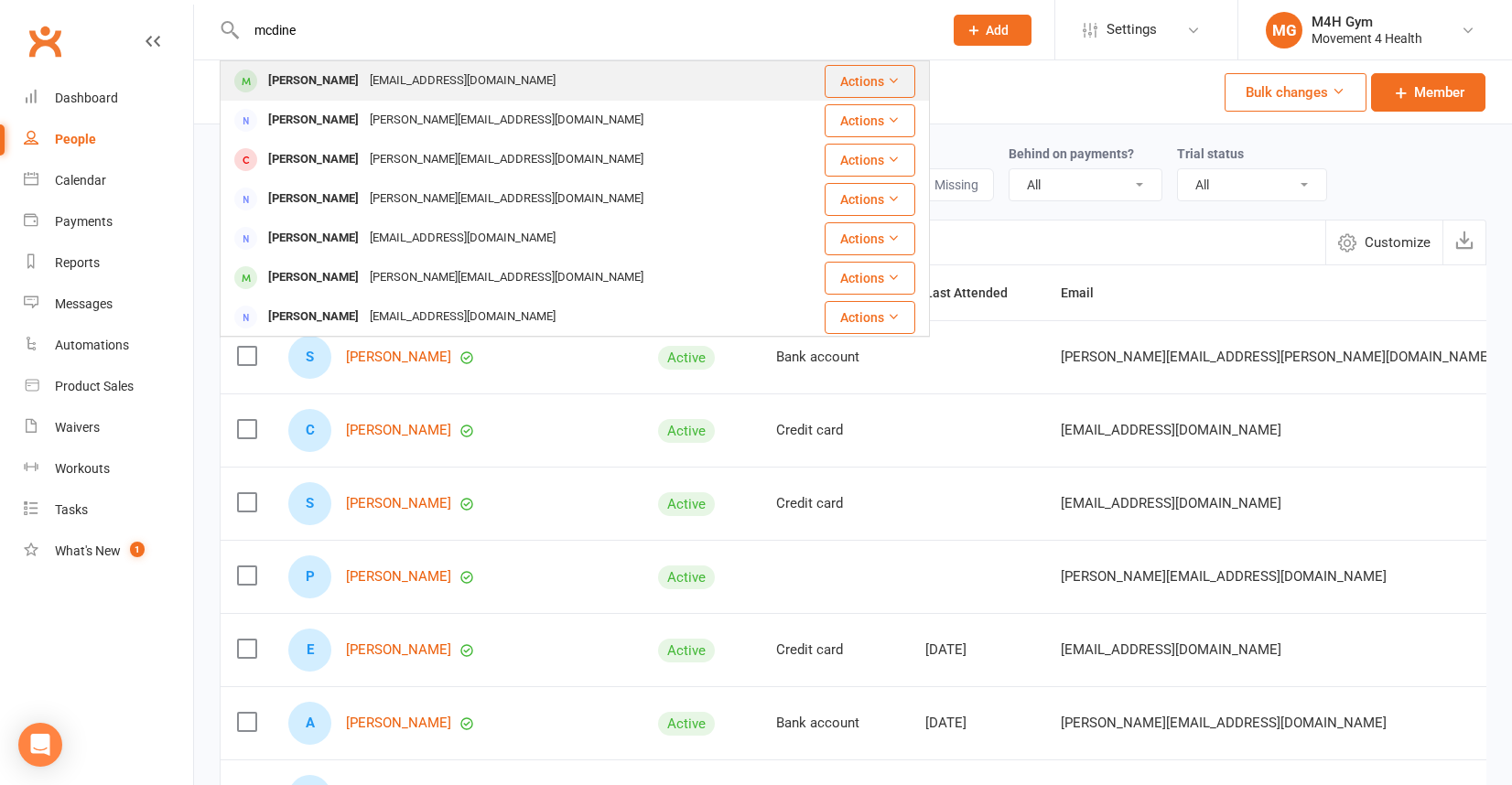
type input "mcdine"
click at [322, 80] on div "[PERSON_NAME]" at bounding box center [313, 80] width 101 height 27
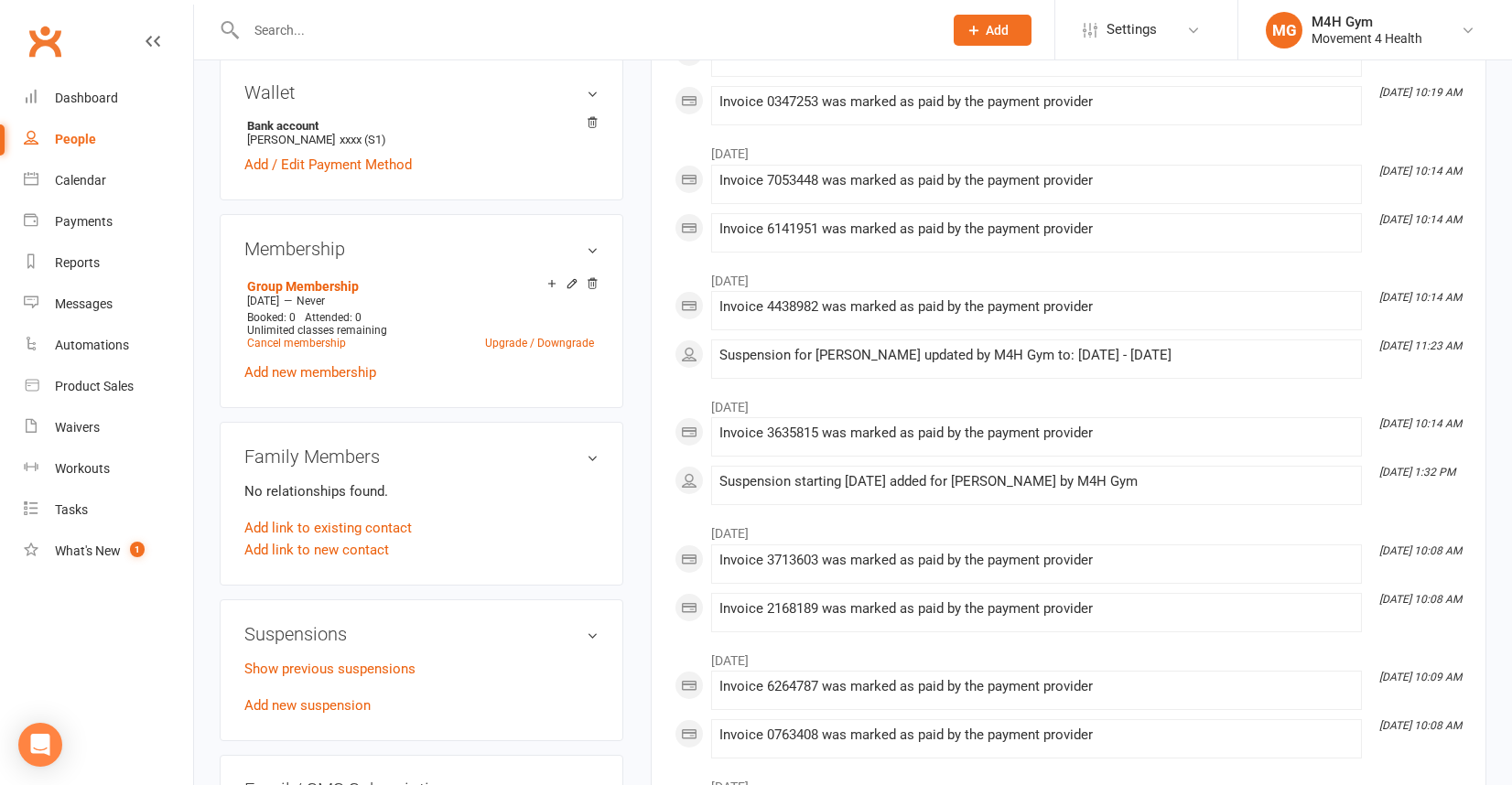
scroll to position [601, 0]
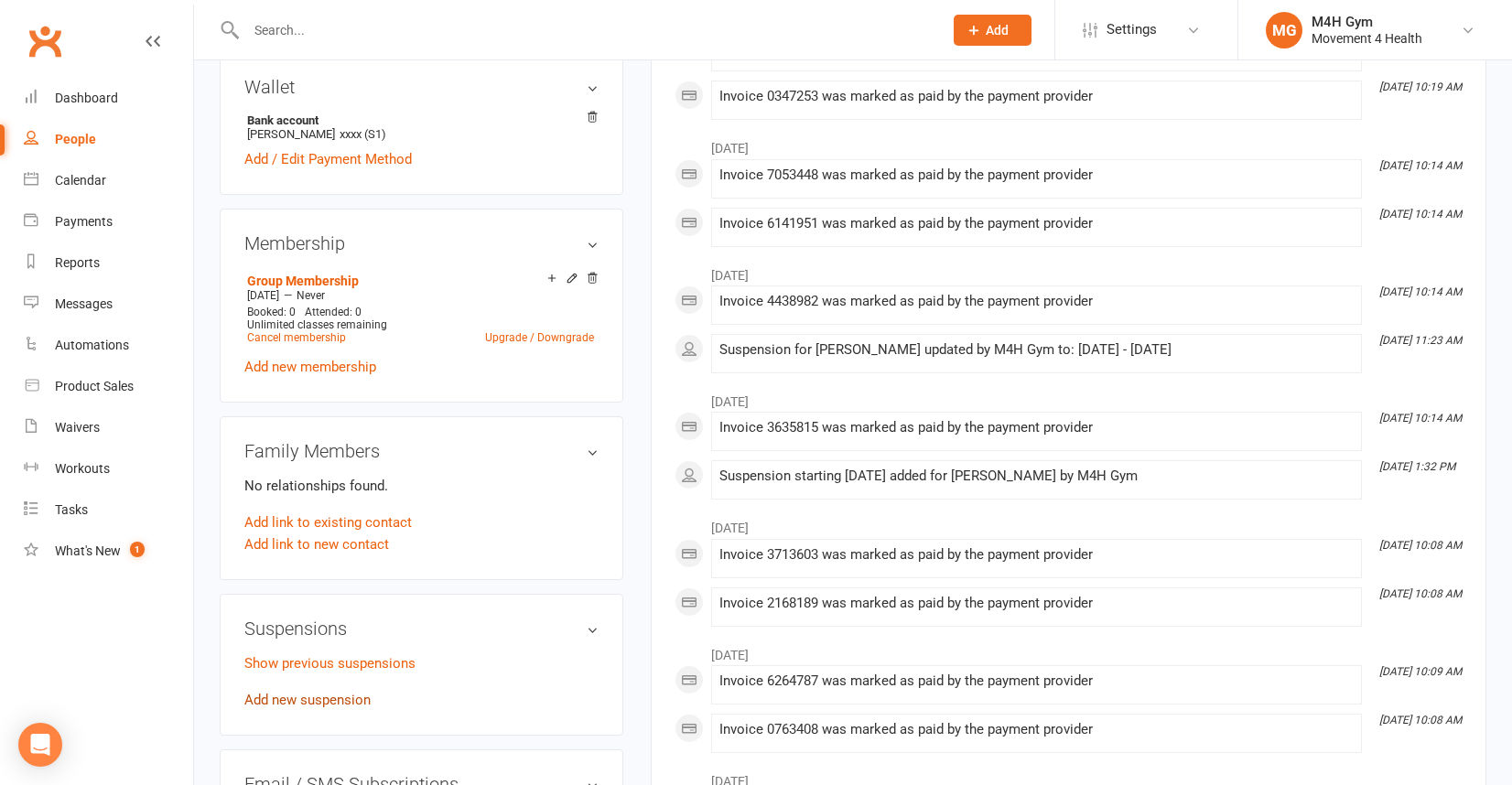
click at [322, 692] on link "Add new suspension" at bounding box center [307, 700] width 126 height 17
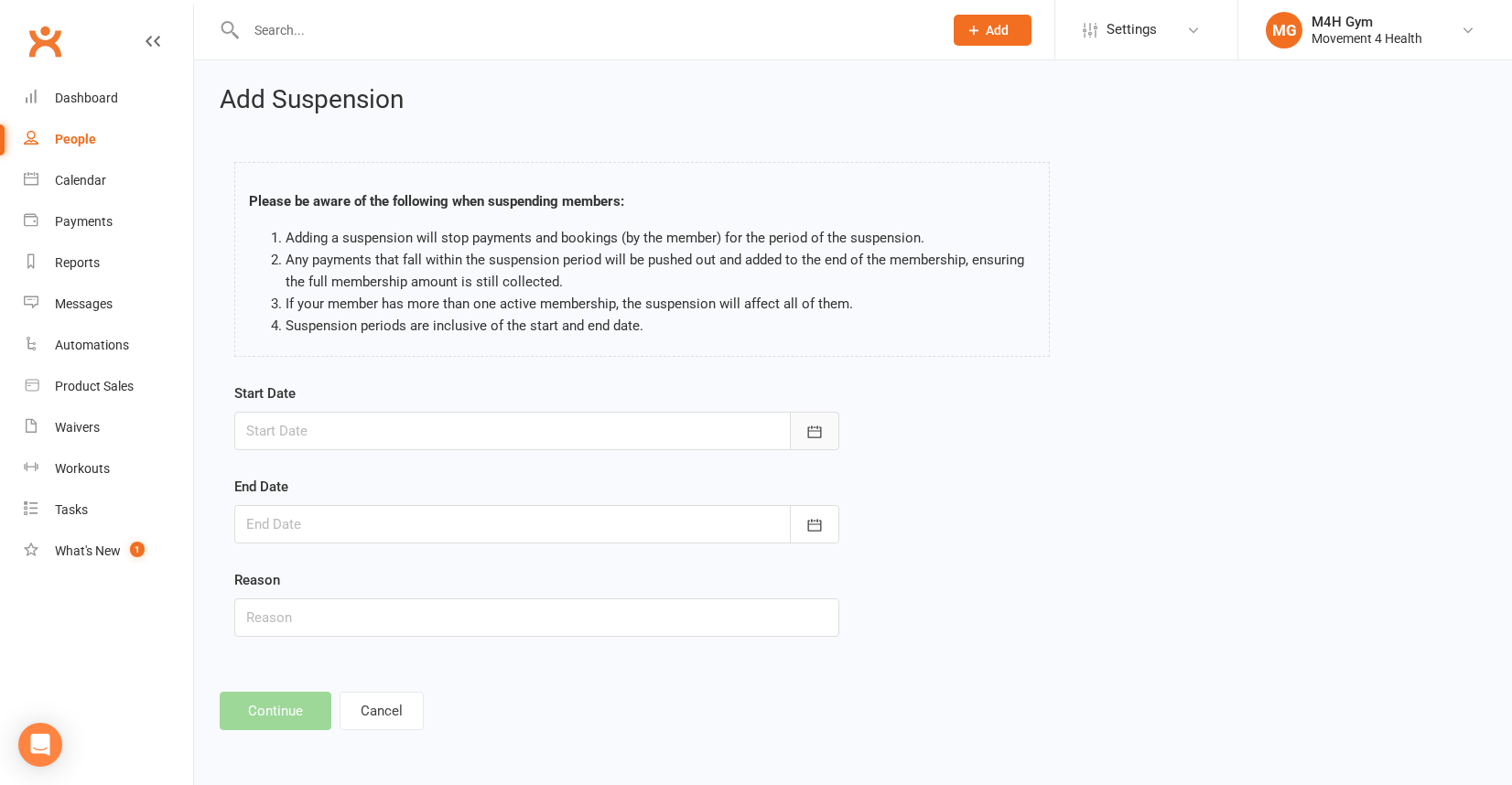
click at [811, 426] on icon "button" at bounding box center [815, 431] width 14 height 12
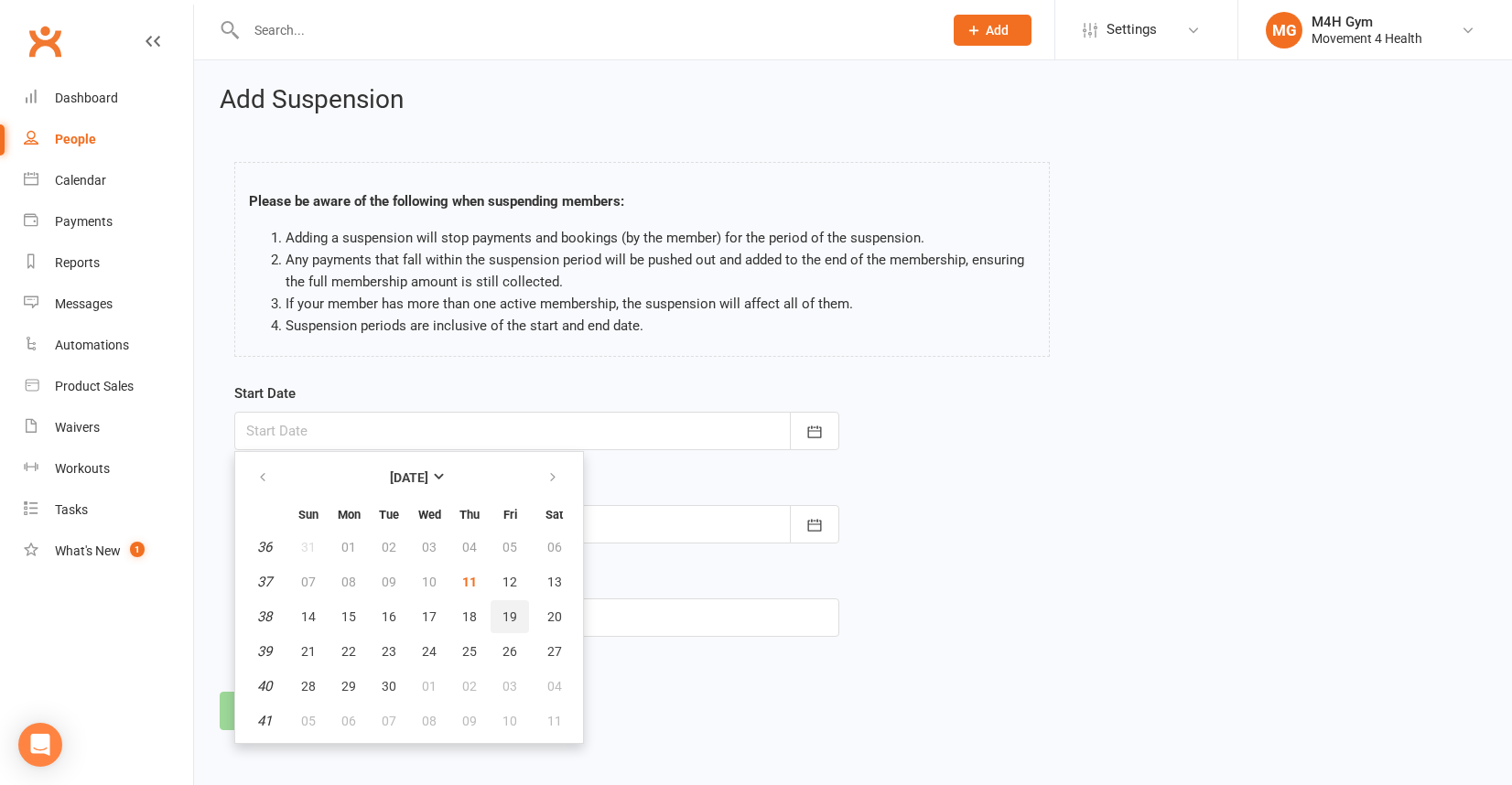
click at [508, 610] on span "19" at bounding box center [510, 617] width 15 height 15
type input "[DATE]"
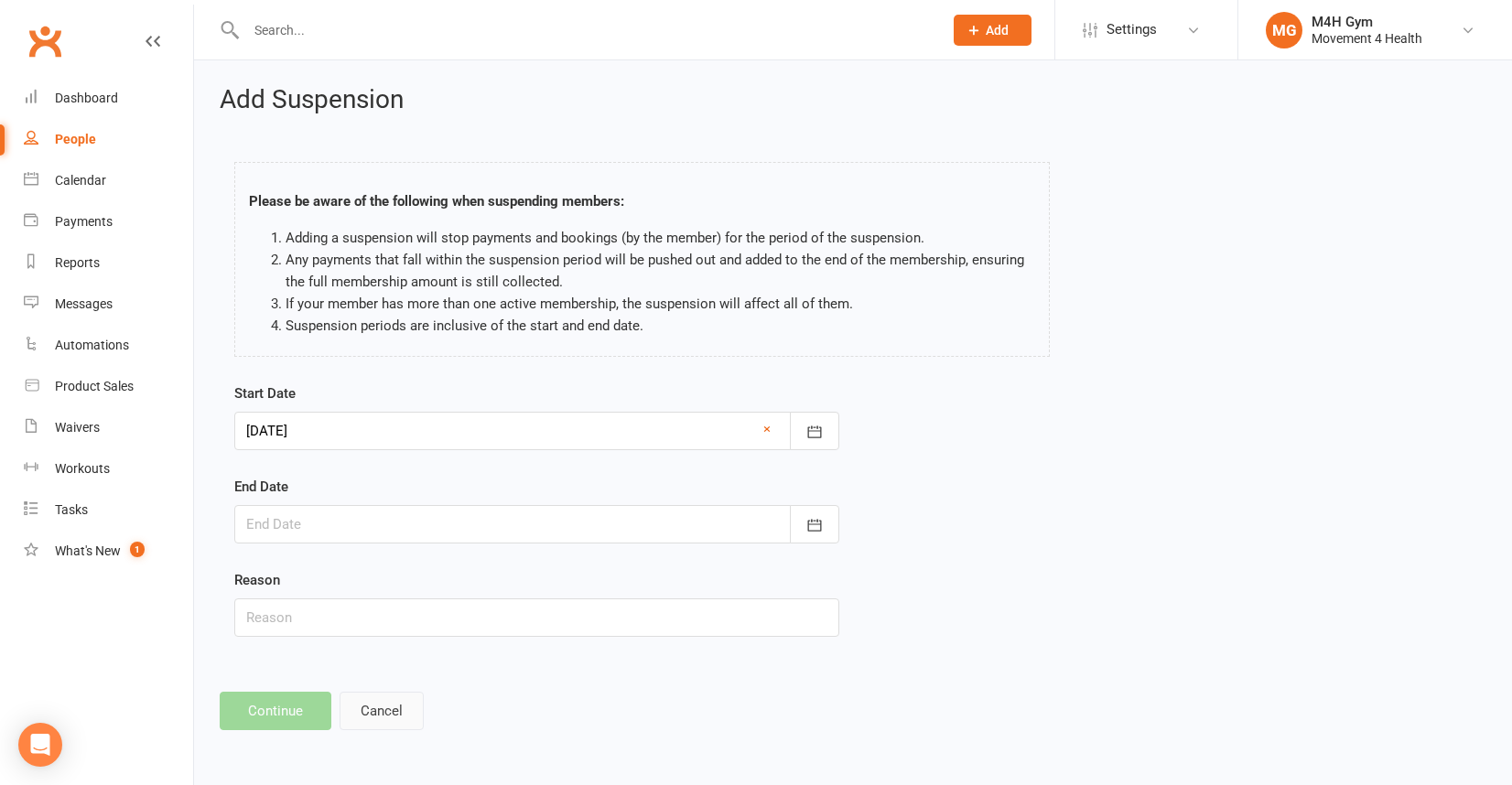
click at [370, 708] on button "Cancel" at bounding box center [382, 711] width 84 height 39
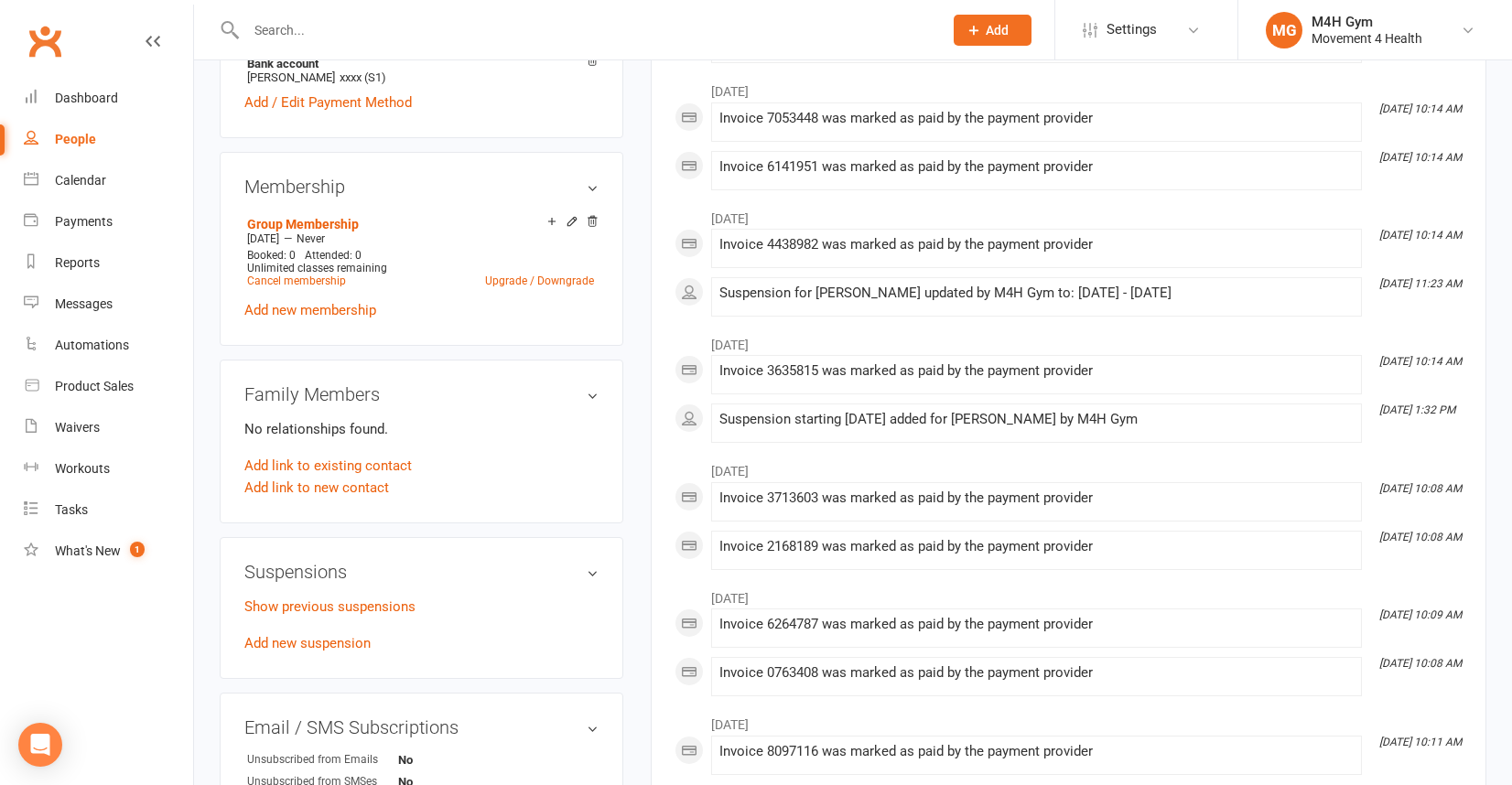
scroll to position [671, 0]
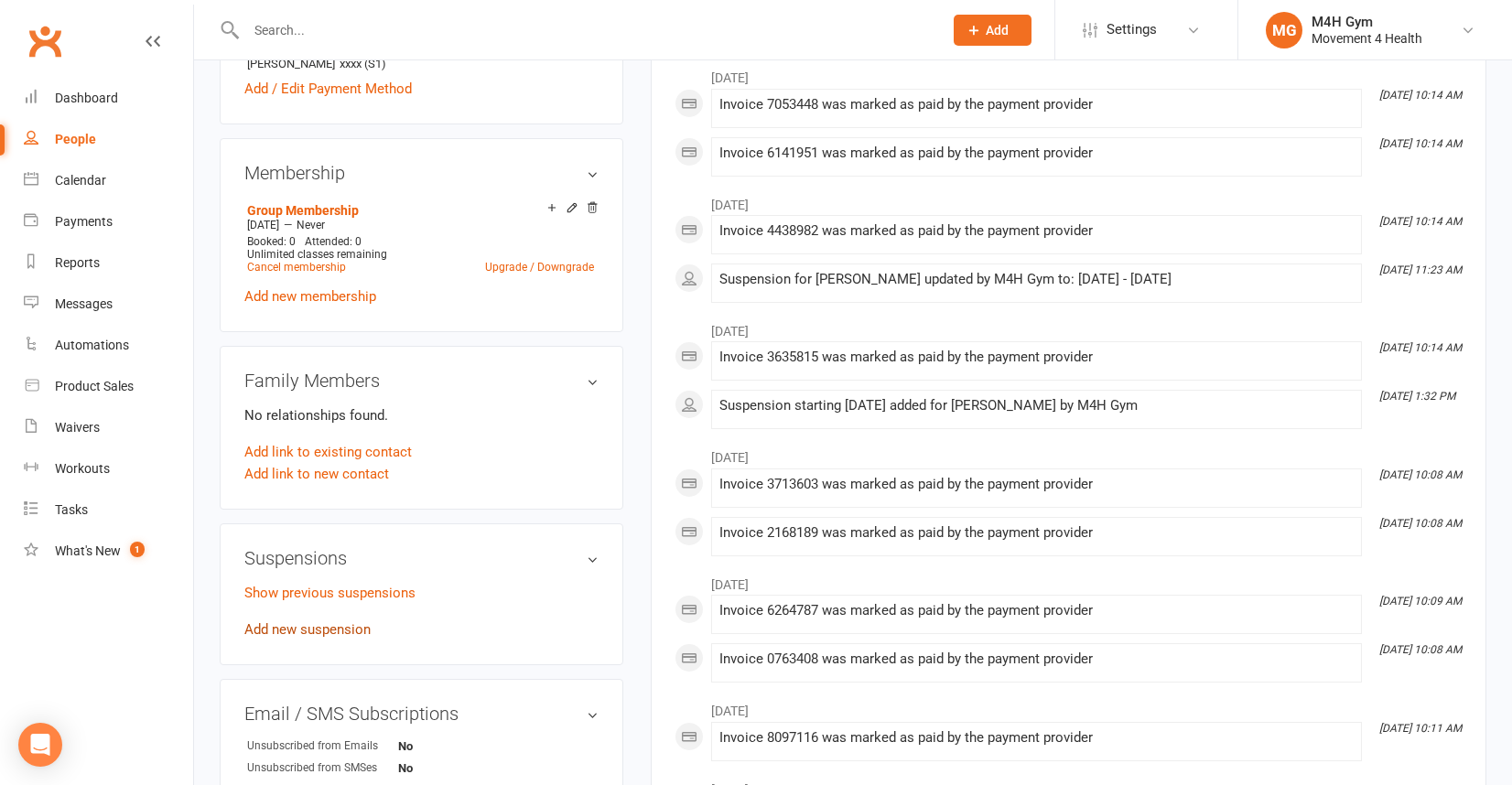
click at [349, 622] on link "Add new suspension" at bounding box center [307, 629] width 126 height 17
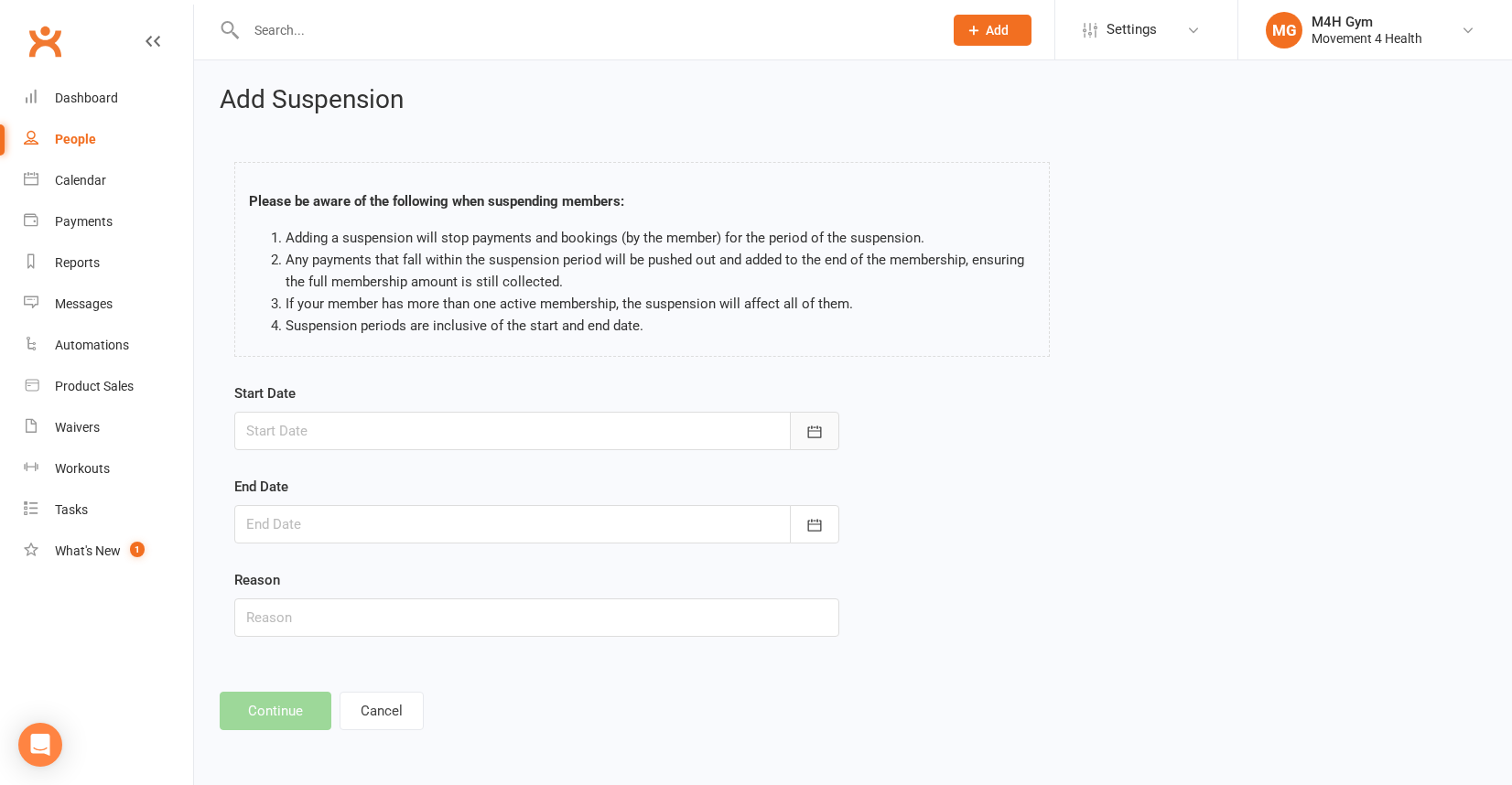
click at [813, 423] on icon "button" at bounding box center [814, 432] width 18 height 18
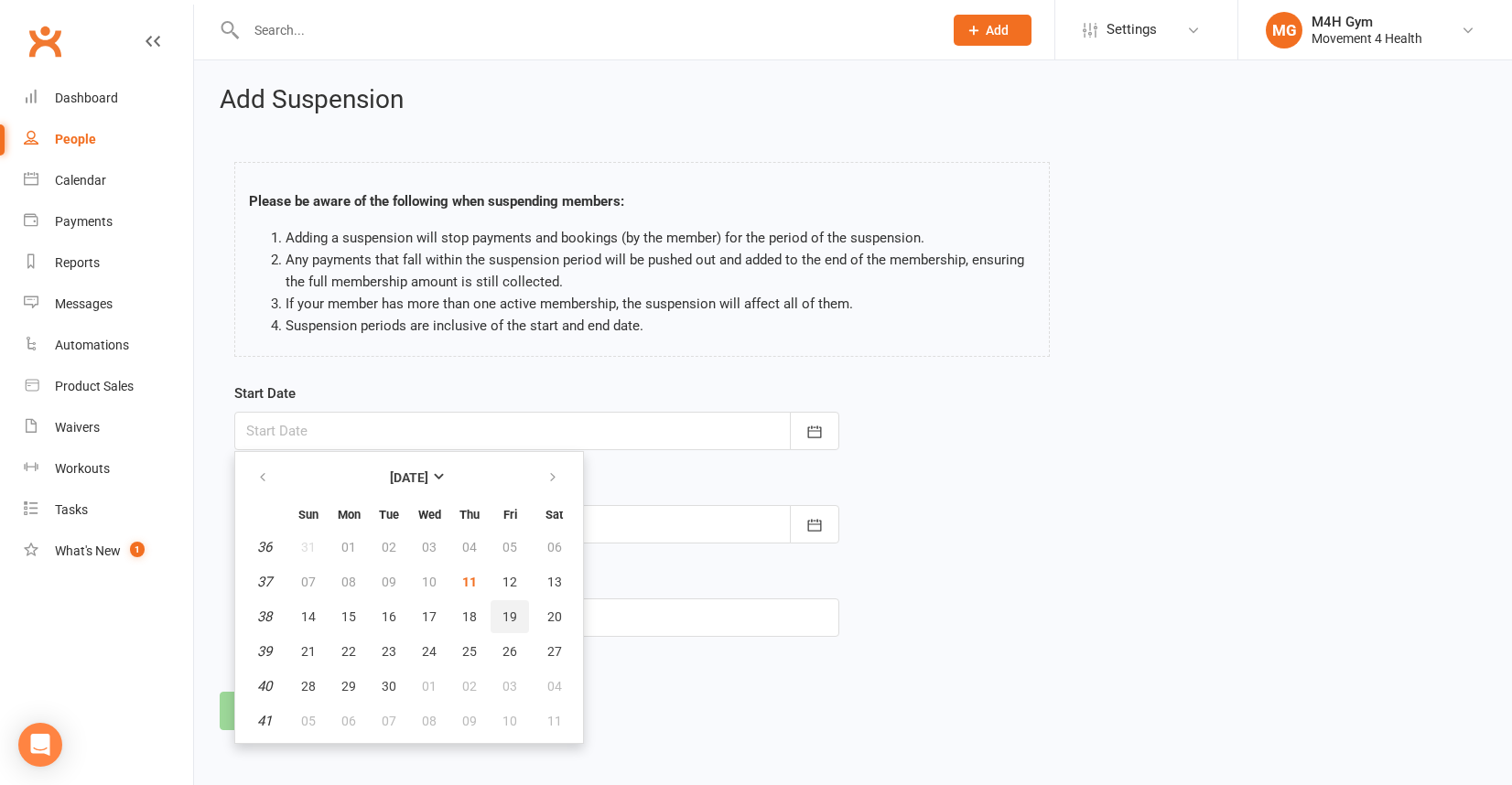
click at [517, 610] on button "19" at bounding box center [510, 617] width 39 height 33
type input "[DATE]"
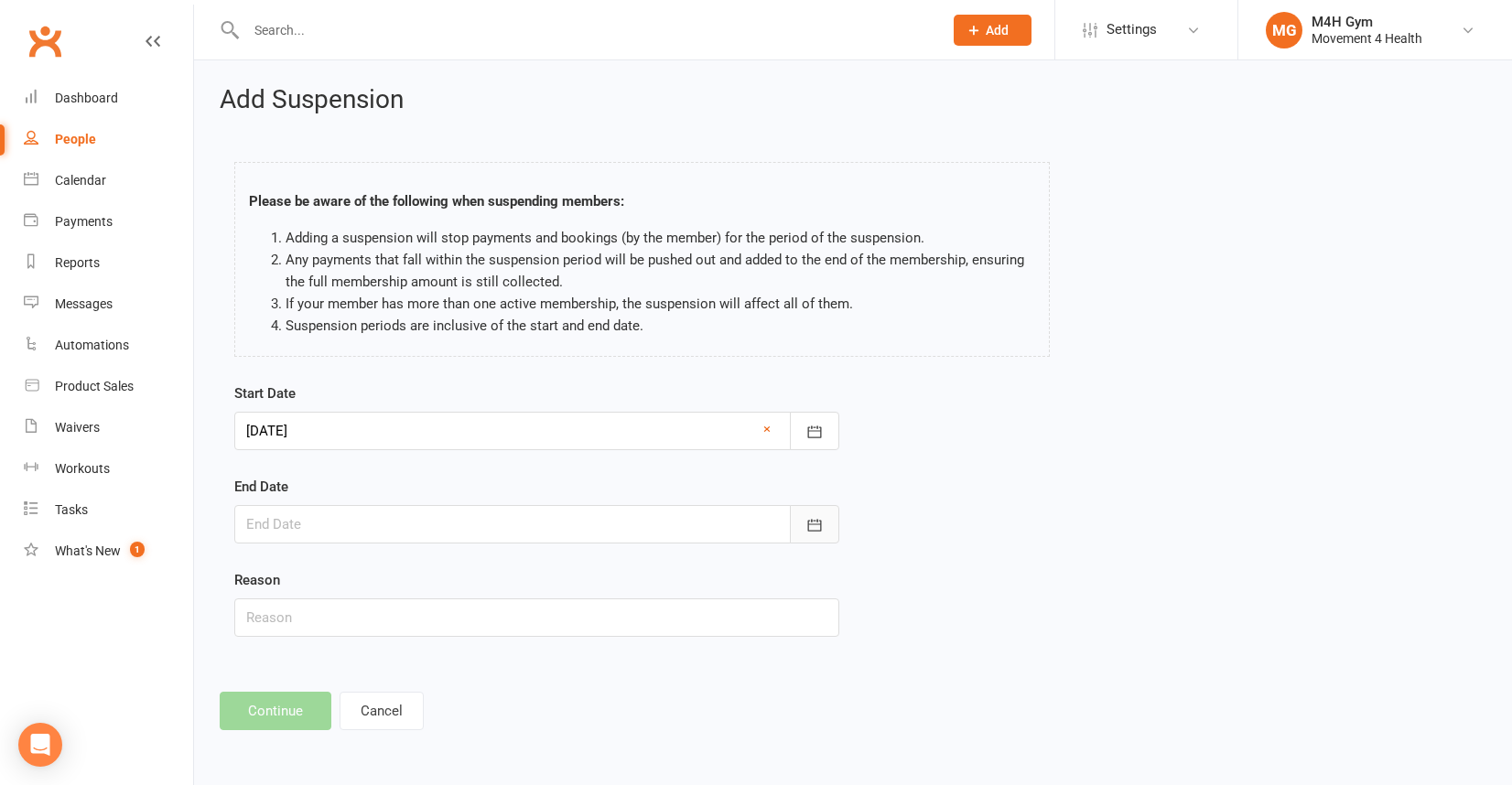
click at [806, 524] on icon "button" at bounding box center [814, 525] width 18 height 18
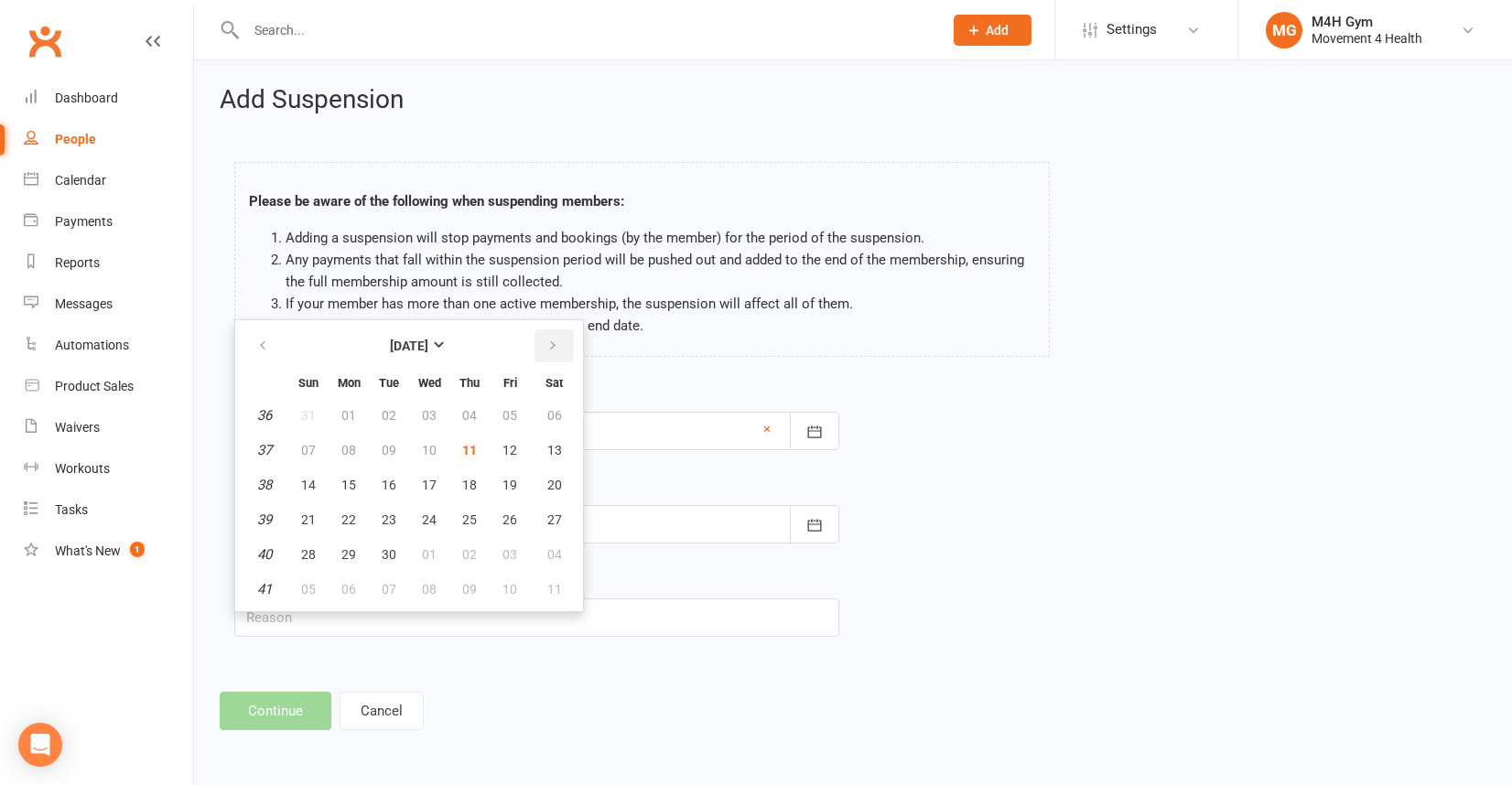
click at [546, 342] on icon "button" at bounding box center [552, 346] width 13 height 15
click at [350, 585] on span "05" at bounding box center [348, 589] width 15 height 15
type input "[DATE]"
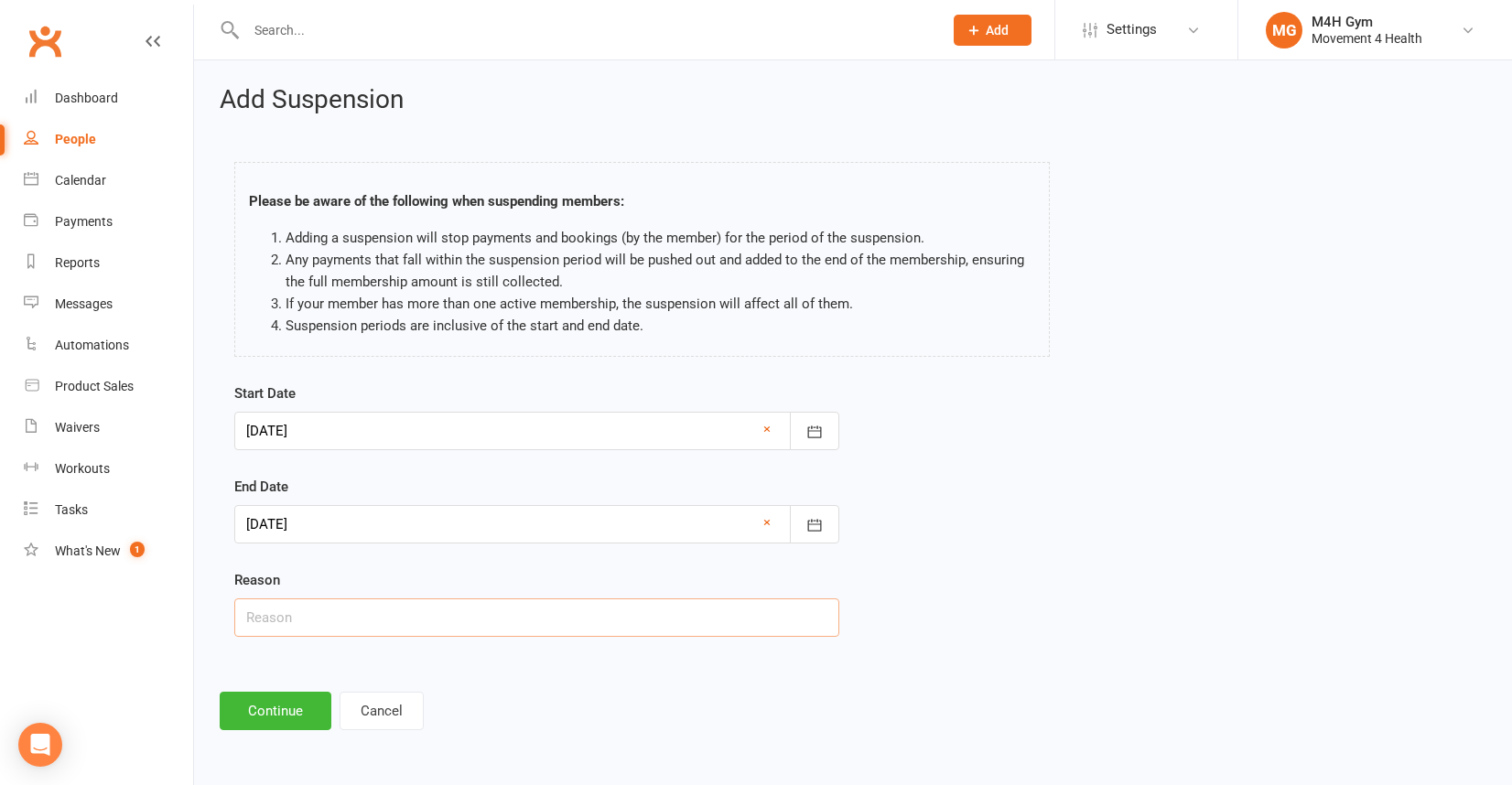
click at [284, 617] on input "text" at bounding box center [536, 617] width 605 height 39
type input "Holiday"
click at [274, 711] on button "Continue" at bounding box center [276, 711] width 112 height 39
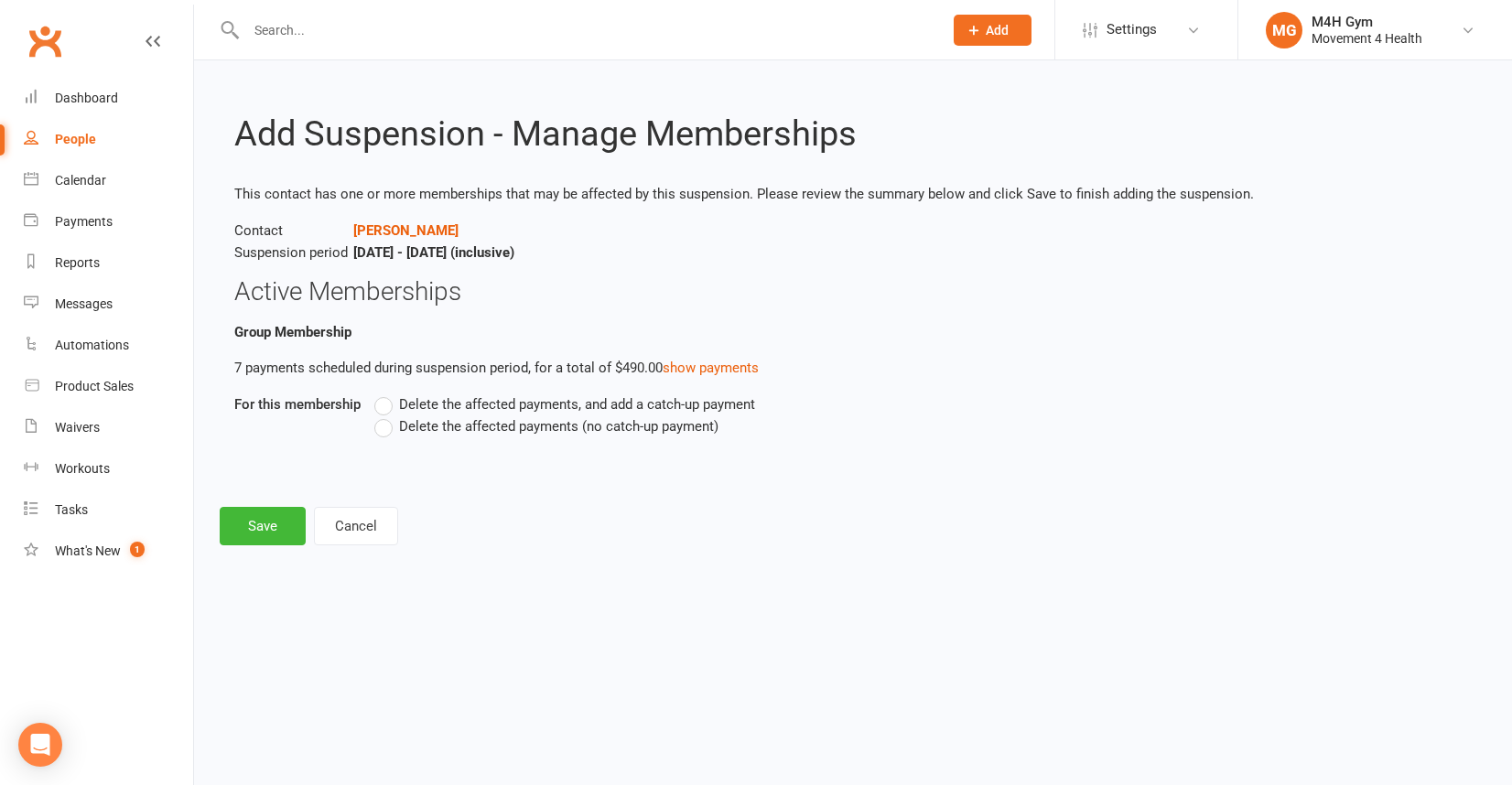
click at [389, 403] on label "Delete the affected payments, and add a catch-up payment" at bounding box center [565, 404] width 381 height 22
click at [387, 393] on input "Delete the affected payments, and add a catch-up payment" at bounding box center [381, 393] width 12 height 0
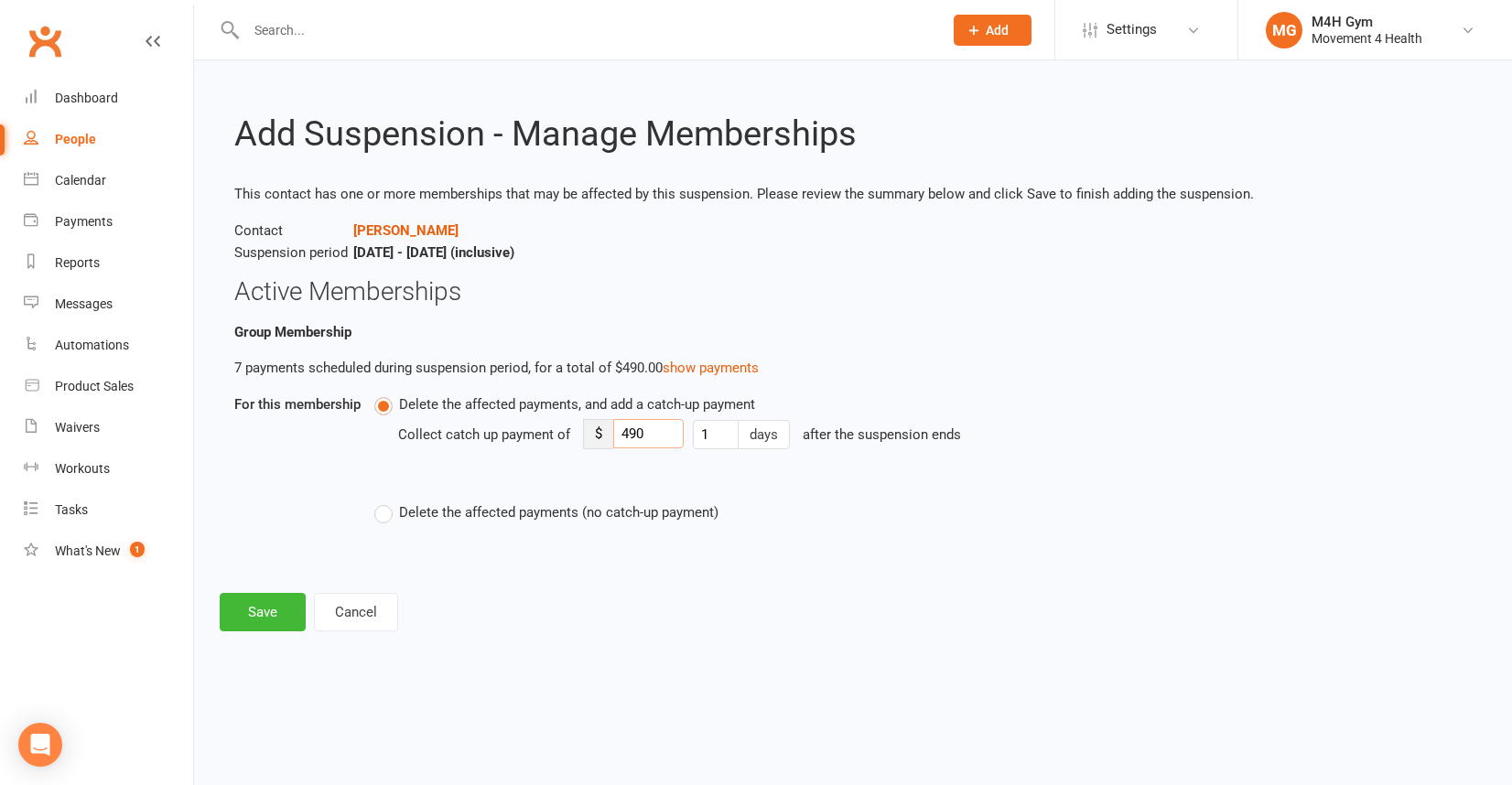
click at [663, 435] on input "490" at bounding box center [648, 434] width 70 height 30
type input "4"
type input "20"
click at [268, 612] on button "Save" at bounding box center [263, 612] width 86 height 39
